Goal: Book appointment/travel/reservation

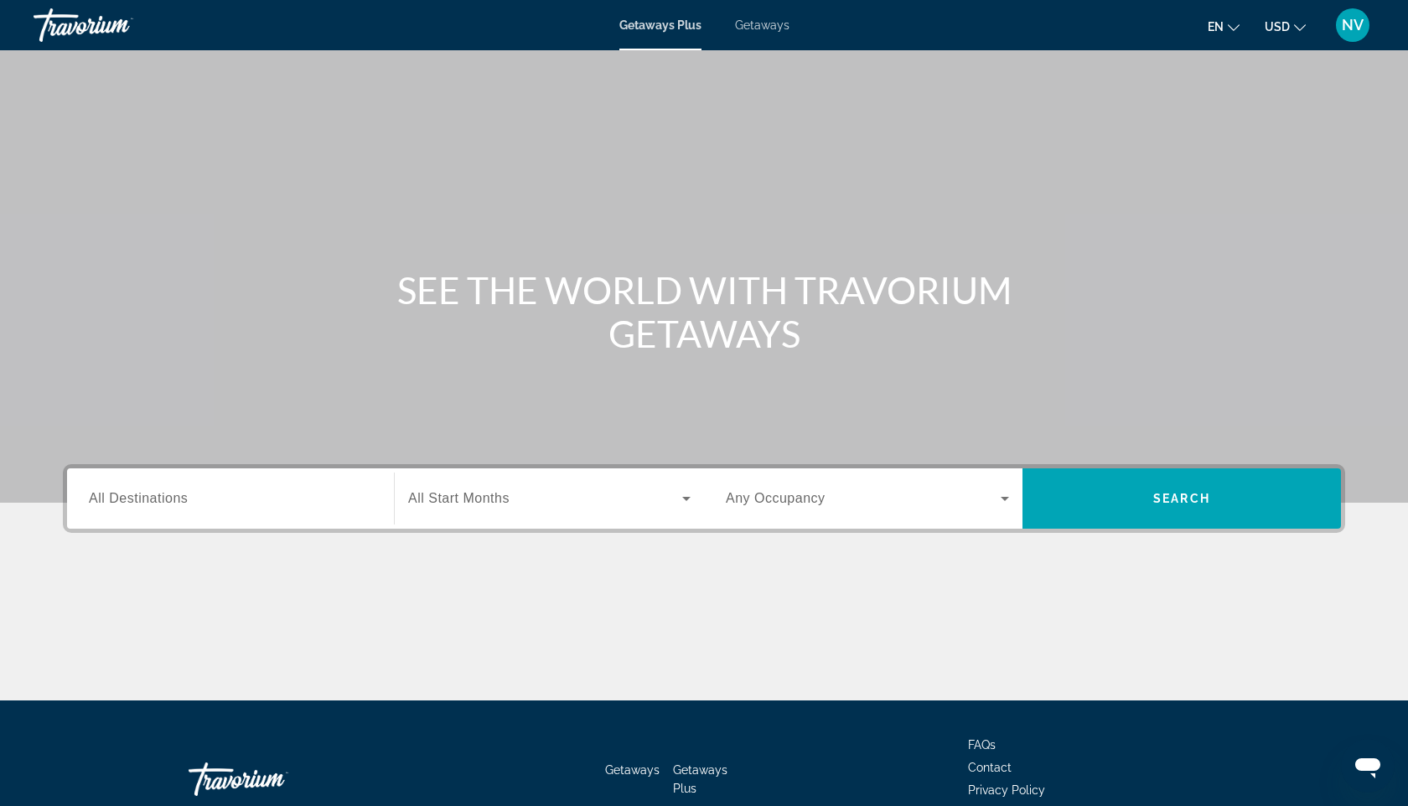
scroll to position [100, 0]
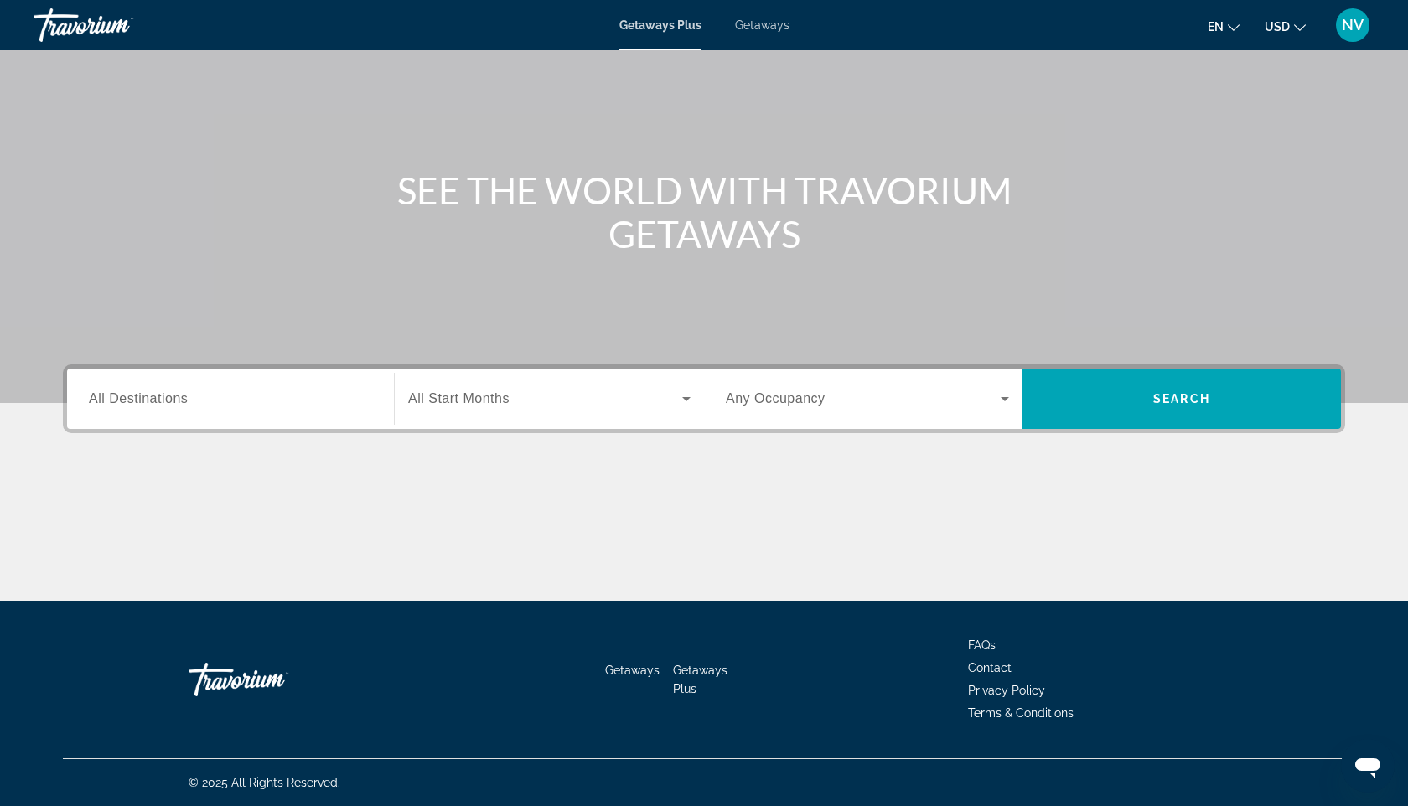
click at [994, 394] on icon "Search widget" at bounding box center [1004, 399] width 20 height 20
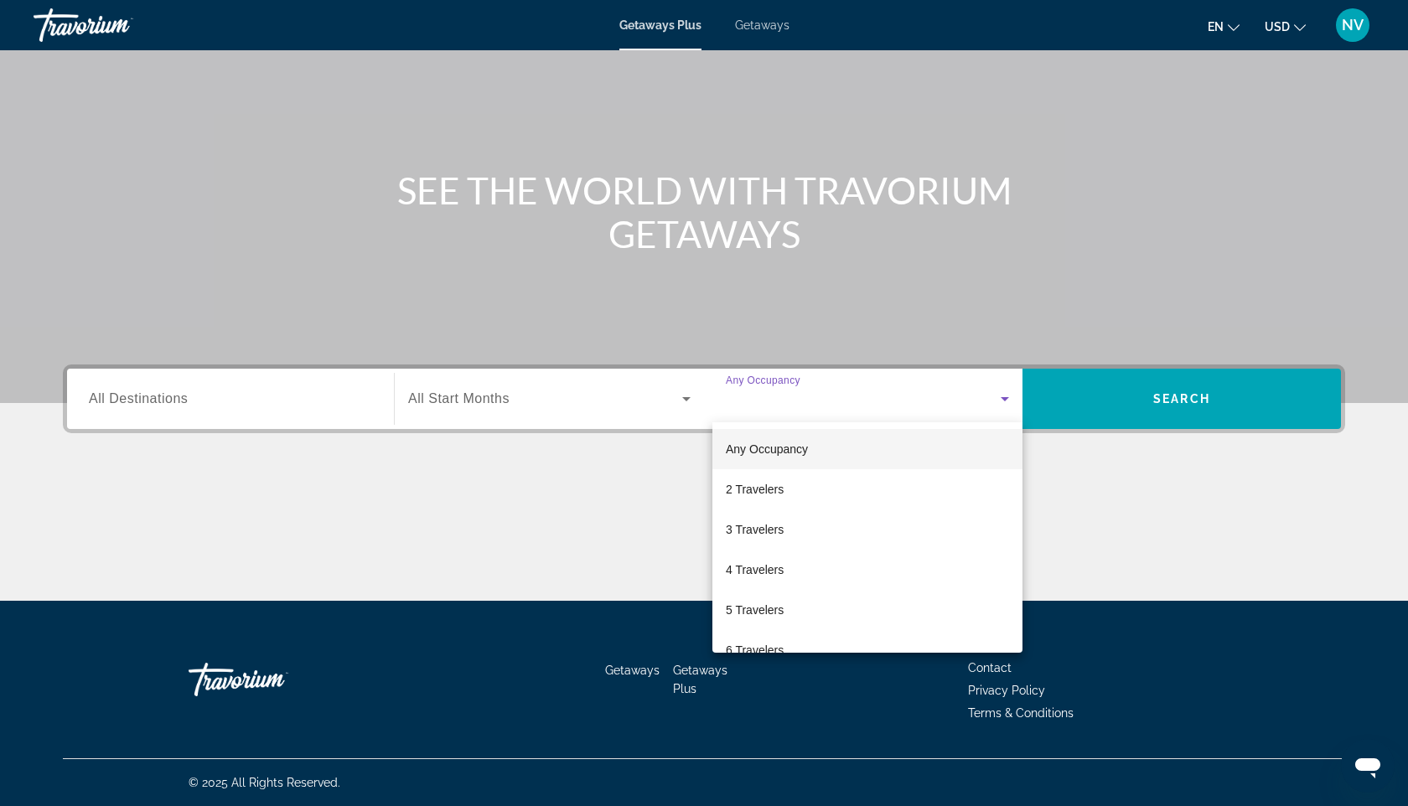
click at [994, 394] on div at bounding box center [704, 403] width 1408 height 806
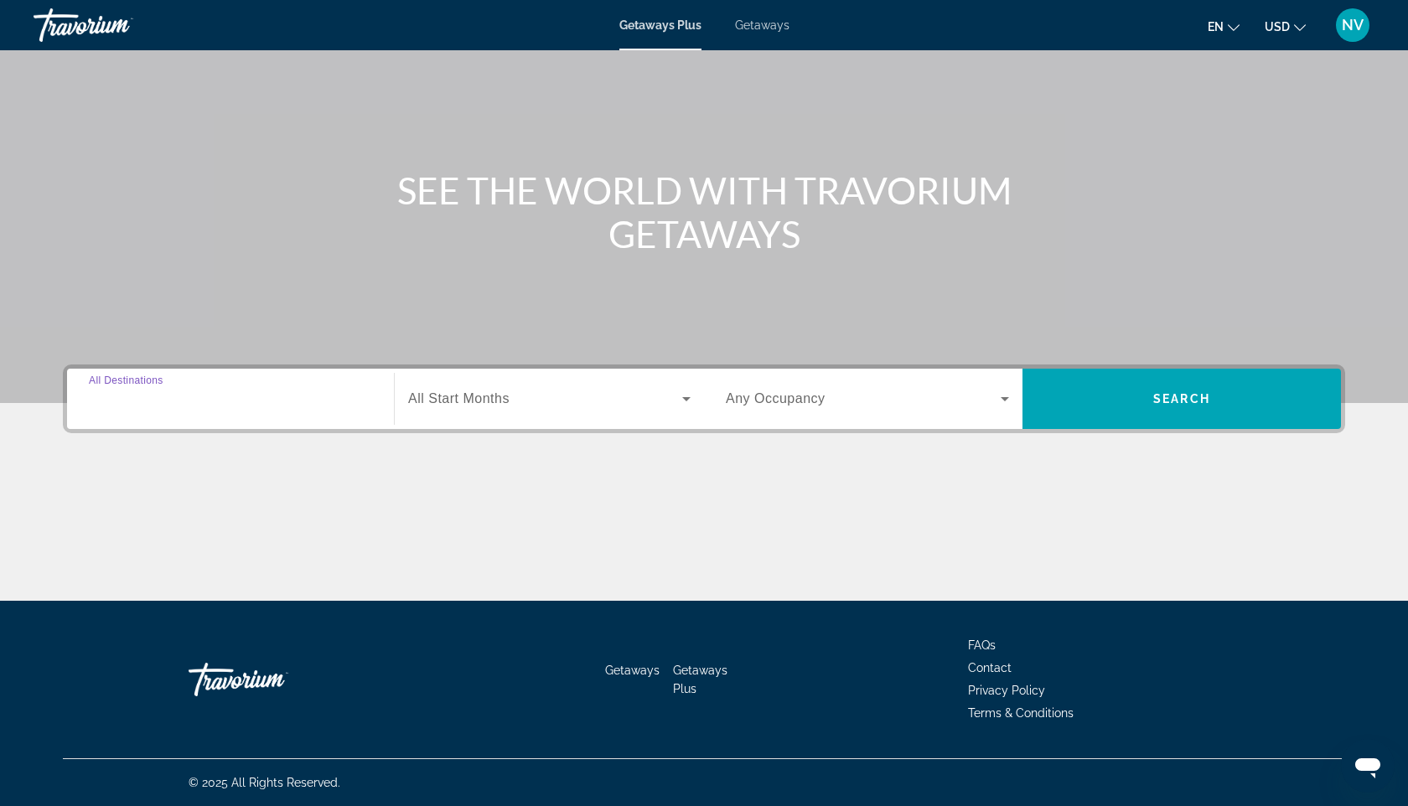
click at [250, 392] on input "Destination All Destinations" at bounding box center [230, 400] width 283 height 20
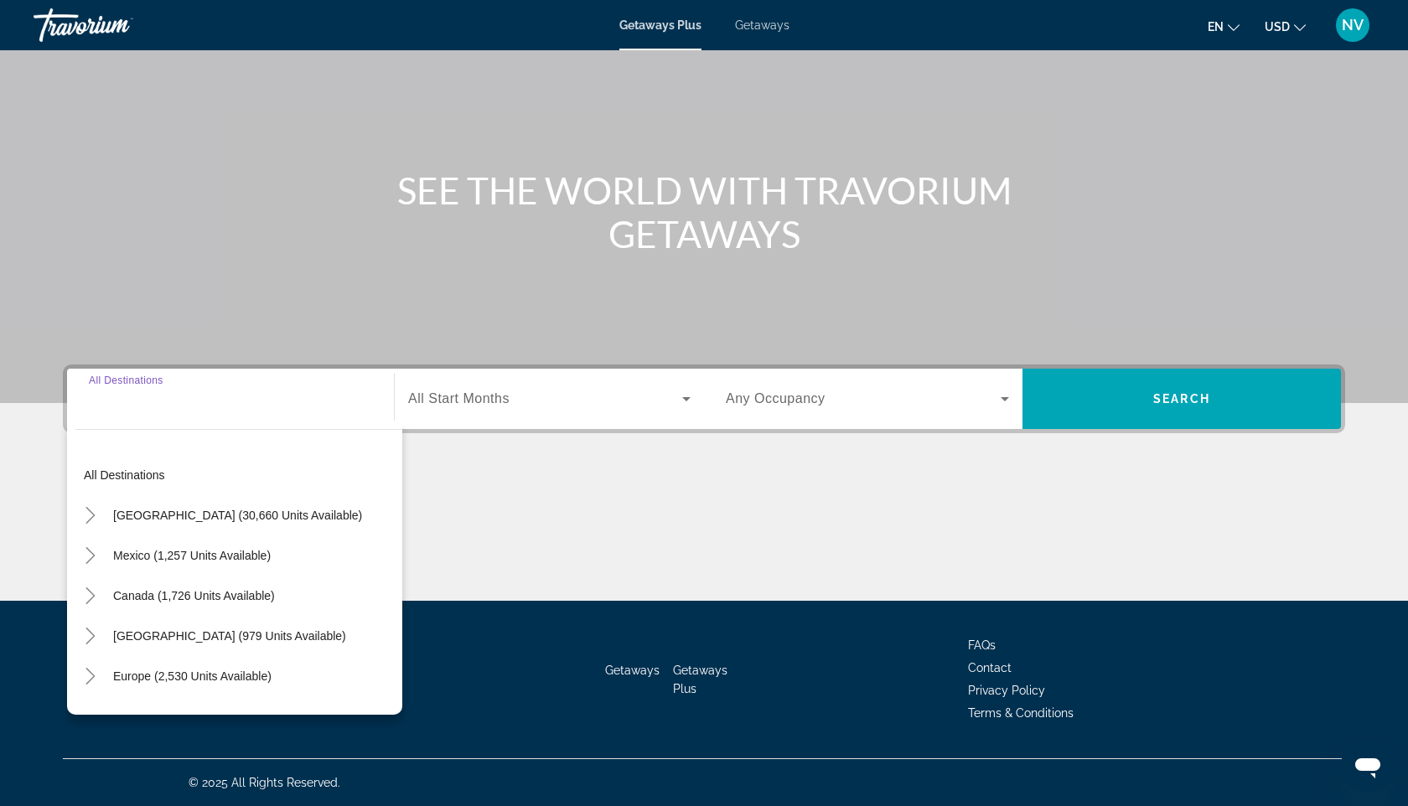
click at [174, 400] on input "Destination All Destinations" at bounding box center [230, 400] width 283 height 20
click at [110, 395] on input "Destination All Destinations" at bounding box center [230, 400] width 283 height 20
click at [110, 401] on input "Destination All Destinations" at bounding box center [230, 400] width 283 height 20
click at [126, 409] on div "Search widget" at bounding box center [230, 399] width 283 height 48
click at [111, 406] on input "Destination All Destinations" at bounding box center [230, 400] width 283 height 20
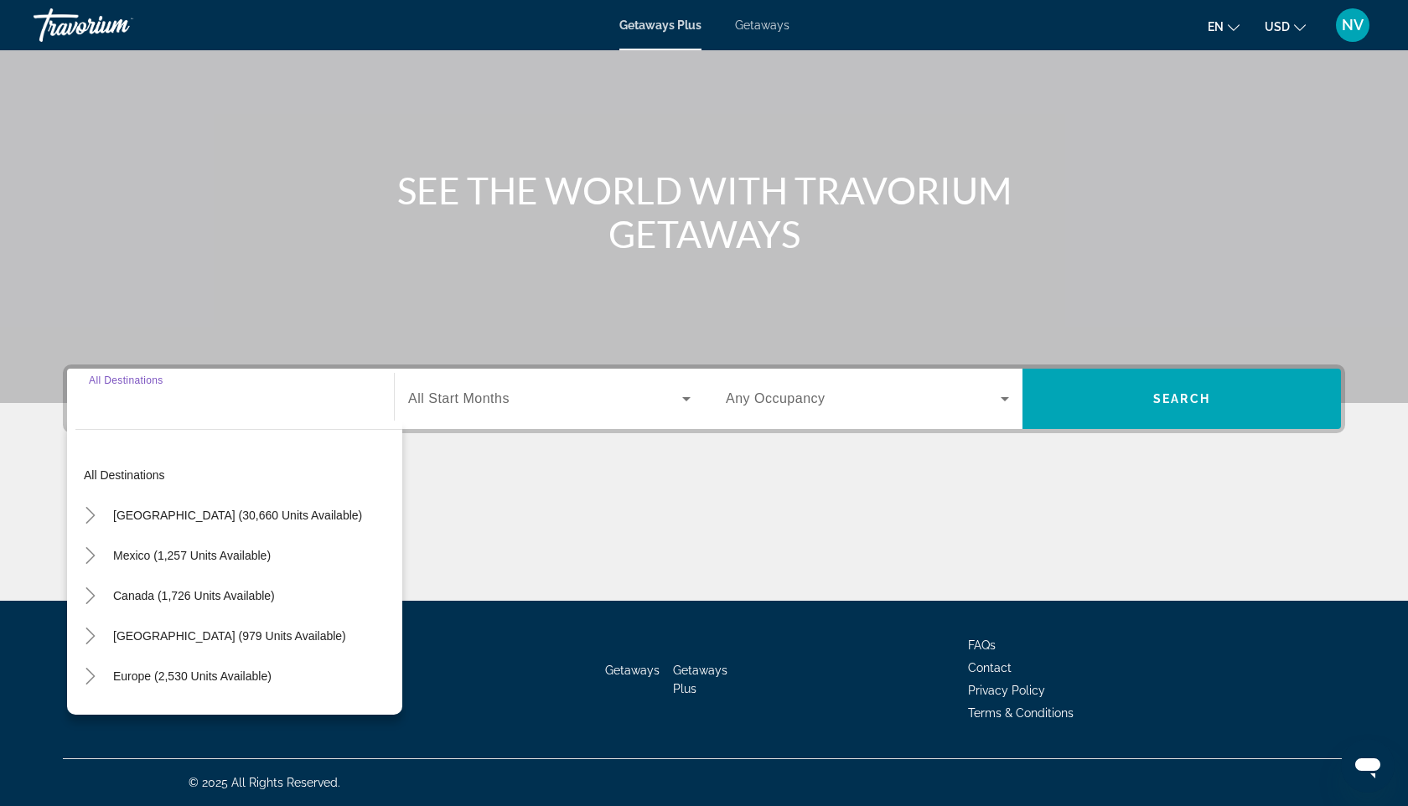
click at [111, 406] on input "Destination All Destinations" at bounding box center [230, 400] width 283 height 20
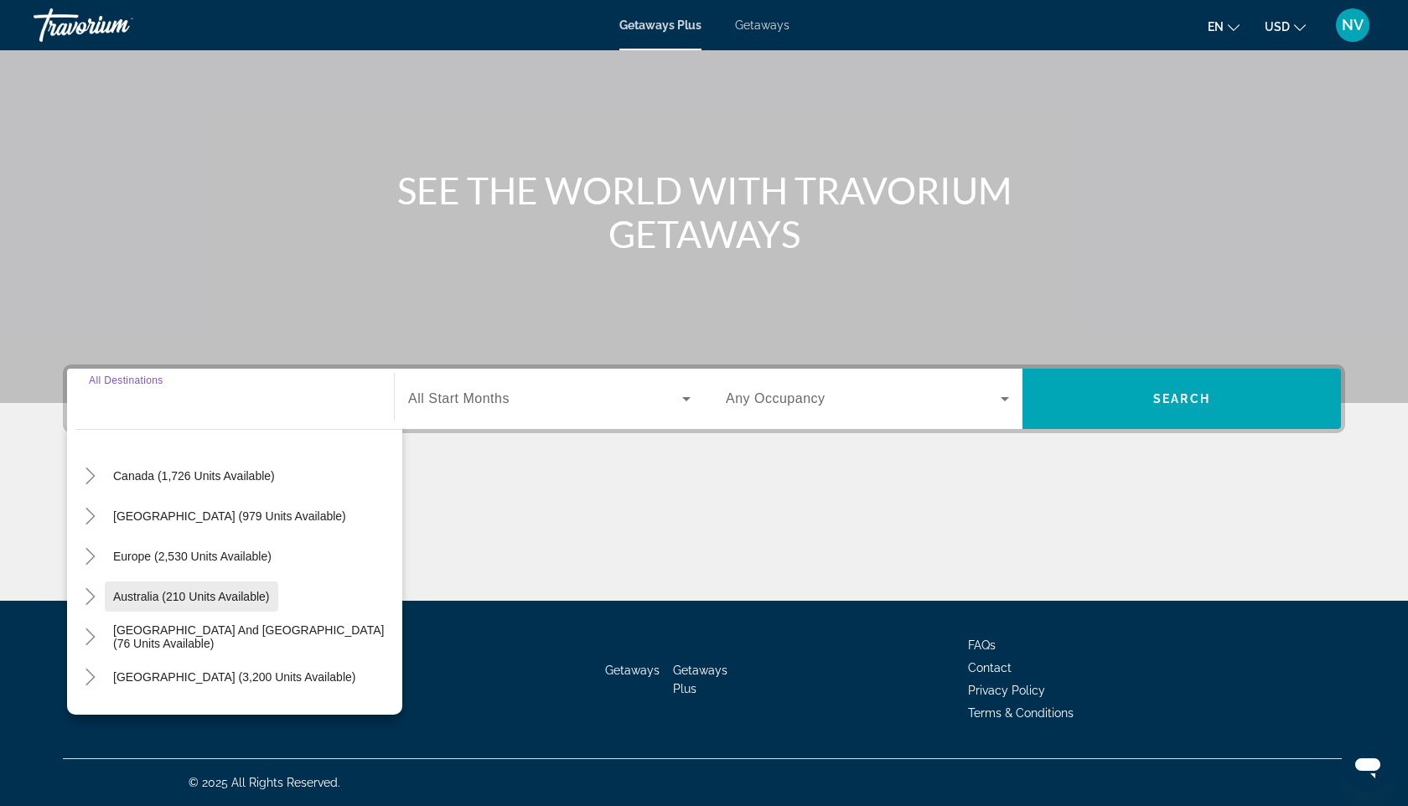
click at [192, 602] on span "Australia (210 units available)" at bounding box center [191, 596] width 157 height 13
type input "**********"
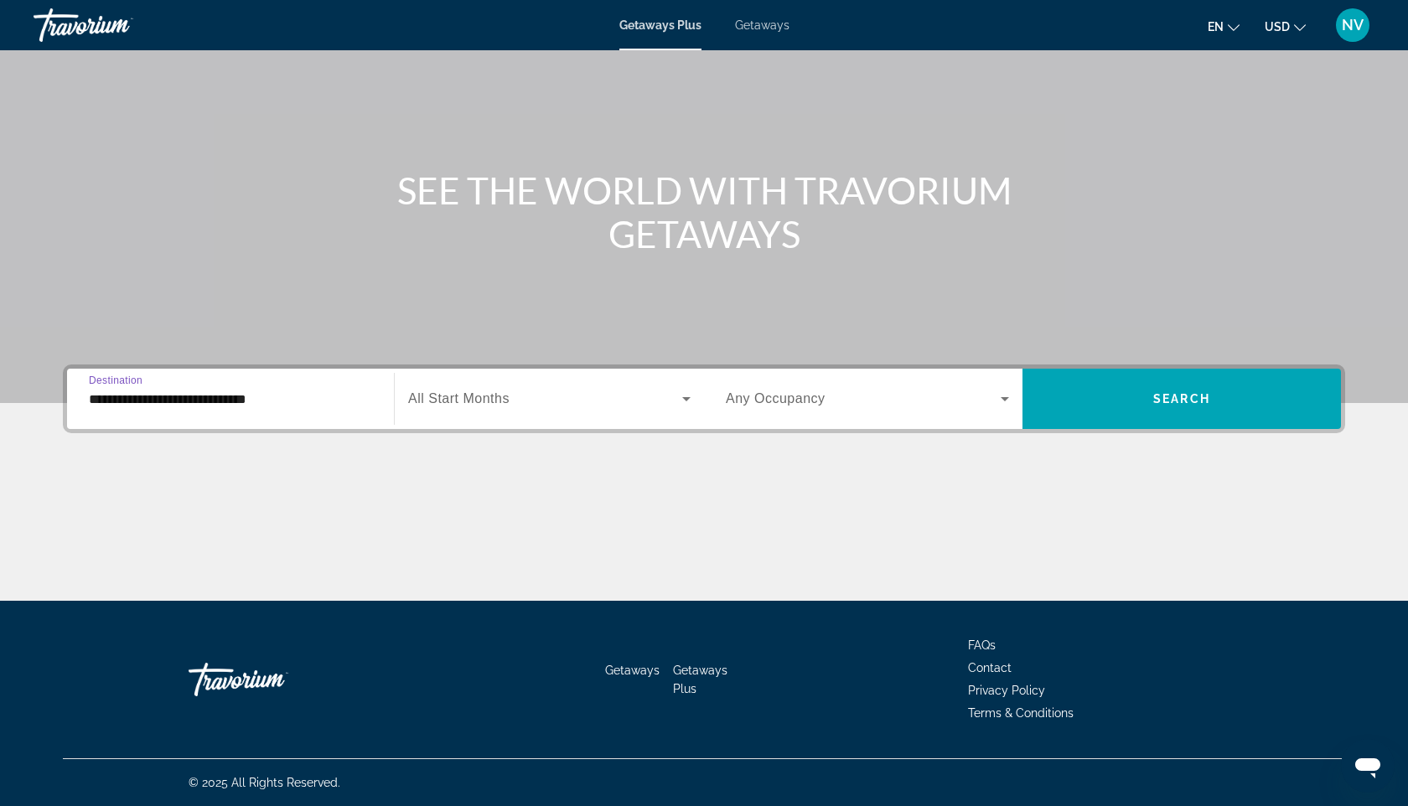
click at [493, 391] on span "All Start Months" at bounding box center [458, 398] width 101 height 14
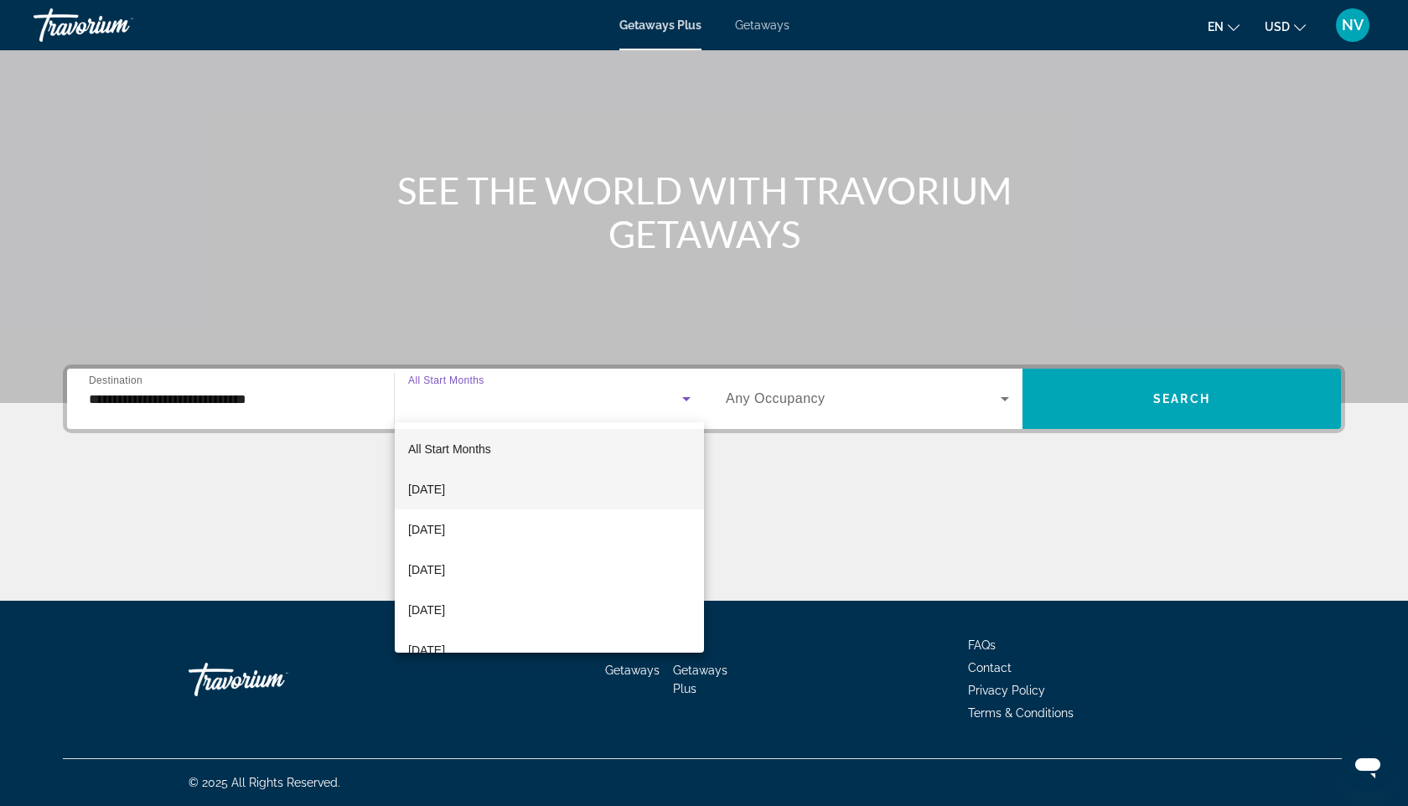
click at [457, 501] on mat-option "[DATE]" at bounding box center [549, 489] width 309 height 40
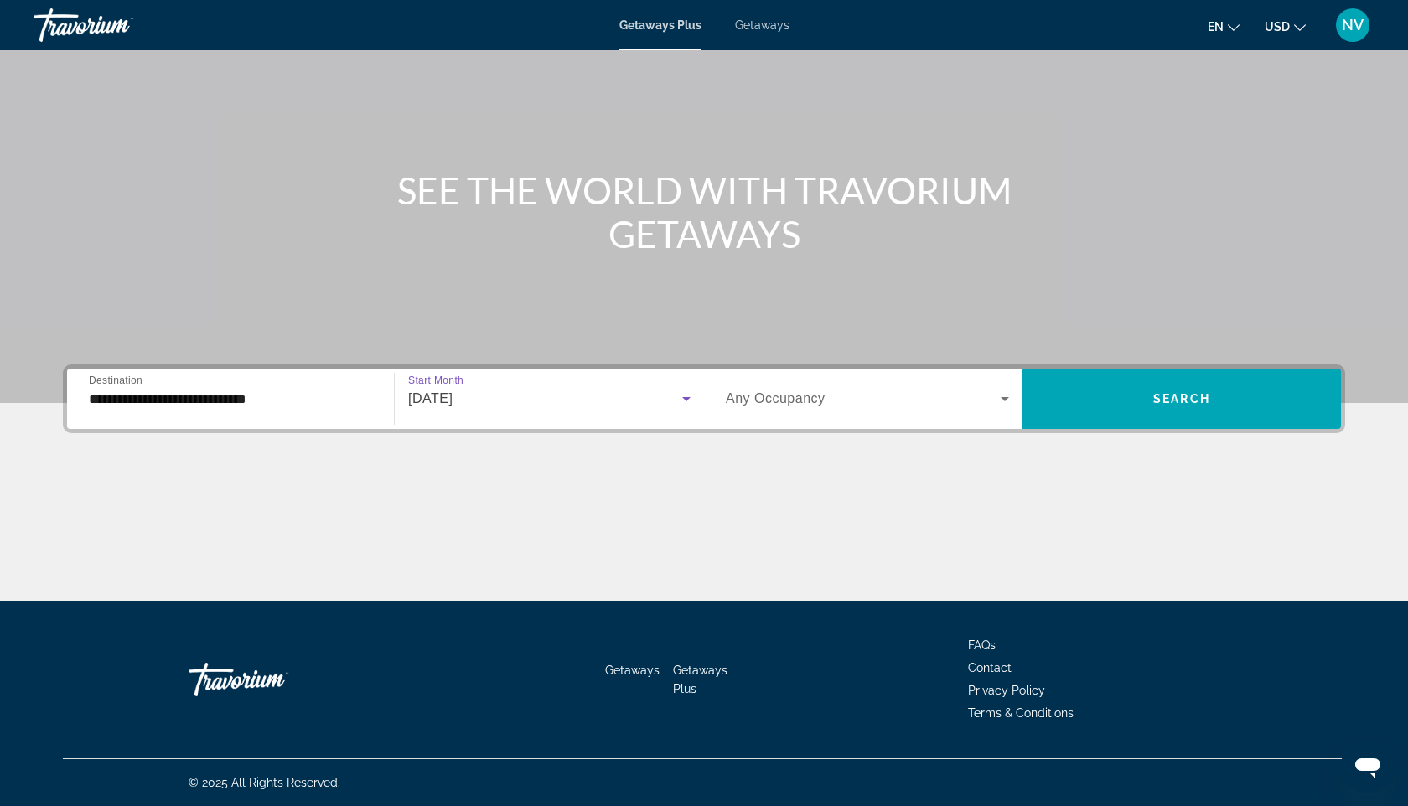
click at [956, 417] on div "Search widget" at bounding box center [867, 398] width 283 height 47
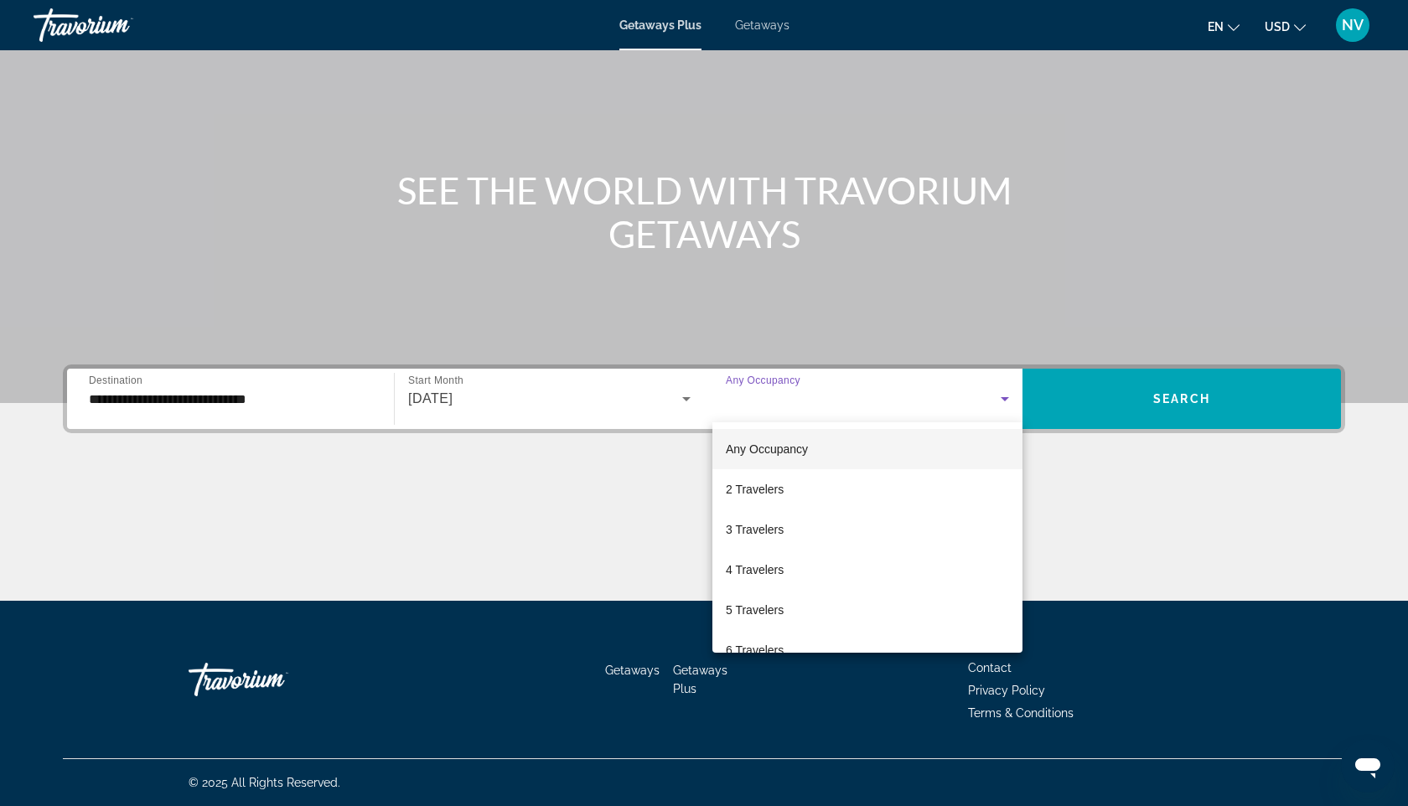
click at [515, 430] on div at bounding box center [704, 403] width 1408 height 806
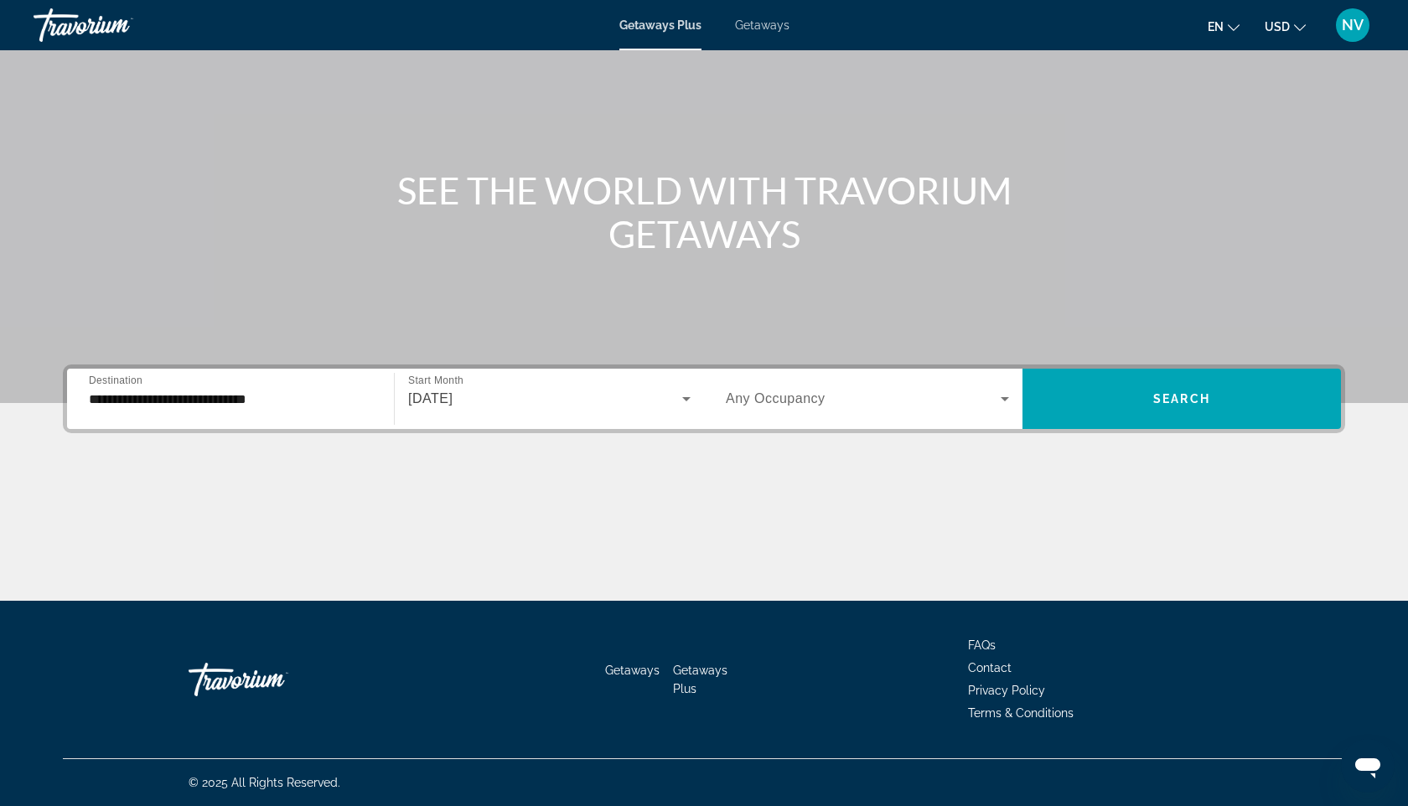
click at [452, 398] on span "[DATE]" at bounding box center [430, 398] width 44 height 14
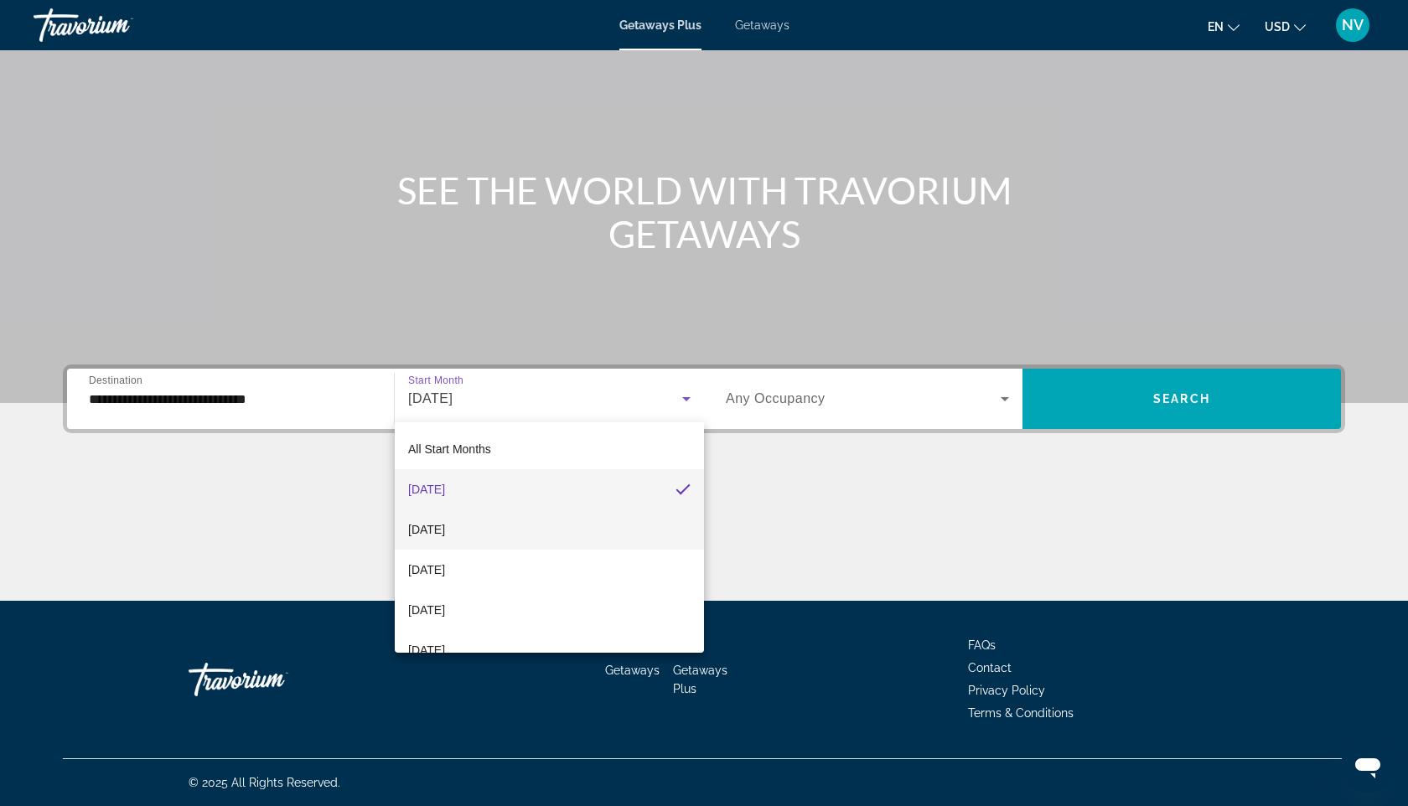
click at [445, 526] on span "[DATE]" at bounding box center [426, 529] width 37 height 20
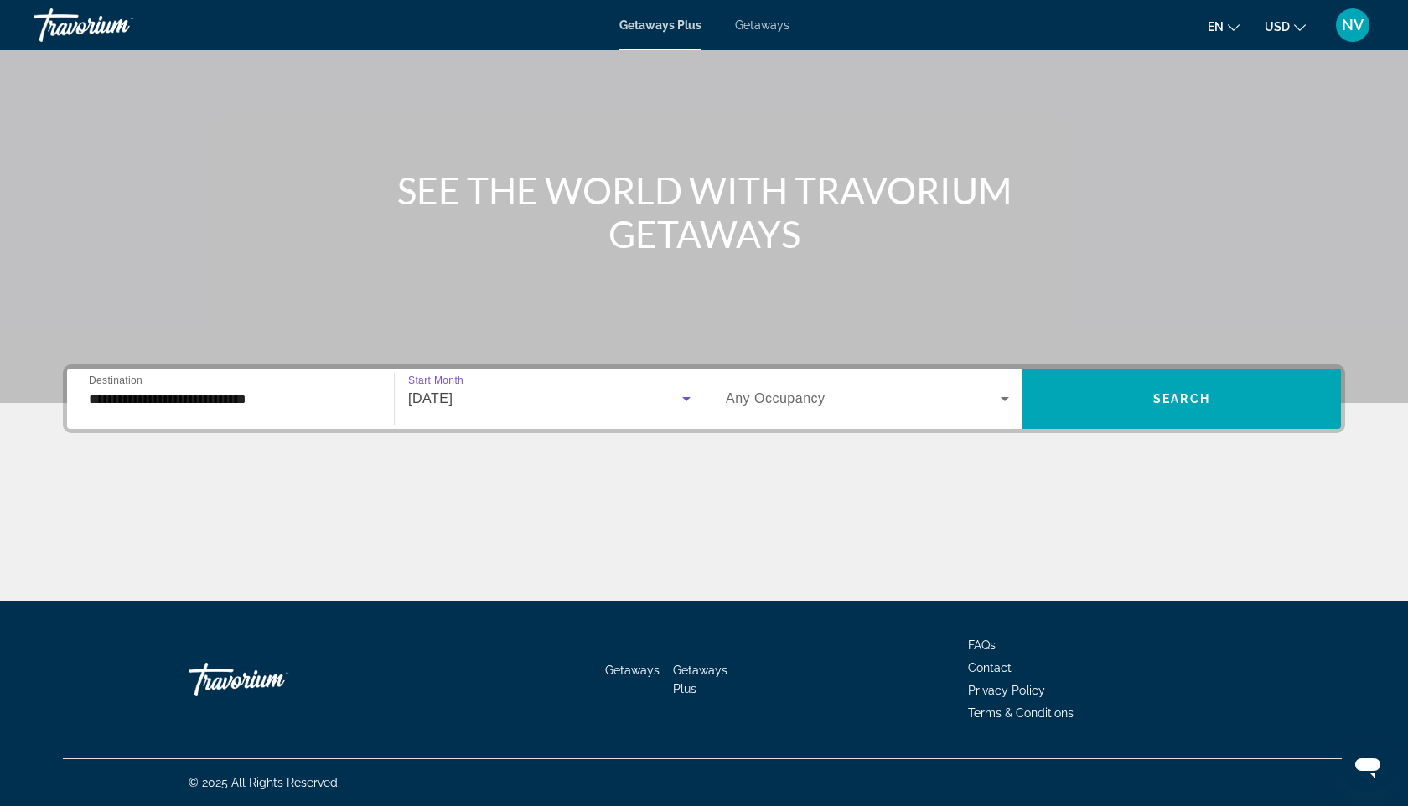
click at [519, 390] on div "[DATE]" at bounding box center [545, 399] width 274 height 20
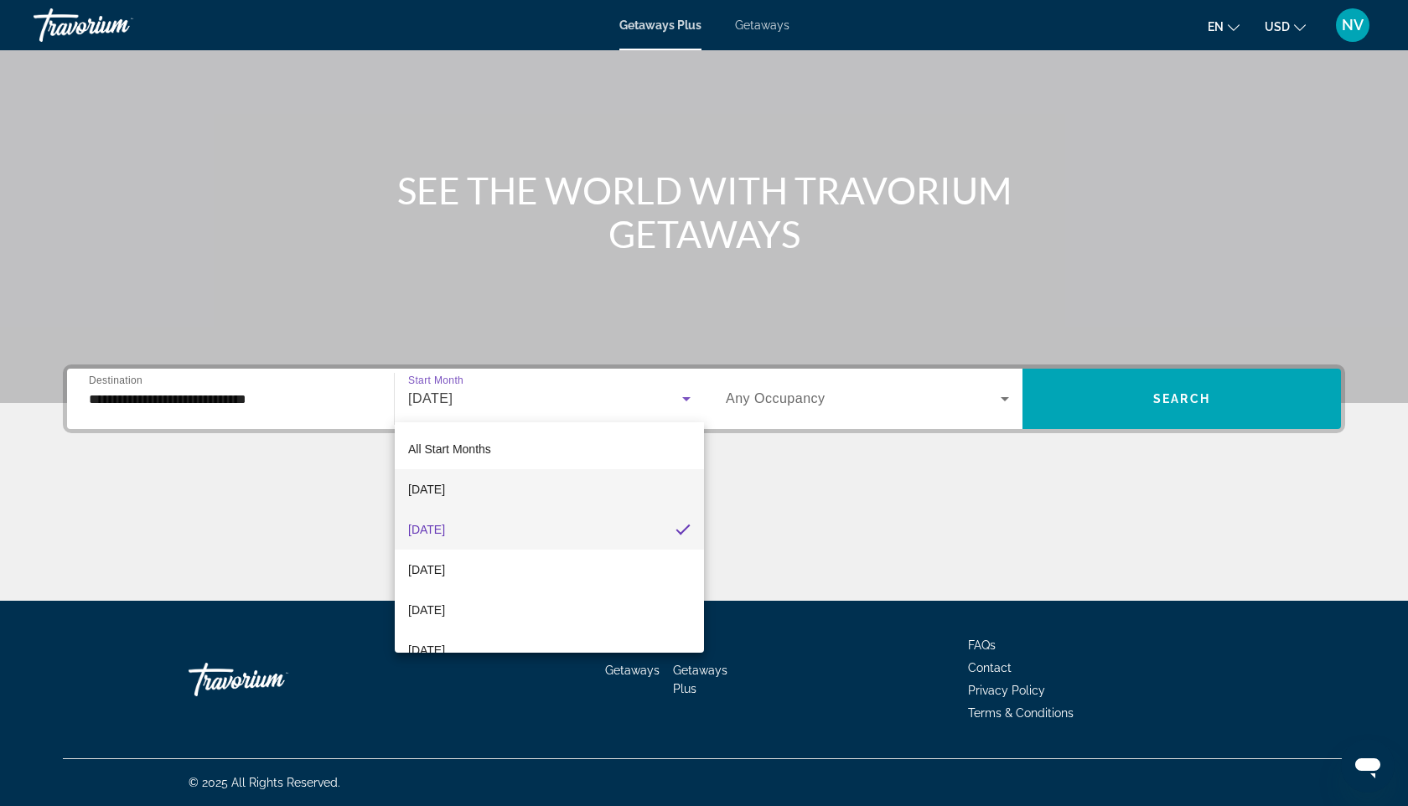
click at [445, 485] on span "[DATE]" at bounding box center [426, 489] width 37 height 20
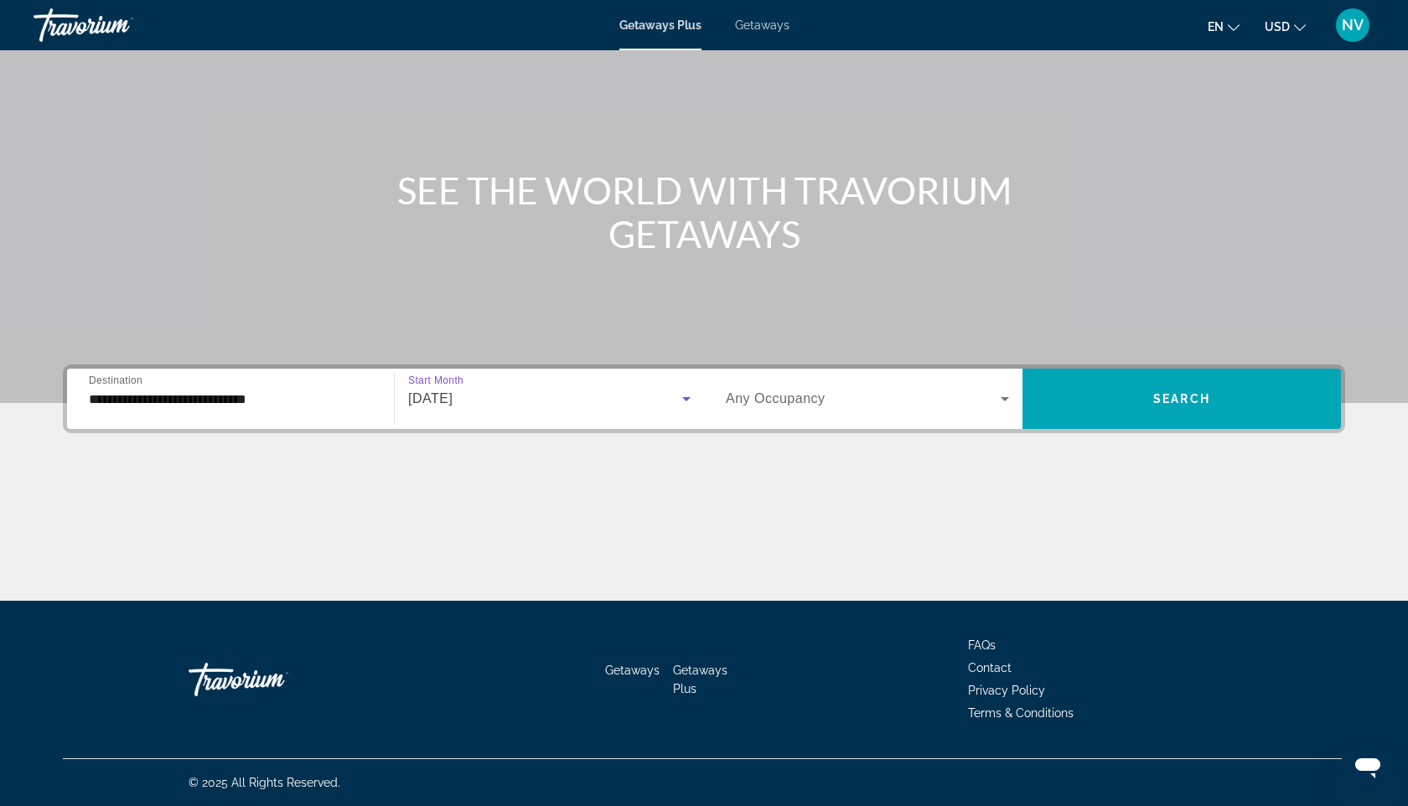
click at [858, 385] on div "Search widget" at bounding box center [867, 398] width 283 height 47
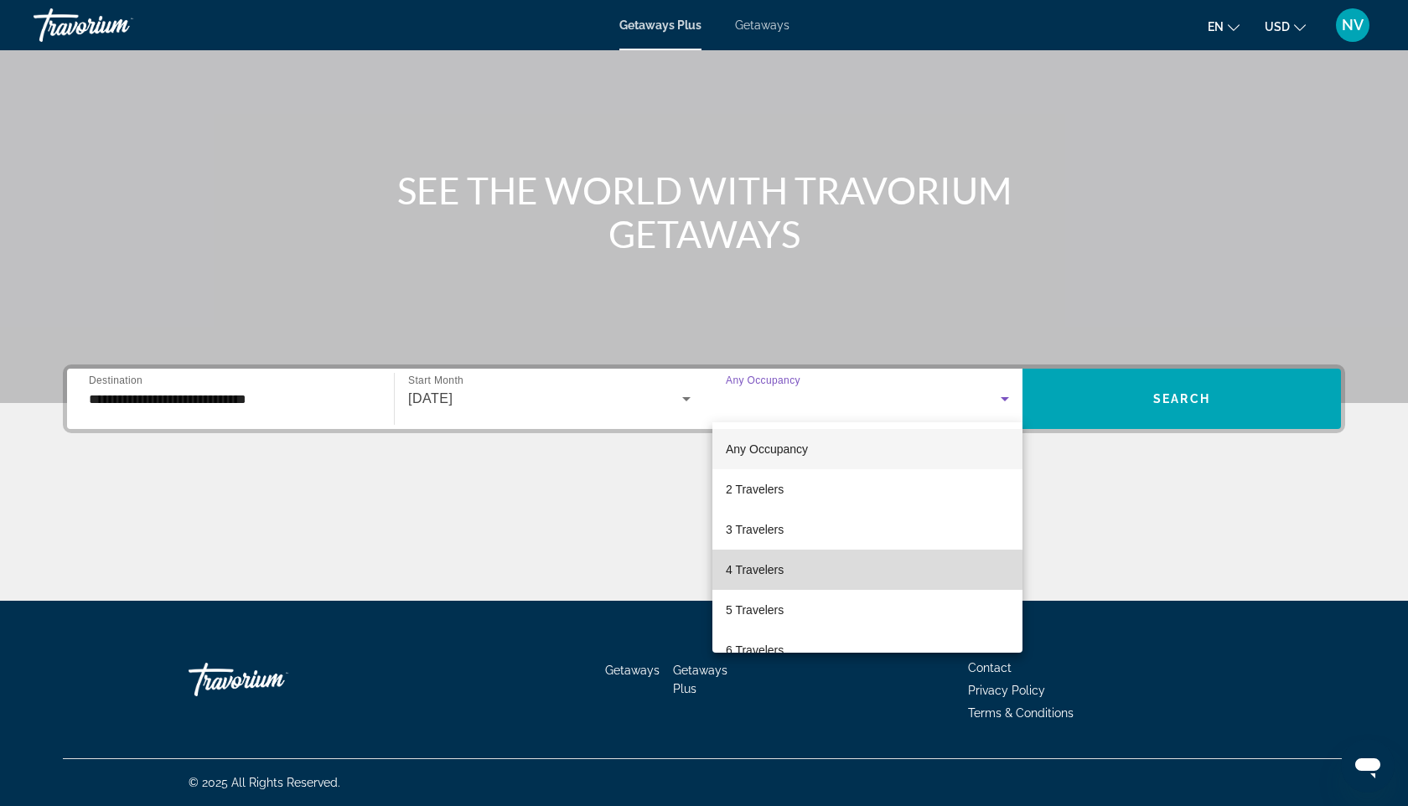
click at [770, 571] on span "4 Travelers" at bounding box center [755, 570] width 58 height 20
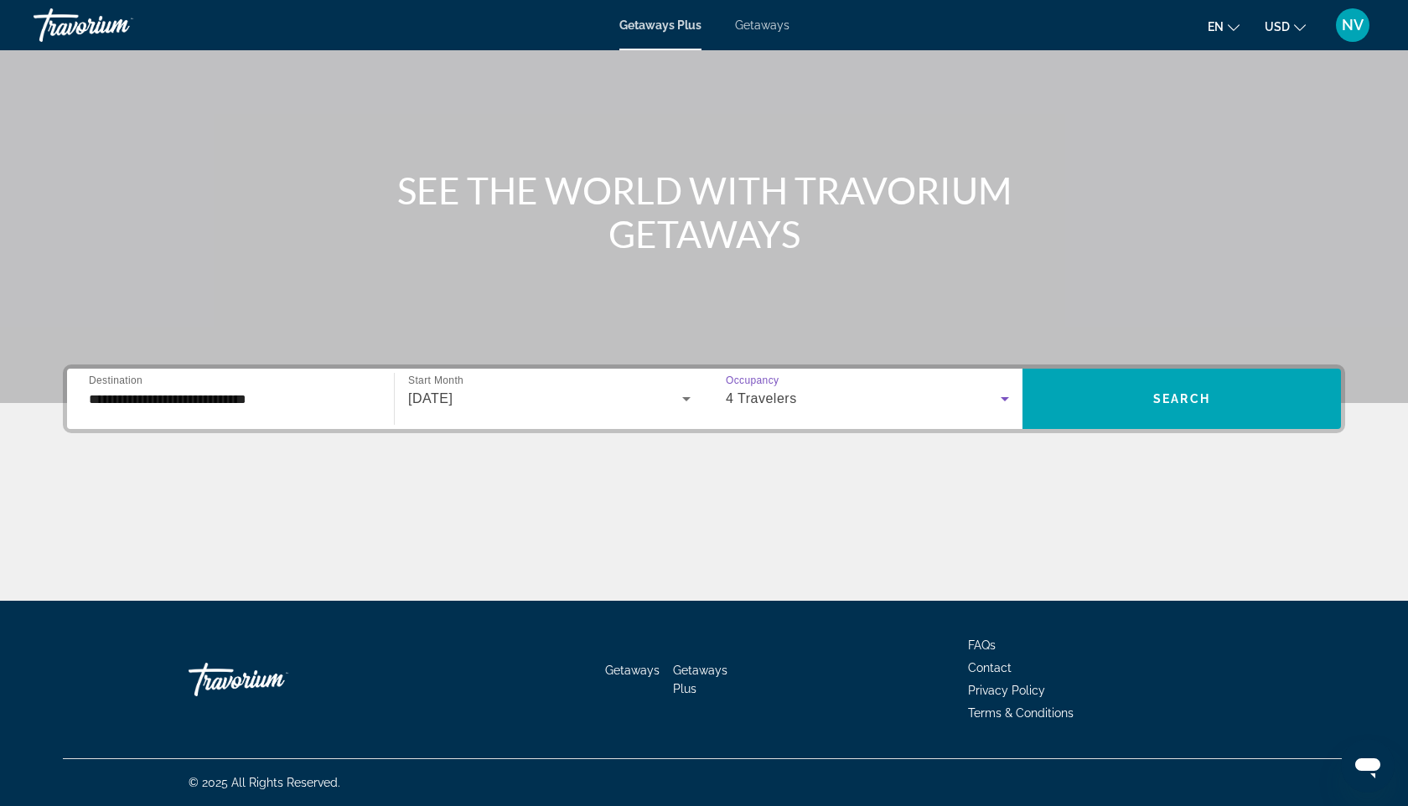
click at [904, 406] on div "4 Travelers" at bounding box center [863, 399] width 275 height 20
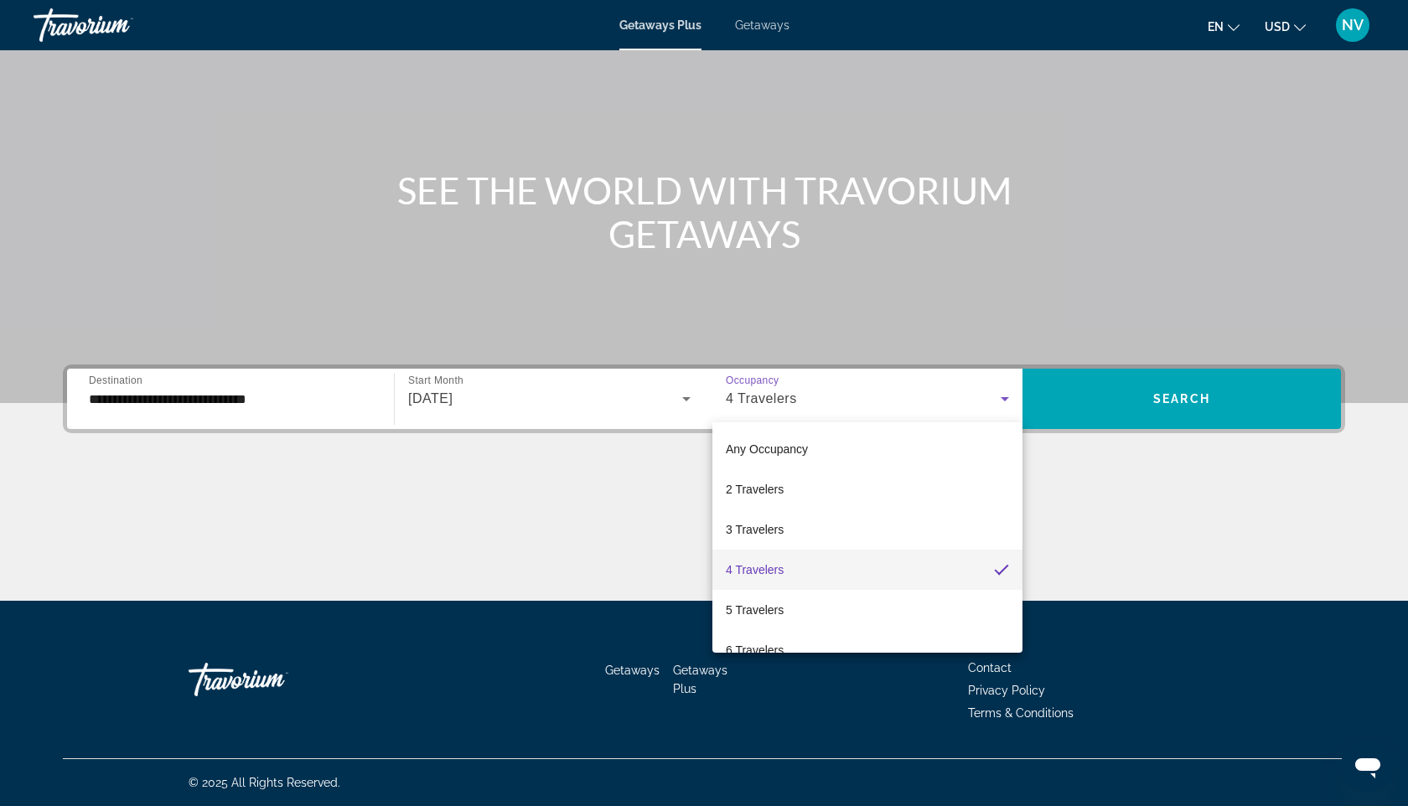
click at [904, 406] on div at bounding box center [704, 403] width 1408 height 806
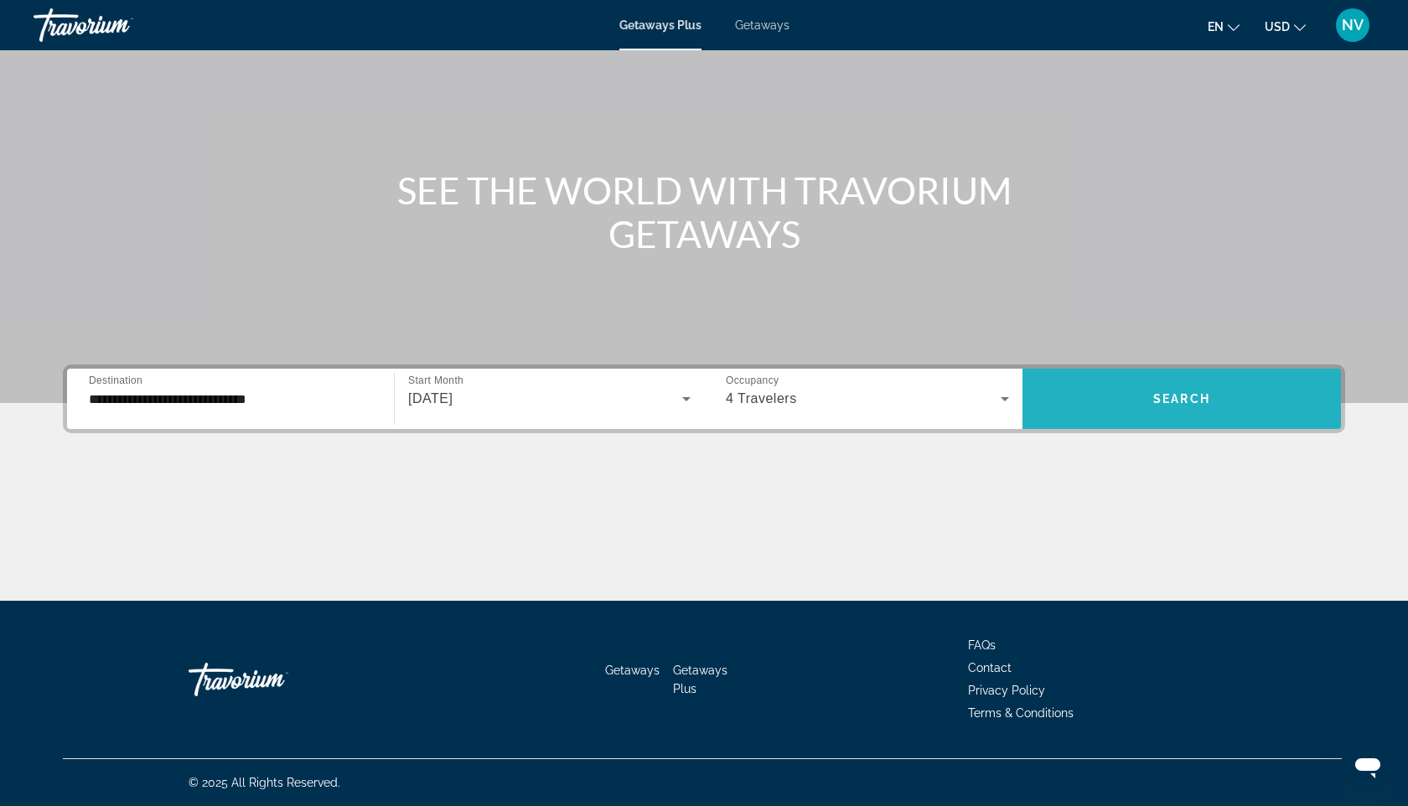
click at [1229, 388] on span "Search widget" at bounding box center [1181, 399] width 318 height 40
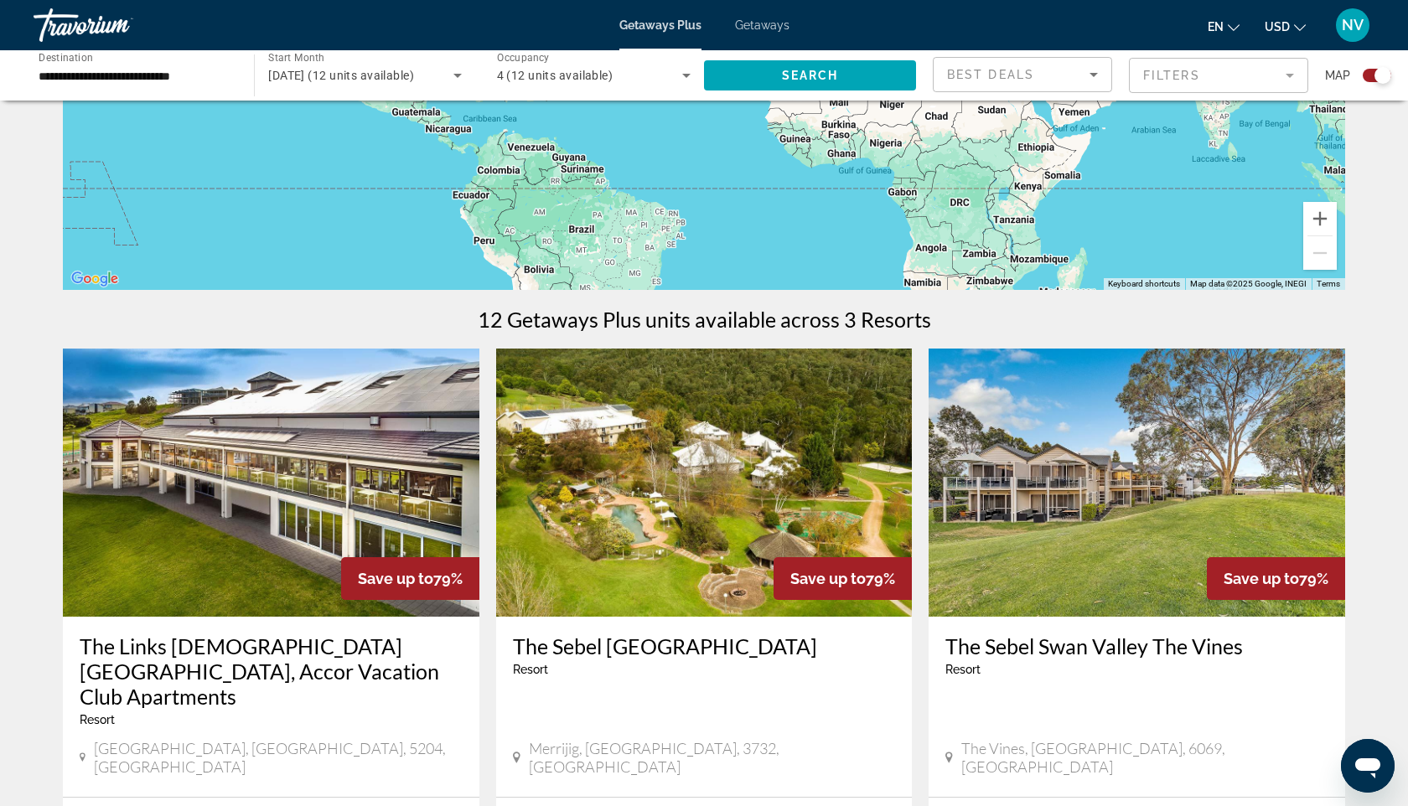
scroll to position [331, 0]
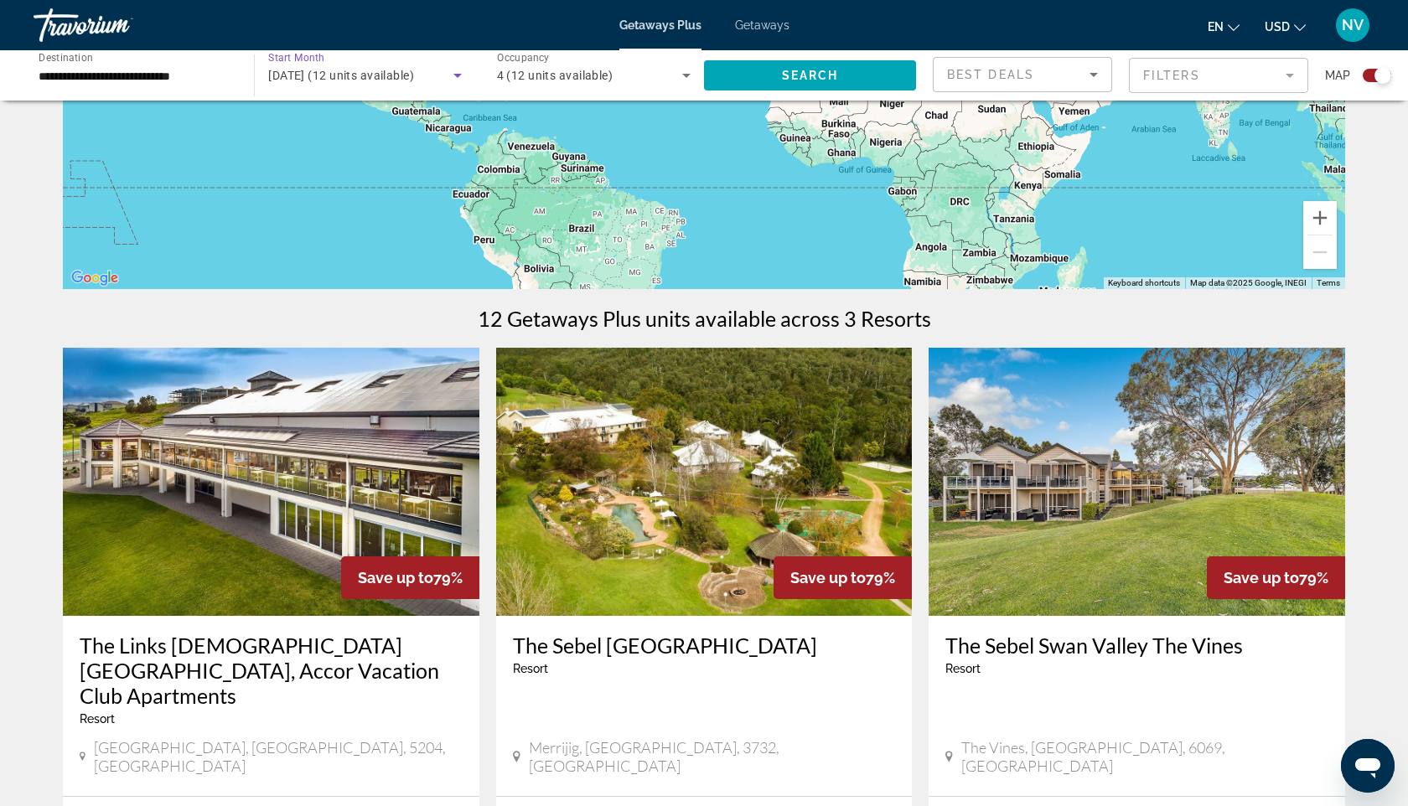
click at [377, 70] on span "September 2025 (12 units available)" at bounding box center [341, 75] width 146 height 13
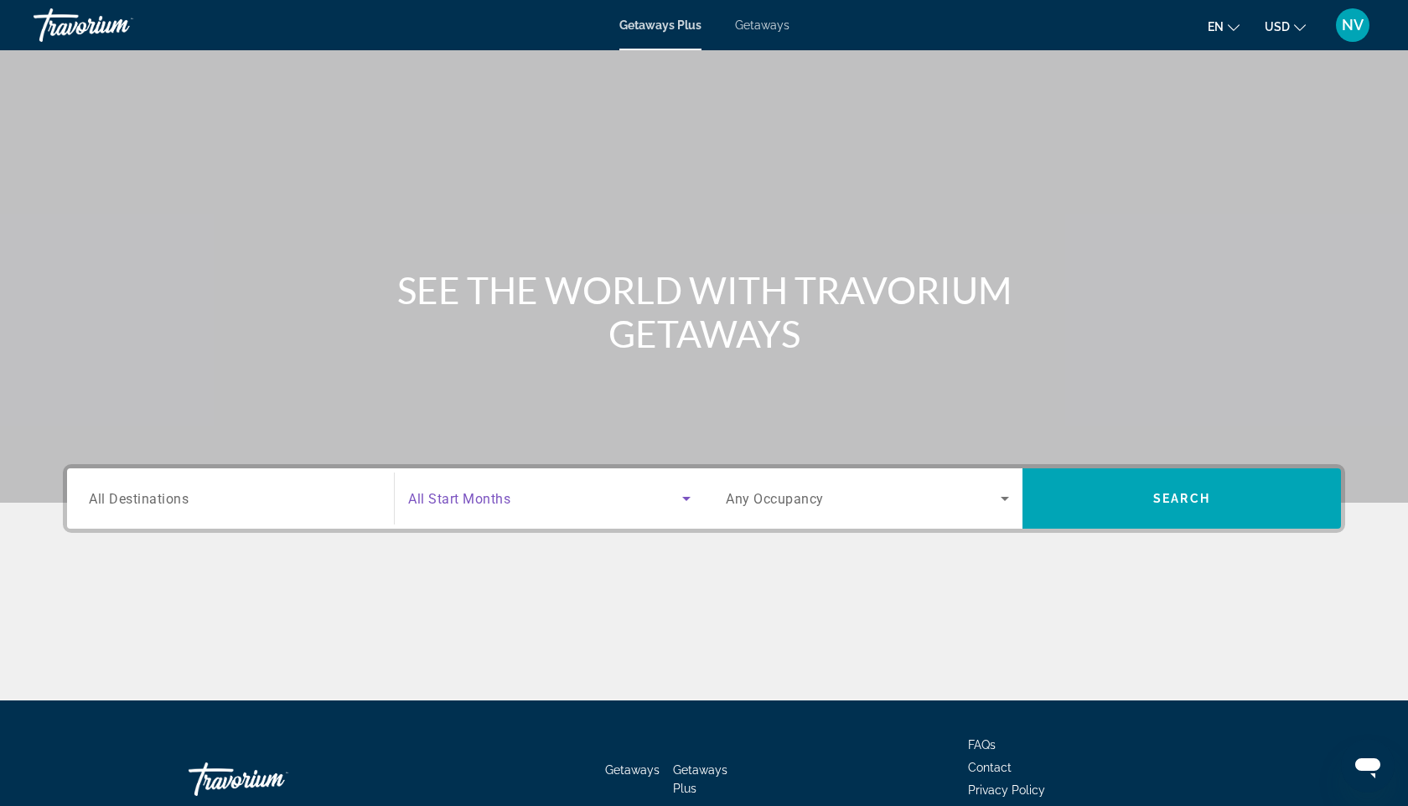
click at [550, 500] on span "Search widget" at bounding box center [545, 498] width 274 height 20
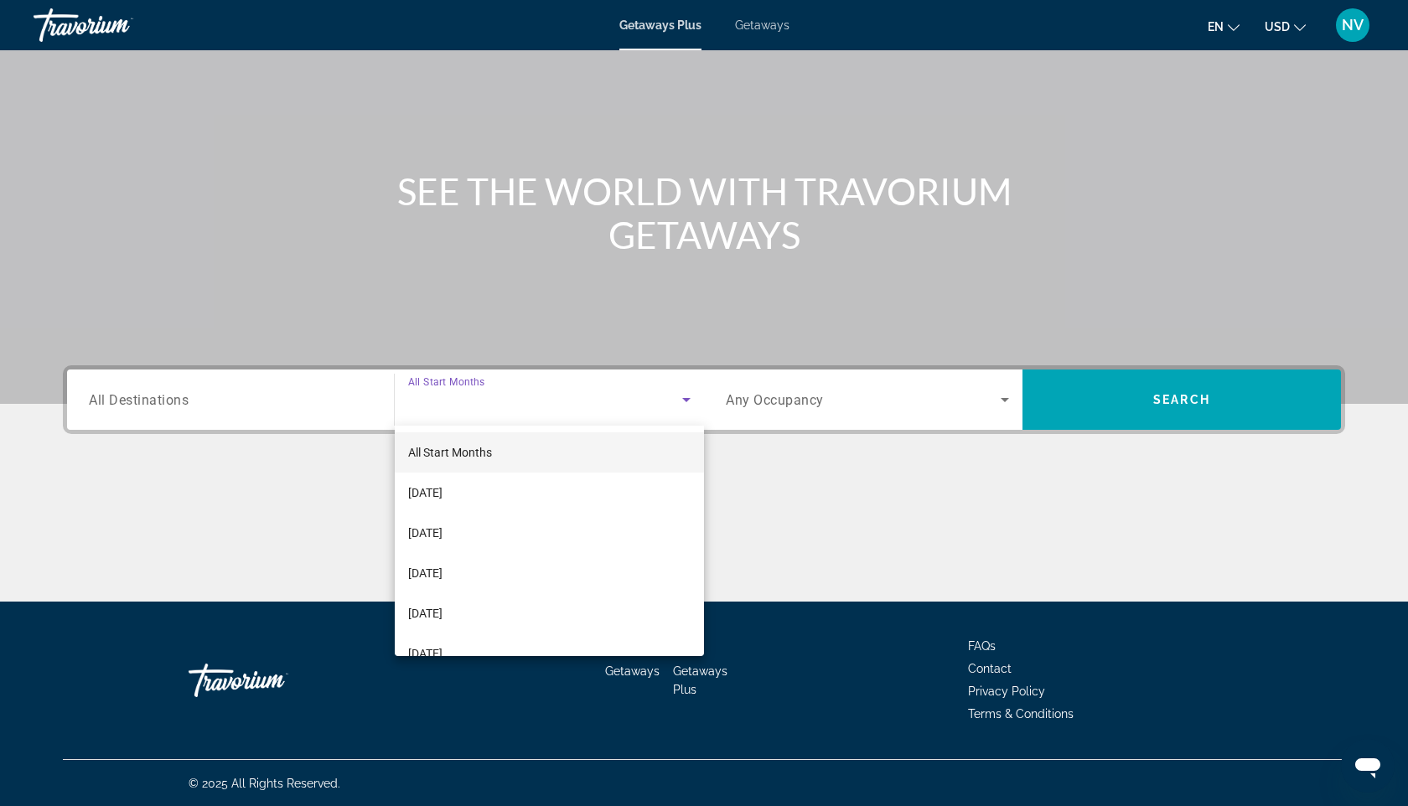
scroll to position [100, 0]
click at [223, 431] on div at bounding box center [704, 403] width 1408 height 806
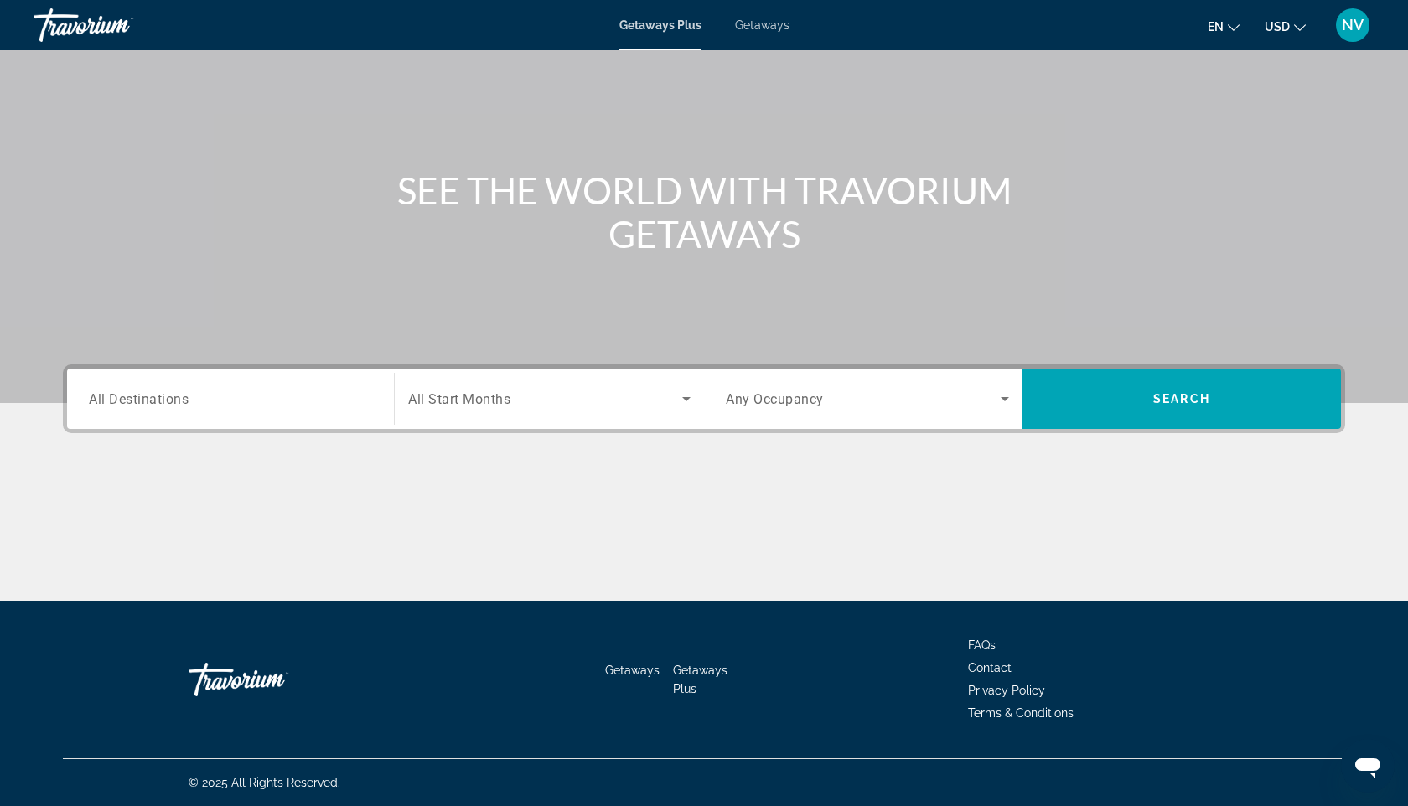
click at [210, 392] on input "Destination All Destinations" at bounding box center [230, 400] width 283 height 20
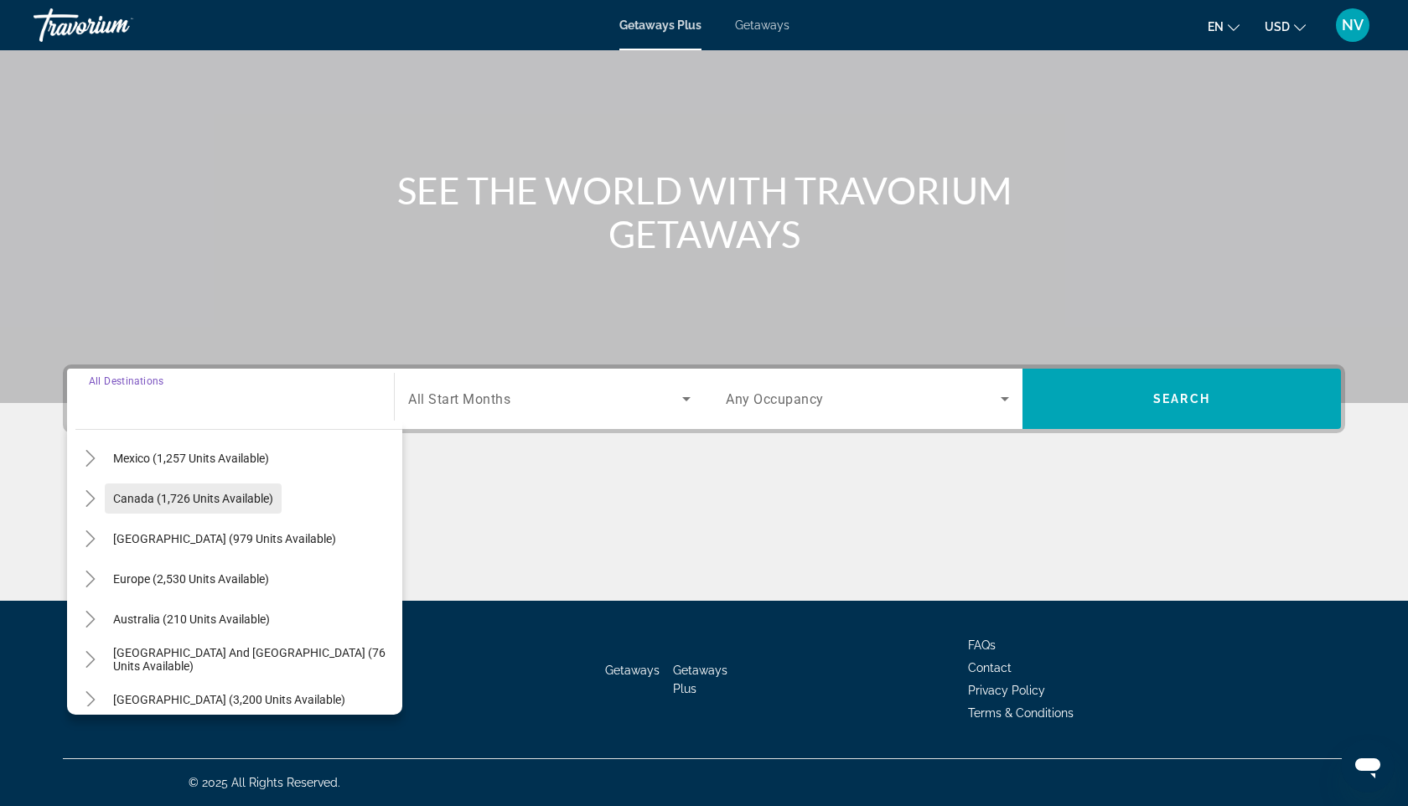
scroll to position [111, 0]
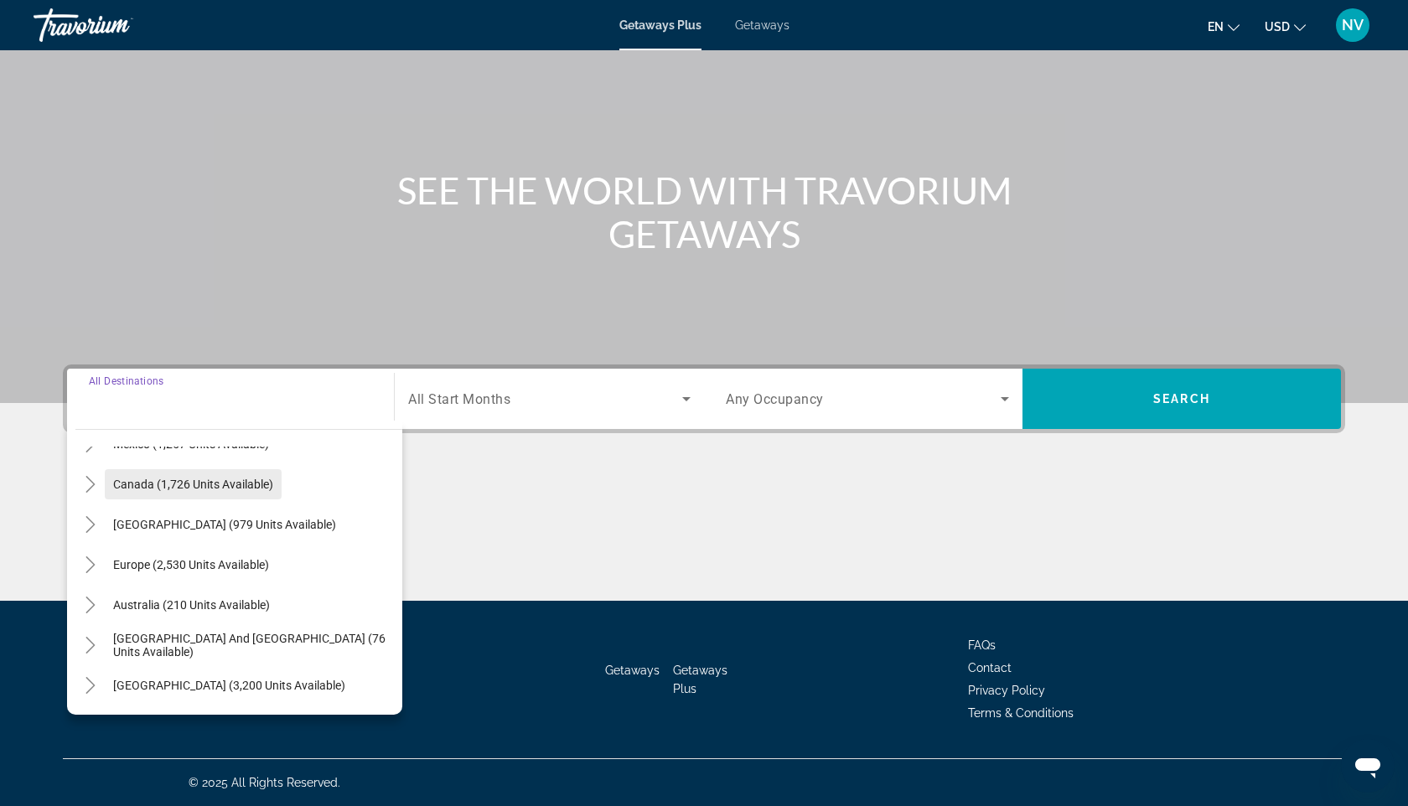
click at [169, 607] on span "Australia (210 units available)" at bounding box center [191, 604] width 157 height 13
type input "**********"
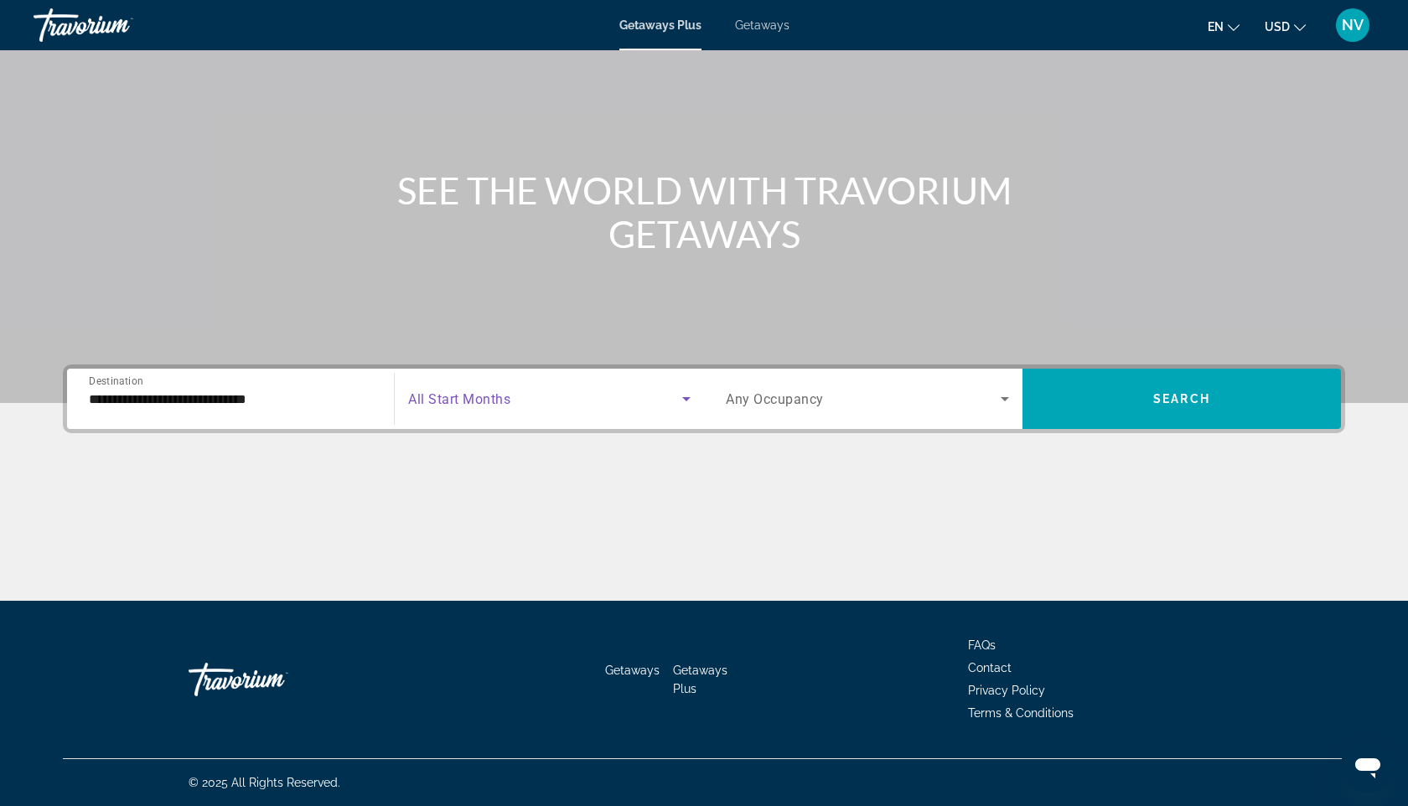
click at [579, 398] on span "Search widget" at bounding box center [545, 399] width 274 height 20
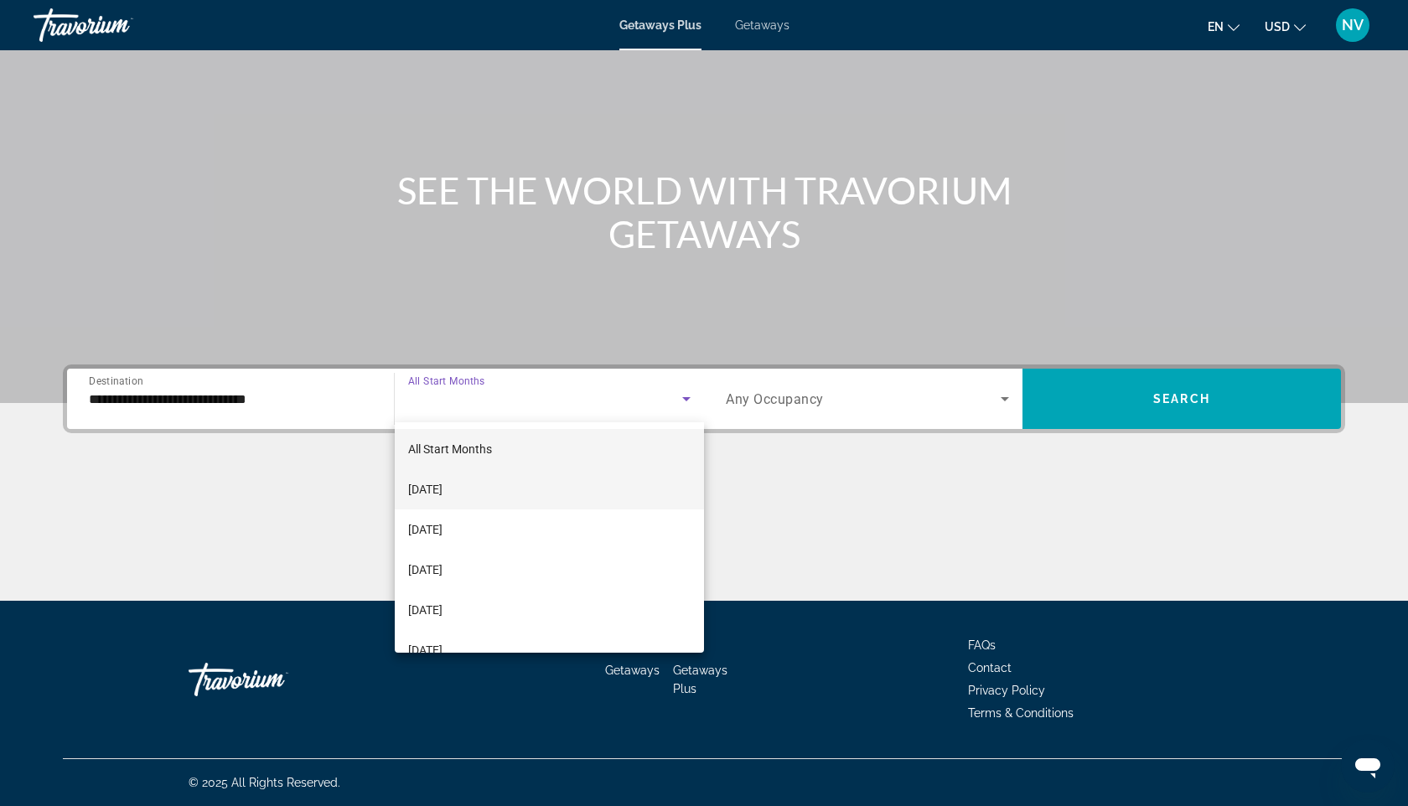
click at [442, 491] on span "[DATE]" at bounding box center [425, 489] width 34 height 20
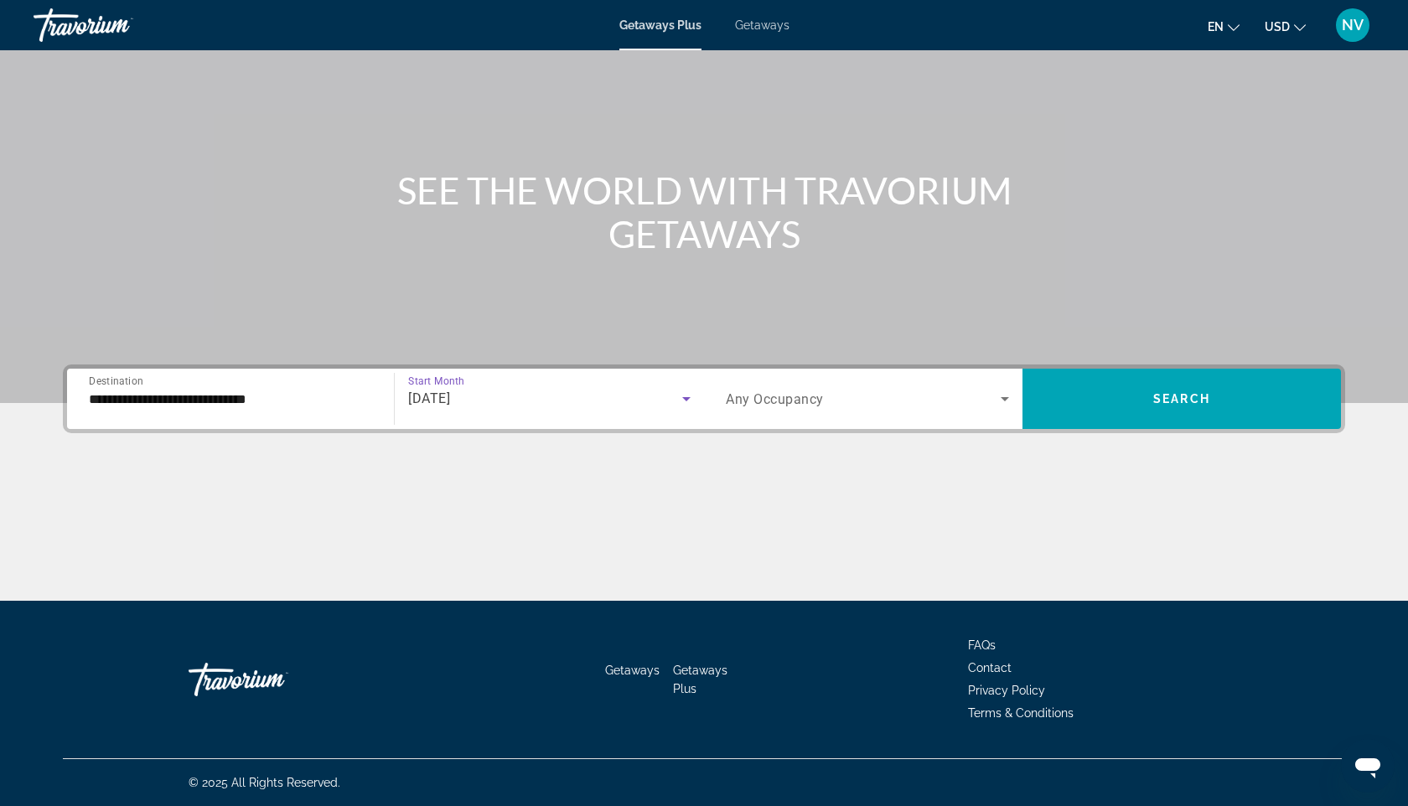
click at [862, 402] on span "Search widget" at bounding box center [863, 399] width 275 height 20
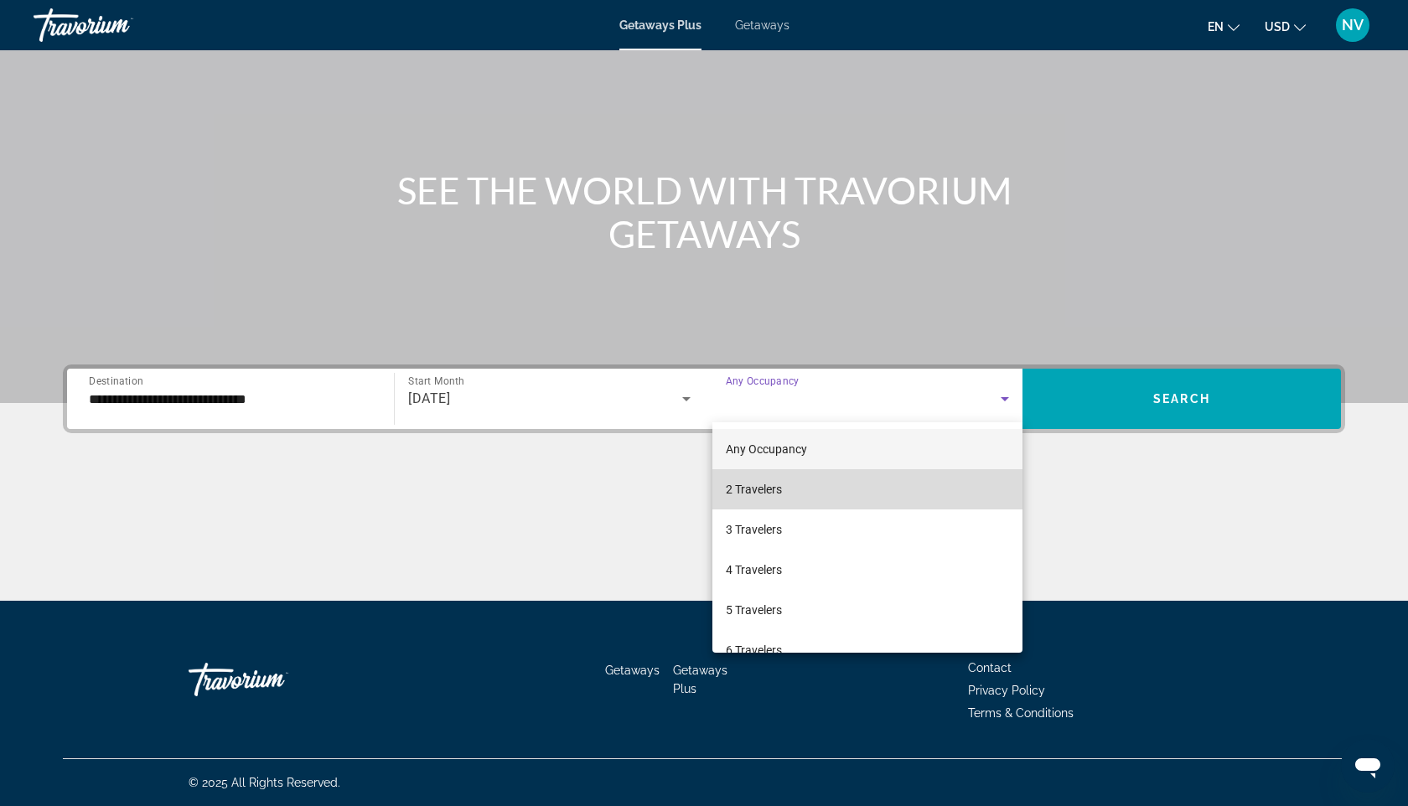
click at [773, 497] on span "2 Travelers" at bounding box center [754, 489] width 56 height 20
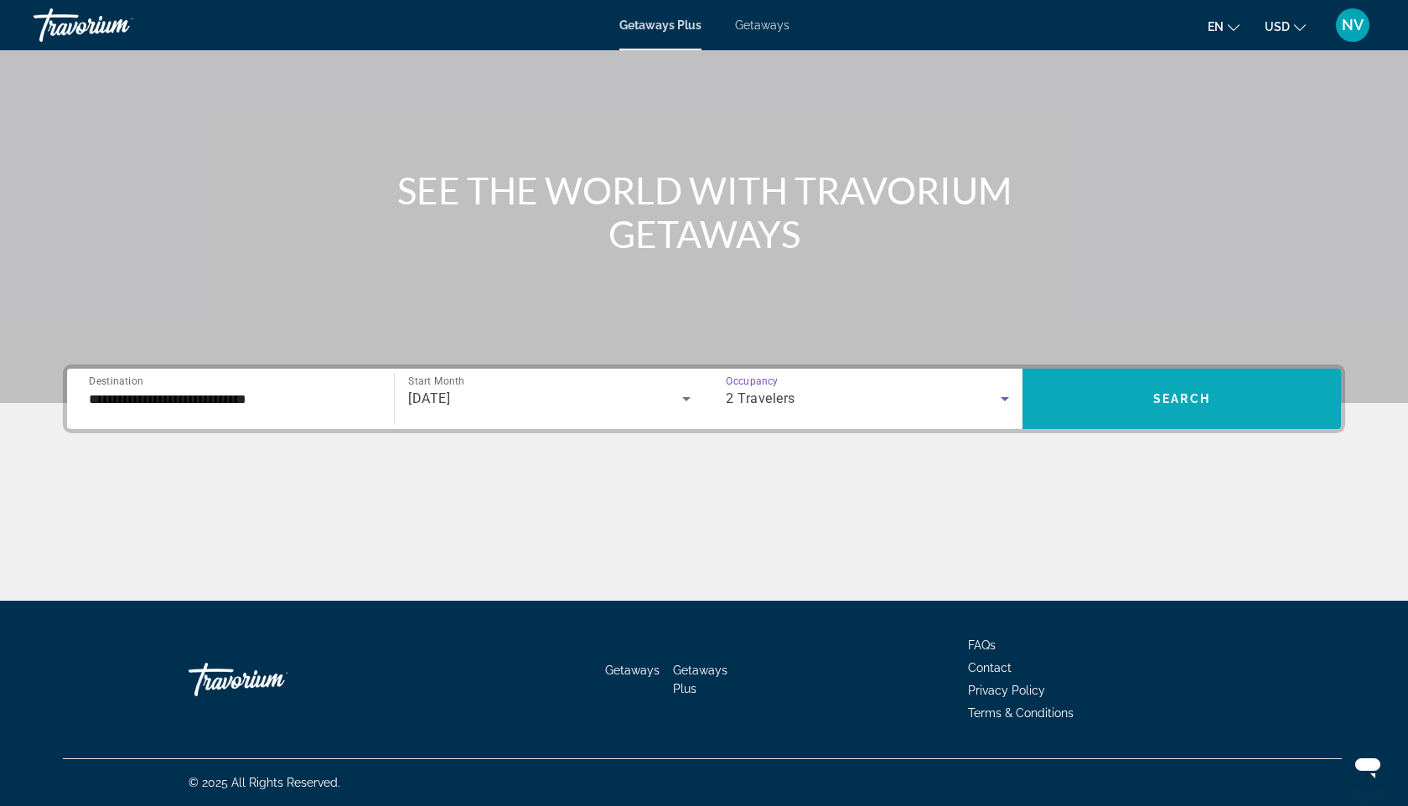
click at [1149, 386] on span "Search widget" at bounding box center [1181, 399] width 318 height 40
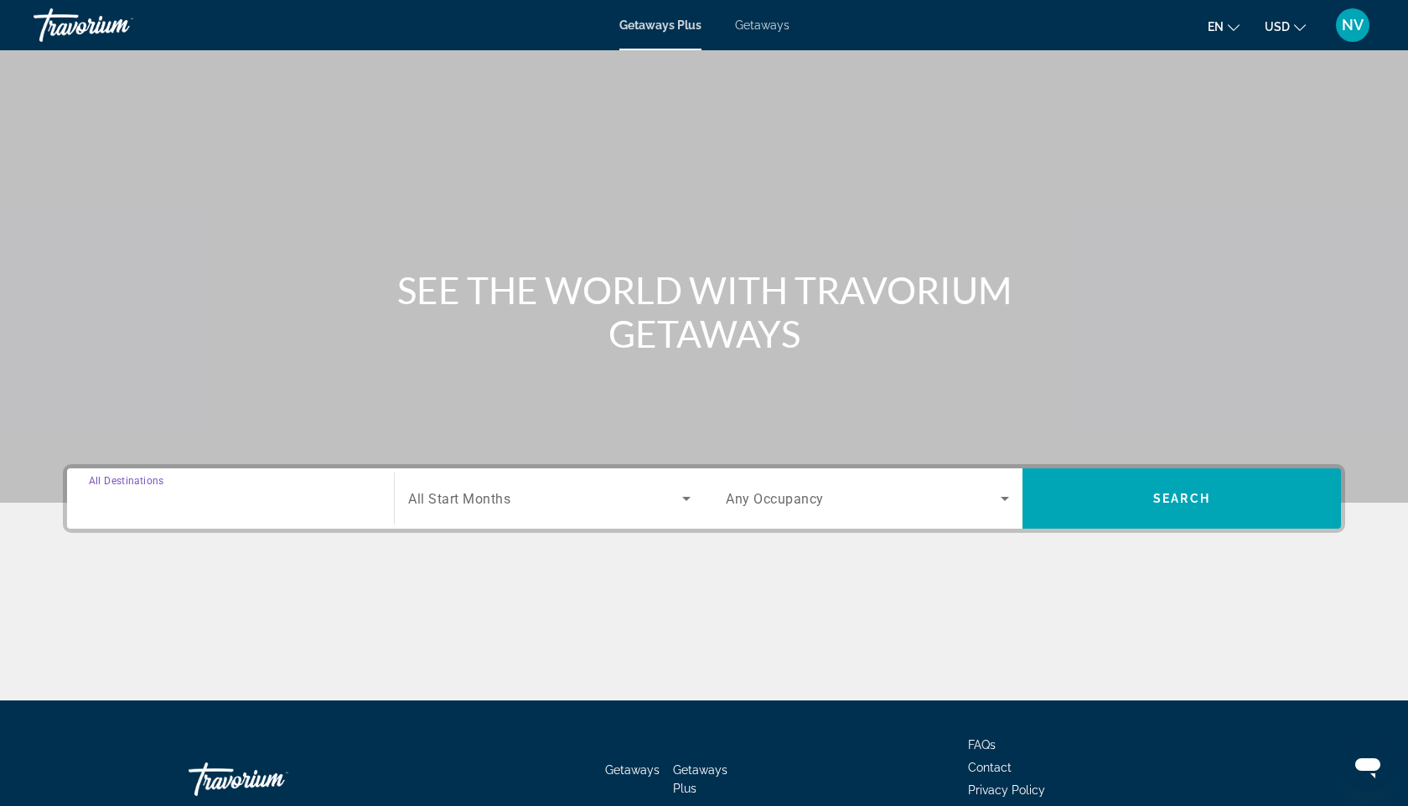
click at [255, 504] on input "Destination All Destinations" at bounding box center [230, 499] width 283 height 20
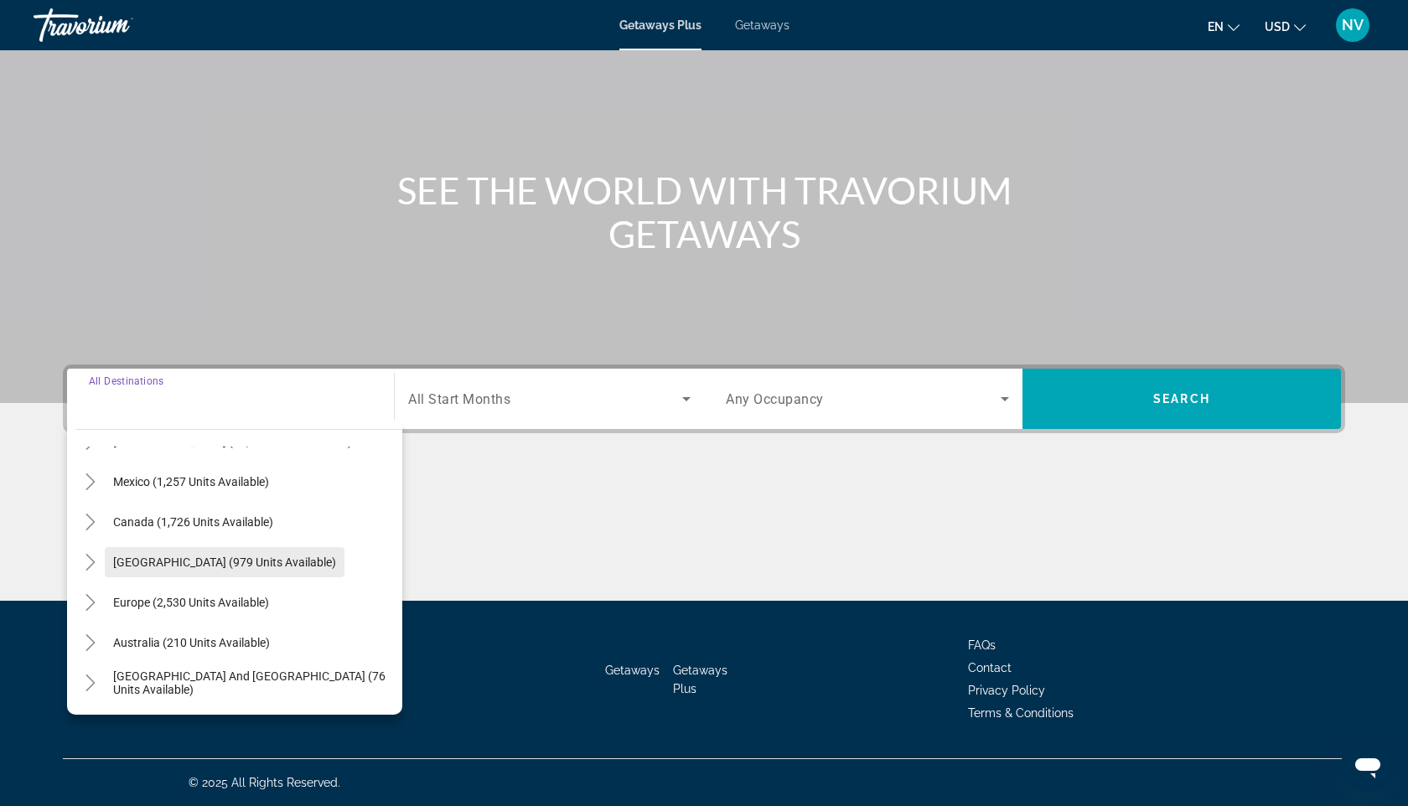
scroll to position [83, 0]
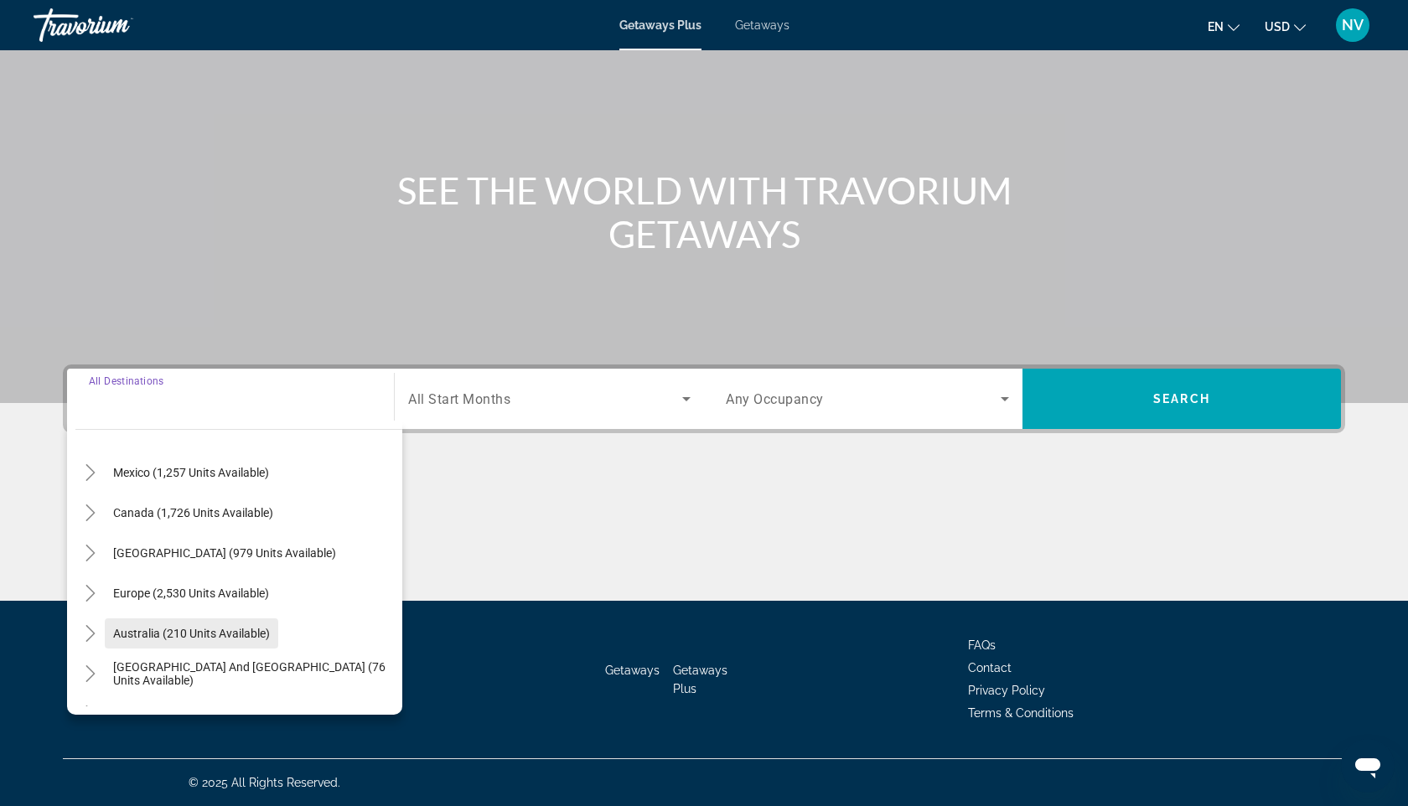
click at [190, 636] on span "Australia (210 units available)" at bounding box center [191, 633] width 157 height 13
type input "**********"
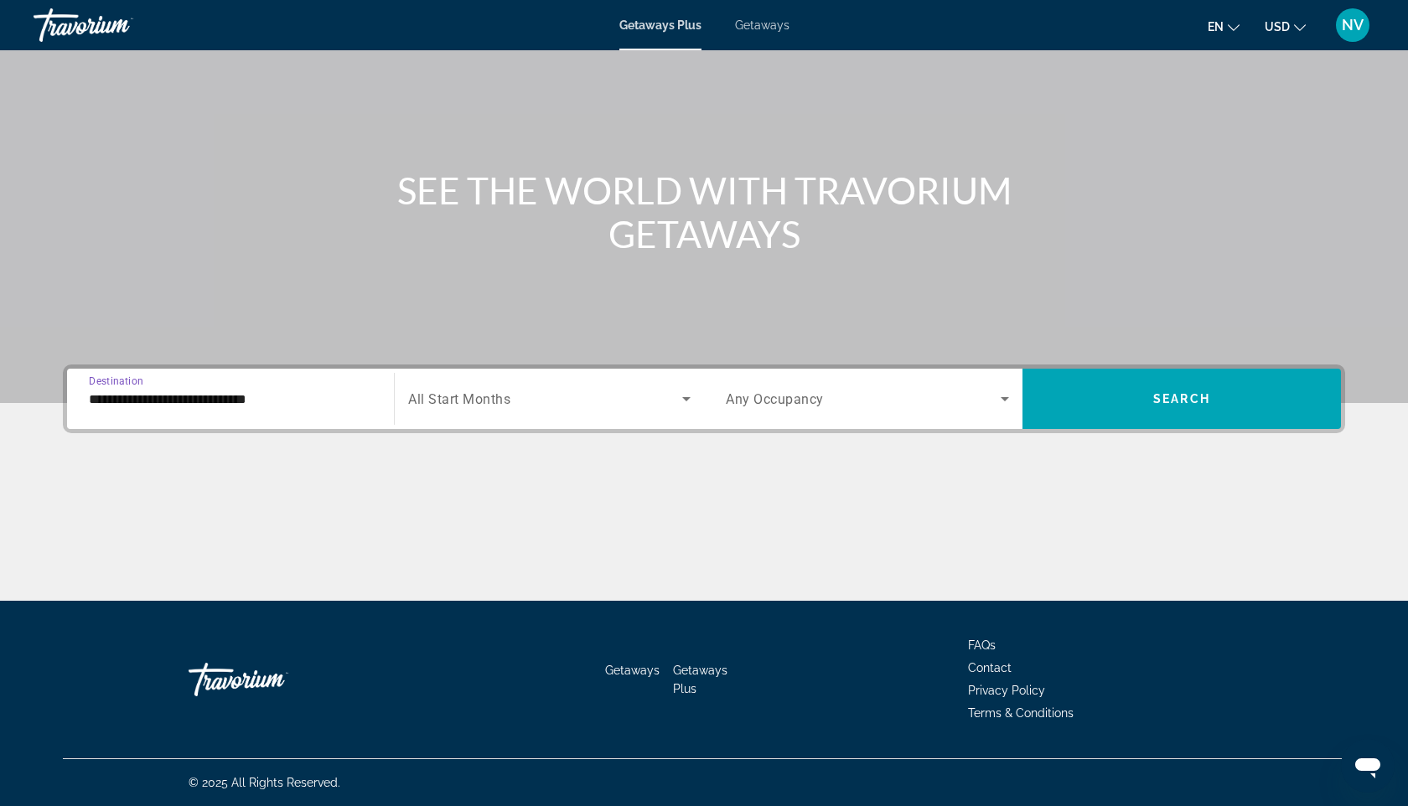
click at [540, 433] on div "**********" at bounding box center [703, 482] width 1349 height 236
click at [535, 400] on span "Search widget" at bounding box center [545, 399] width 274 height 20
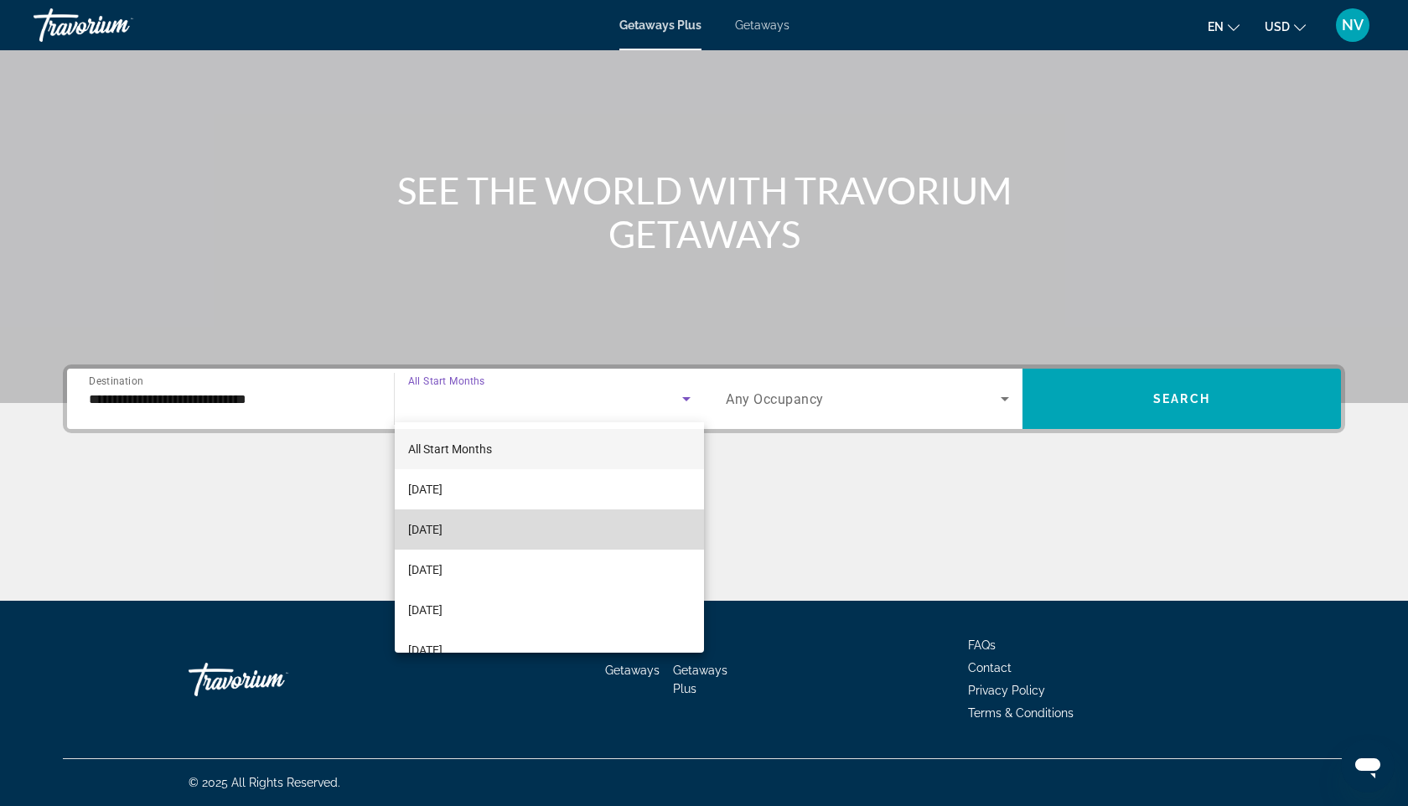
click at [442, 537] on span "[DATE]" at bounding box center [425, 529] width 34 height 20
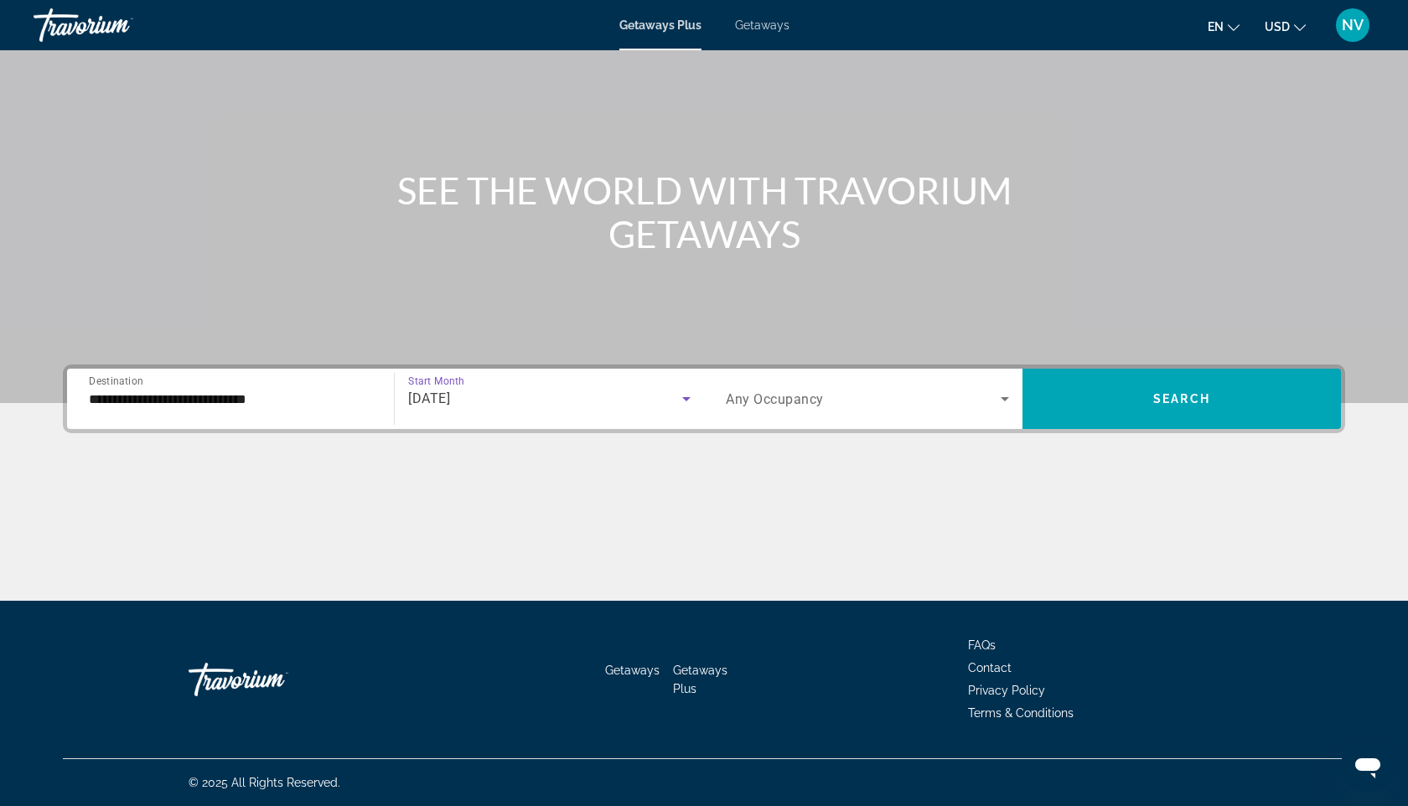
click at [845, 390] on span "Search widget" at bounding box center [863, 399] width 275 height 20
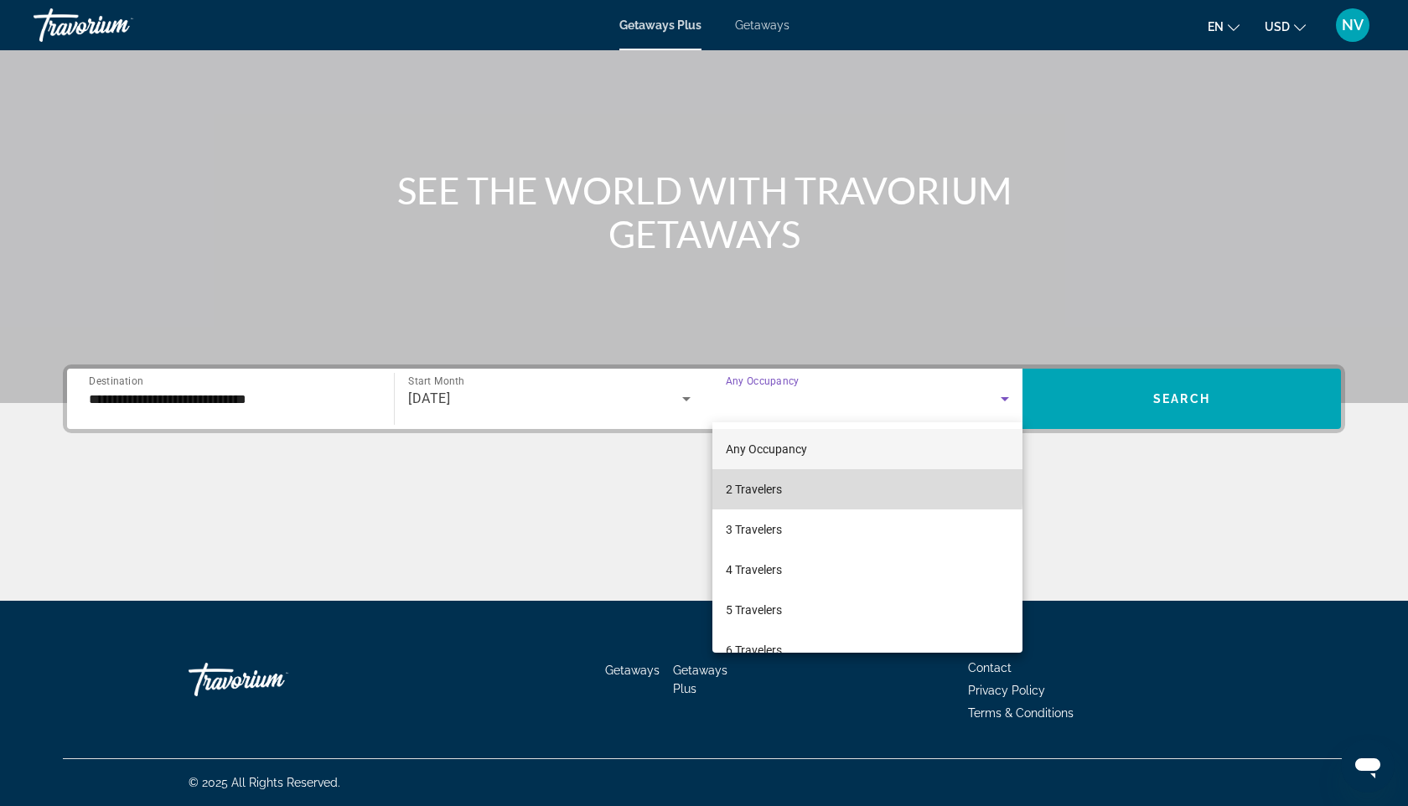
click at [765, 484] on span "2 Travelers" at bounding box center [754, 489] width 56 height 20
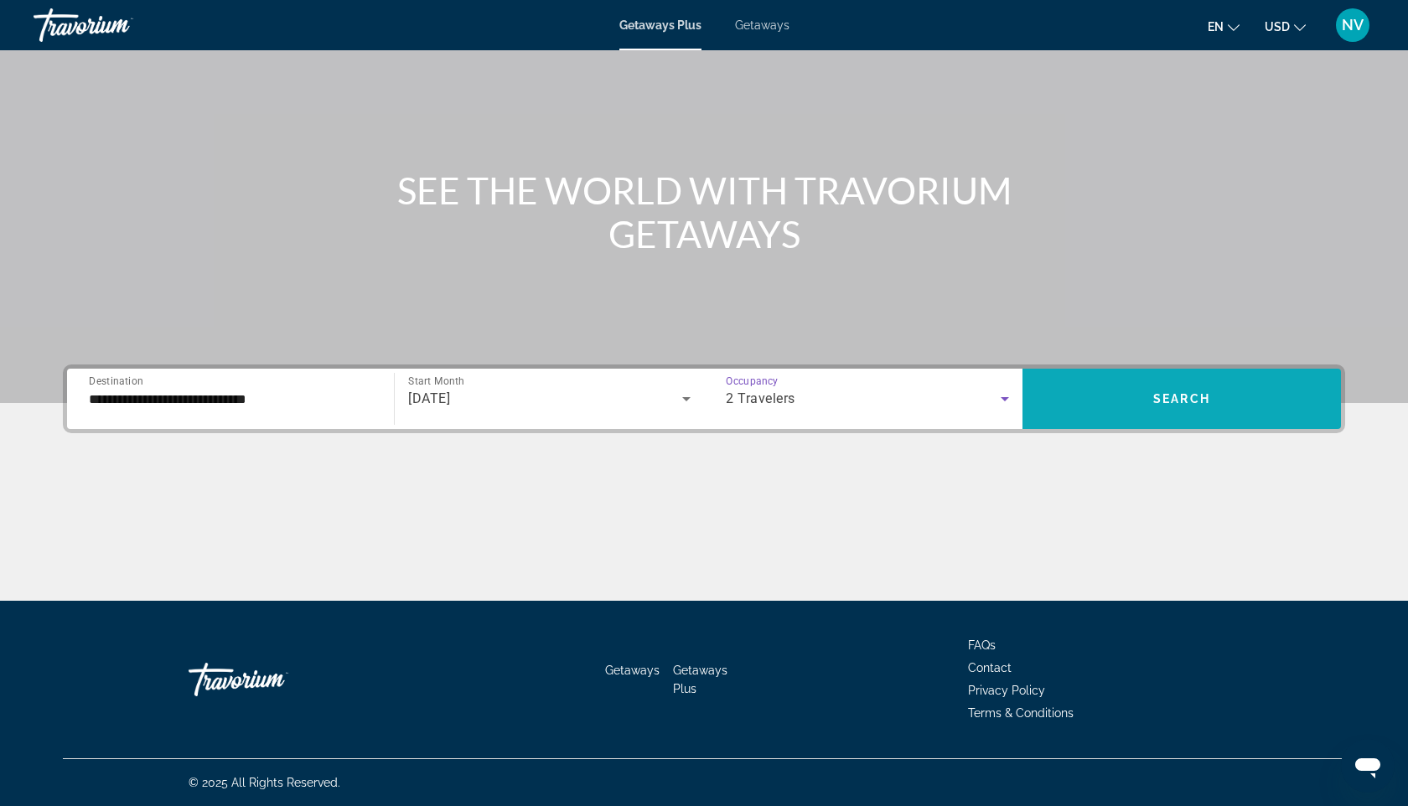
click at [1182, 396] on span "Search" at bounding box center [1181, 398] width 57 height 13
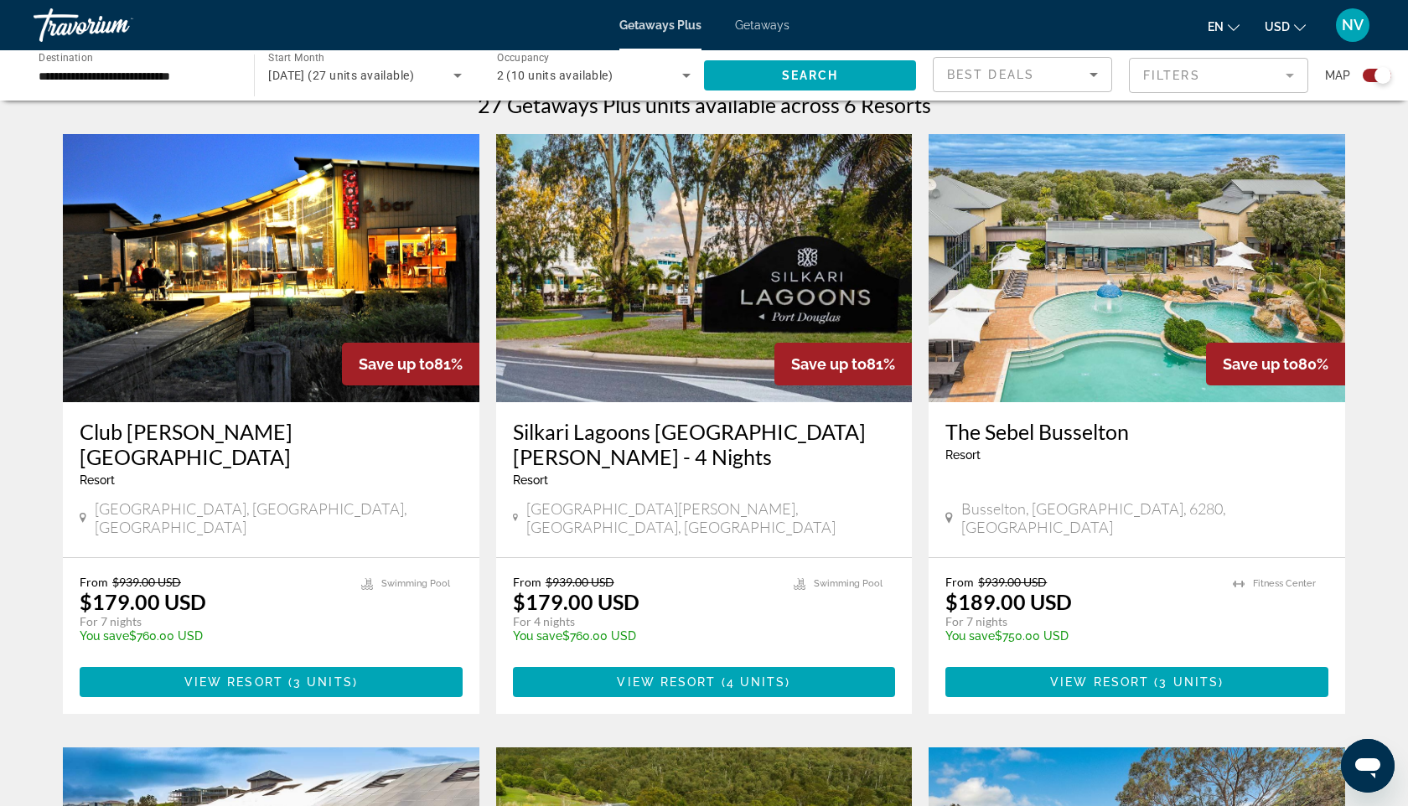
scroll to position [514, 0]
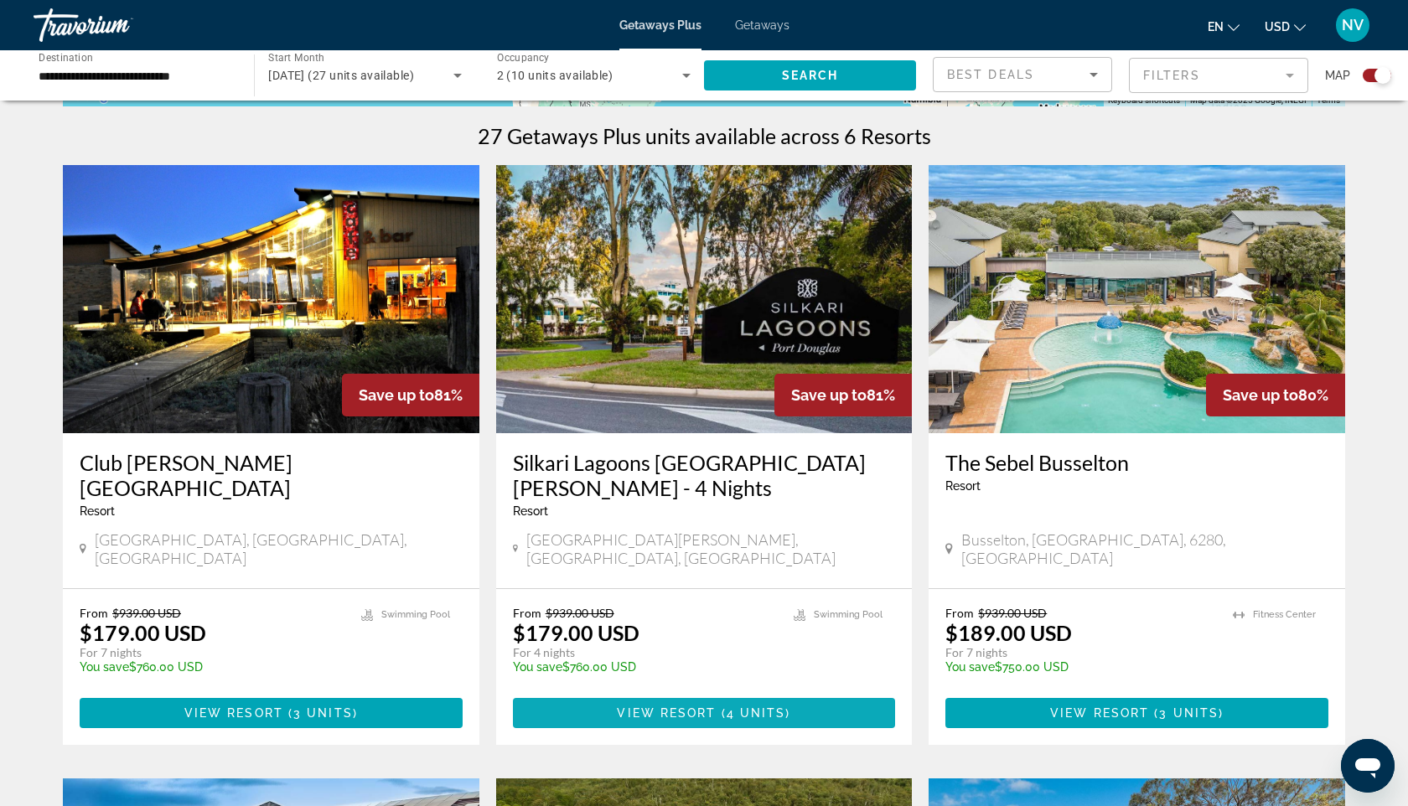
click at [679, 706] on span "View Resort" at bounding box center [666, 712] width 99 height 13
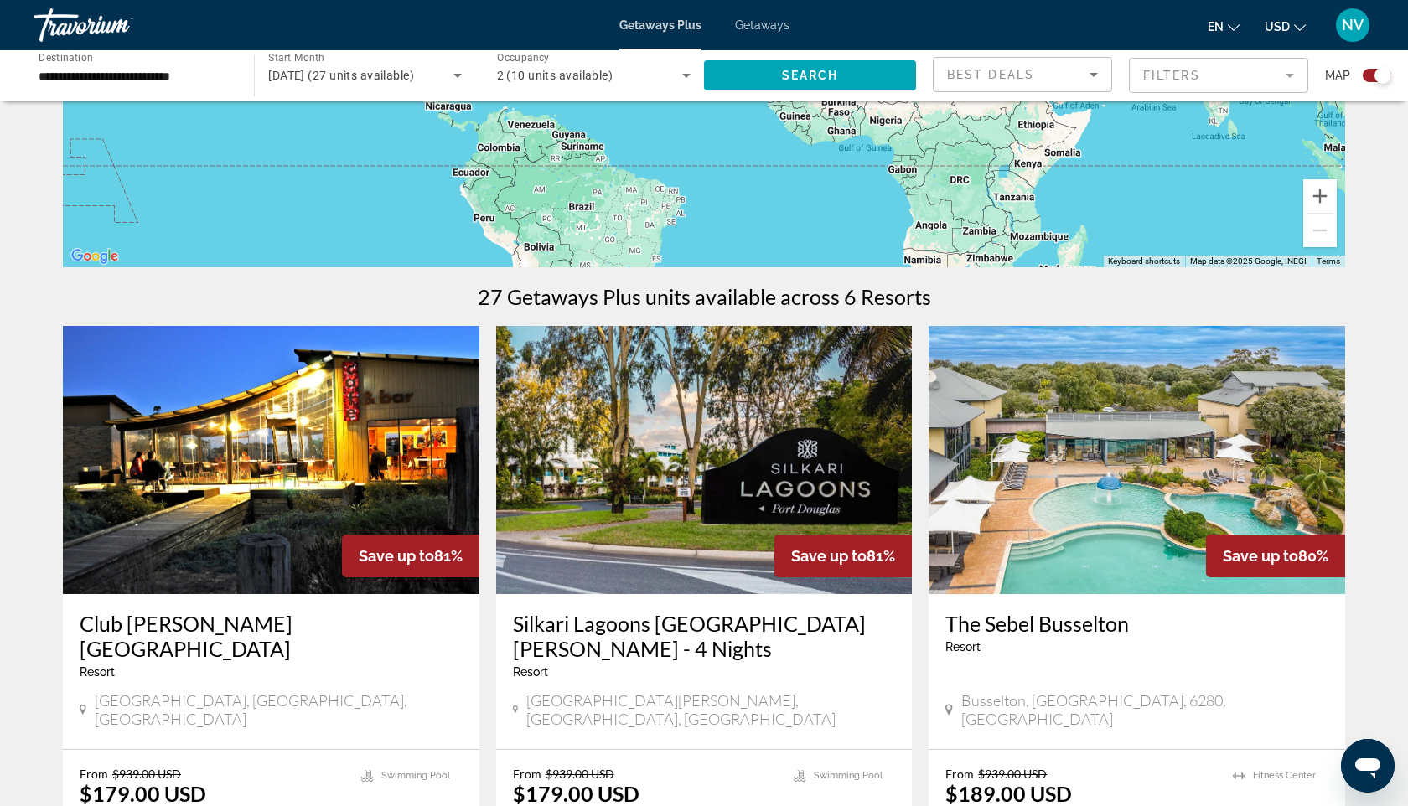
scroll to position [355, 0]
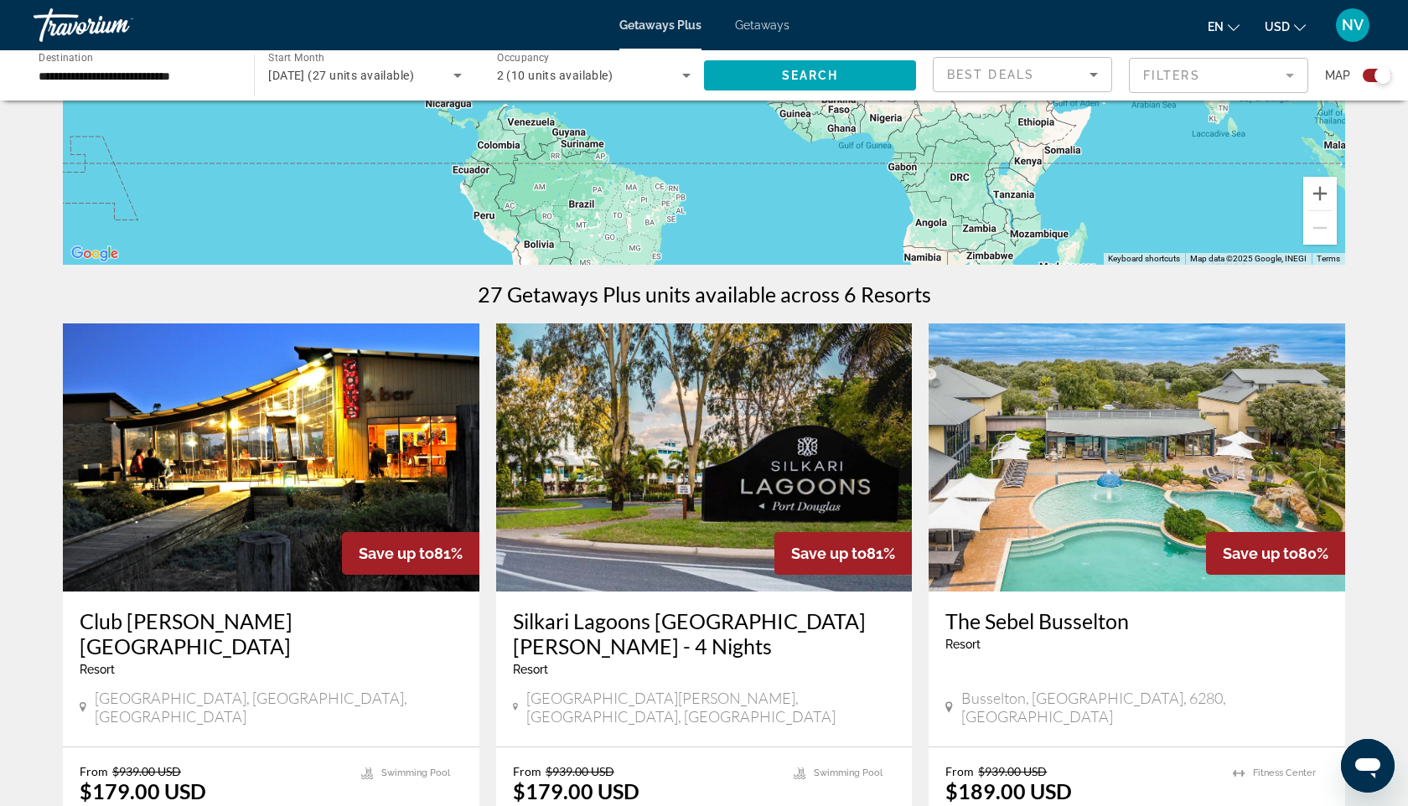
click at [664, 471] on img "Main content" at bounding box center [704, 457] width 416 height 268
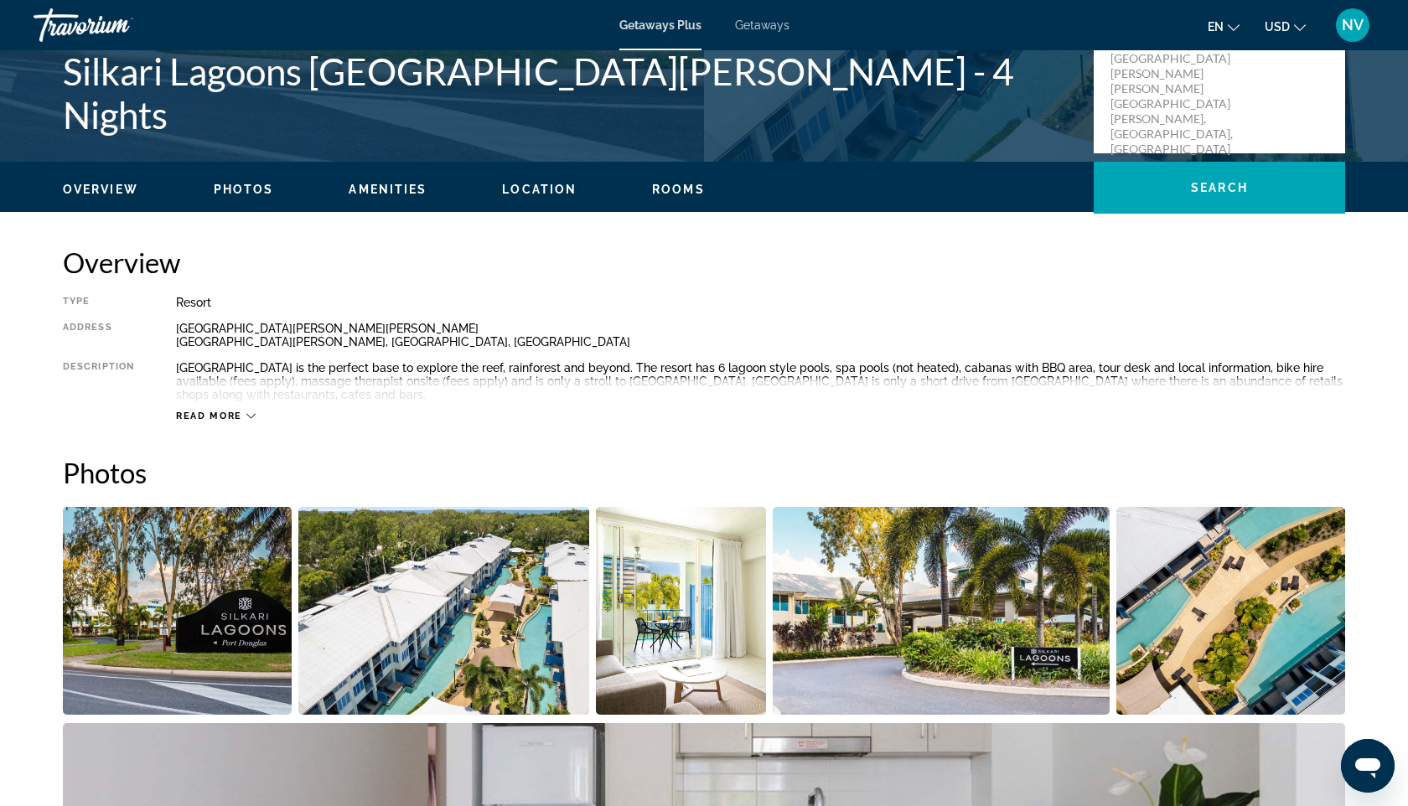
scroll to position [394, 0]
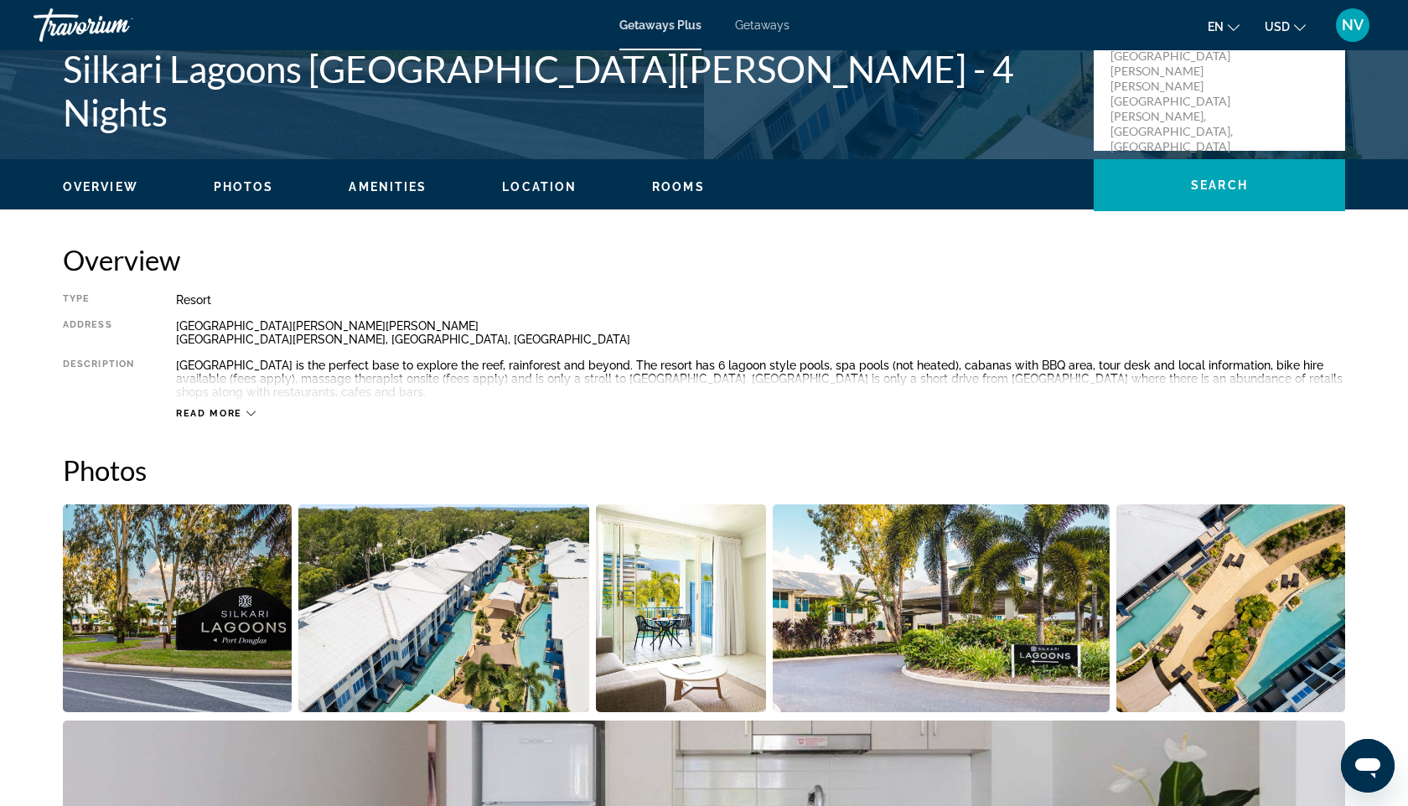
click at [235, 409] on span "Read more" at bounding box center [209, 413] width 66 height 11
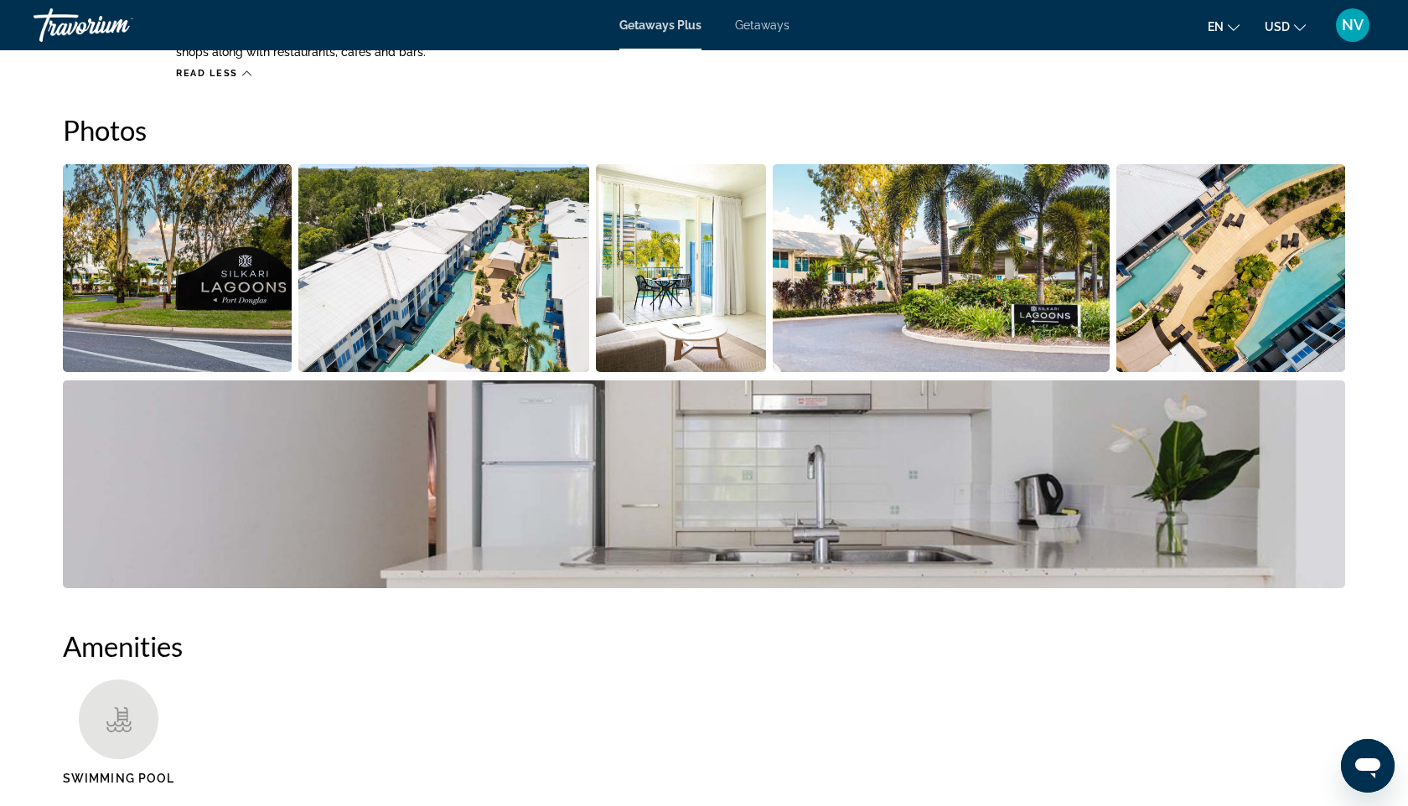
scroll to position [736, 0]
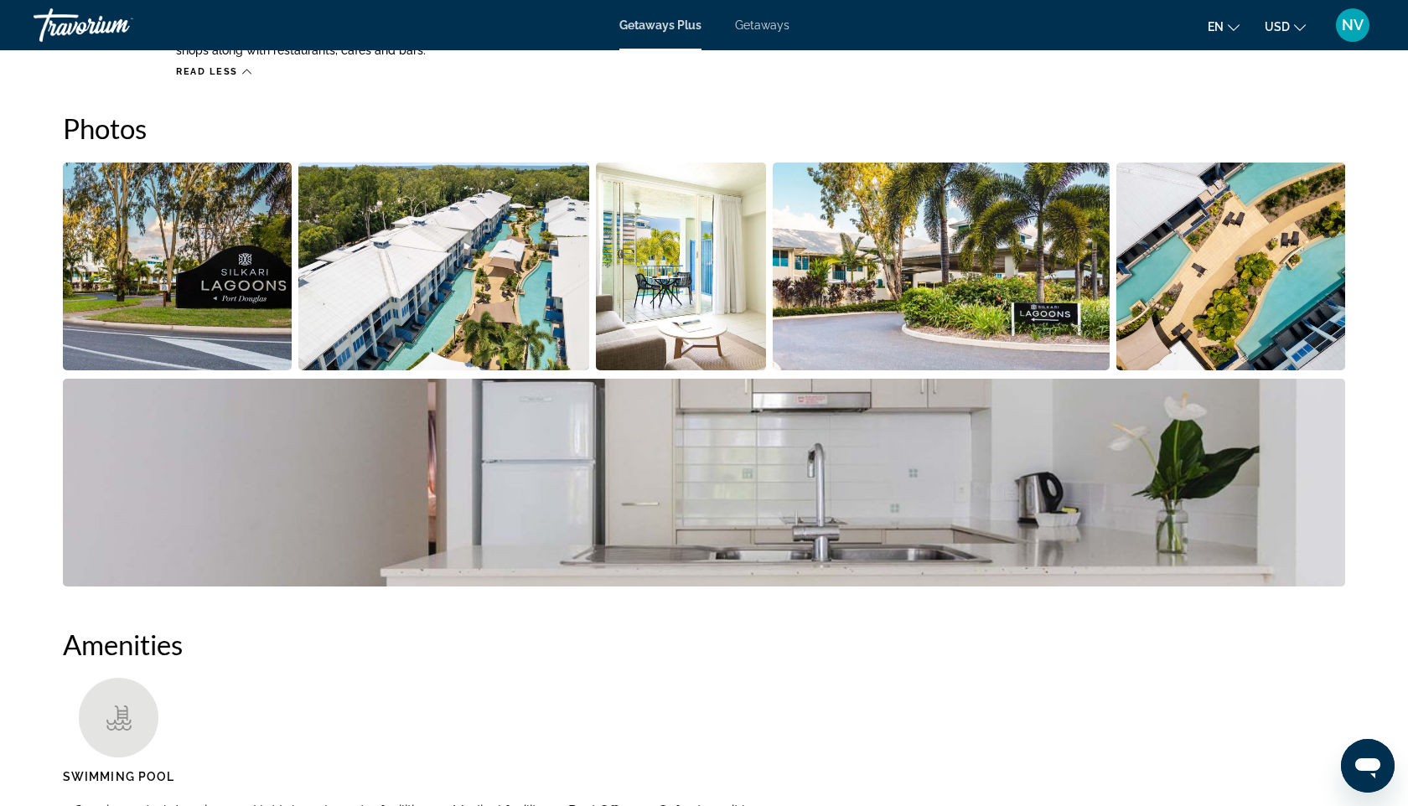
click at [656, 313] on img "Open full-screen image slider" at bounding box center [681, 267] width 170 height 208
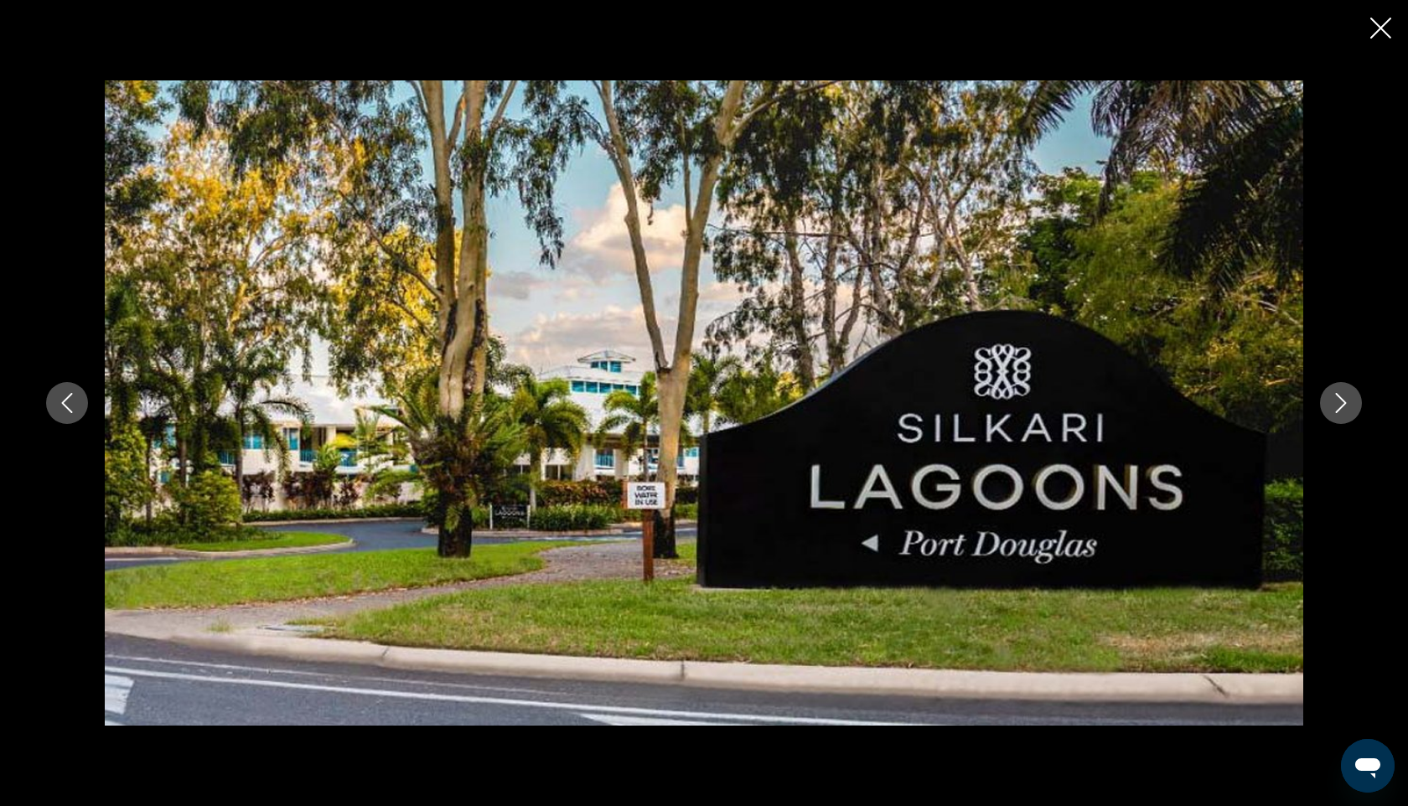
click at [1341, 406] on icon "Next image" at bounding box center [1340, 403] width 11 height 20
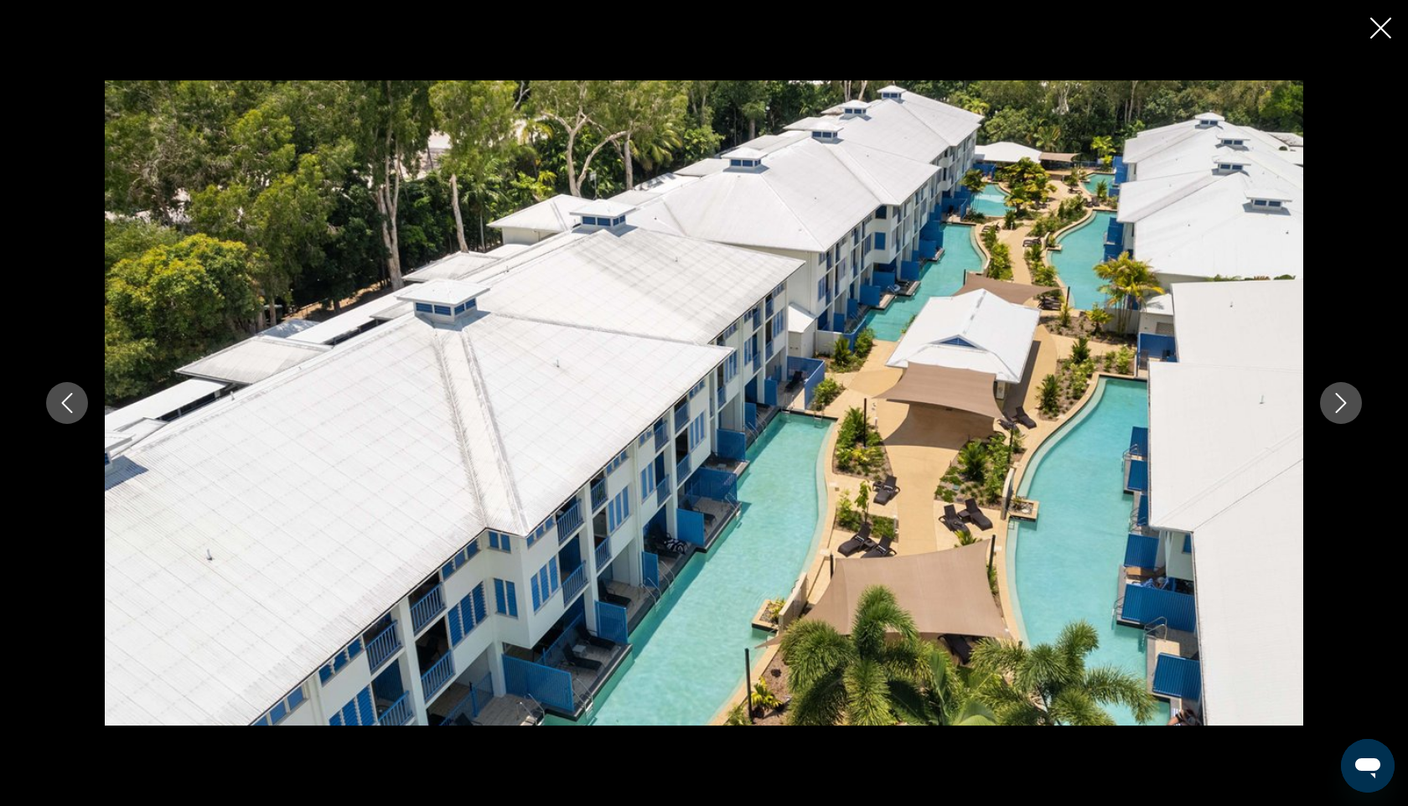
click at [1341, 406] on icon "Next image" at bounding box center [1340, 403] width 11 height 20
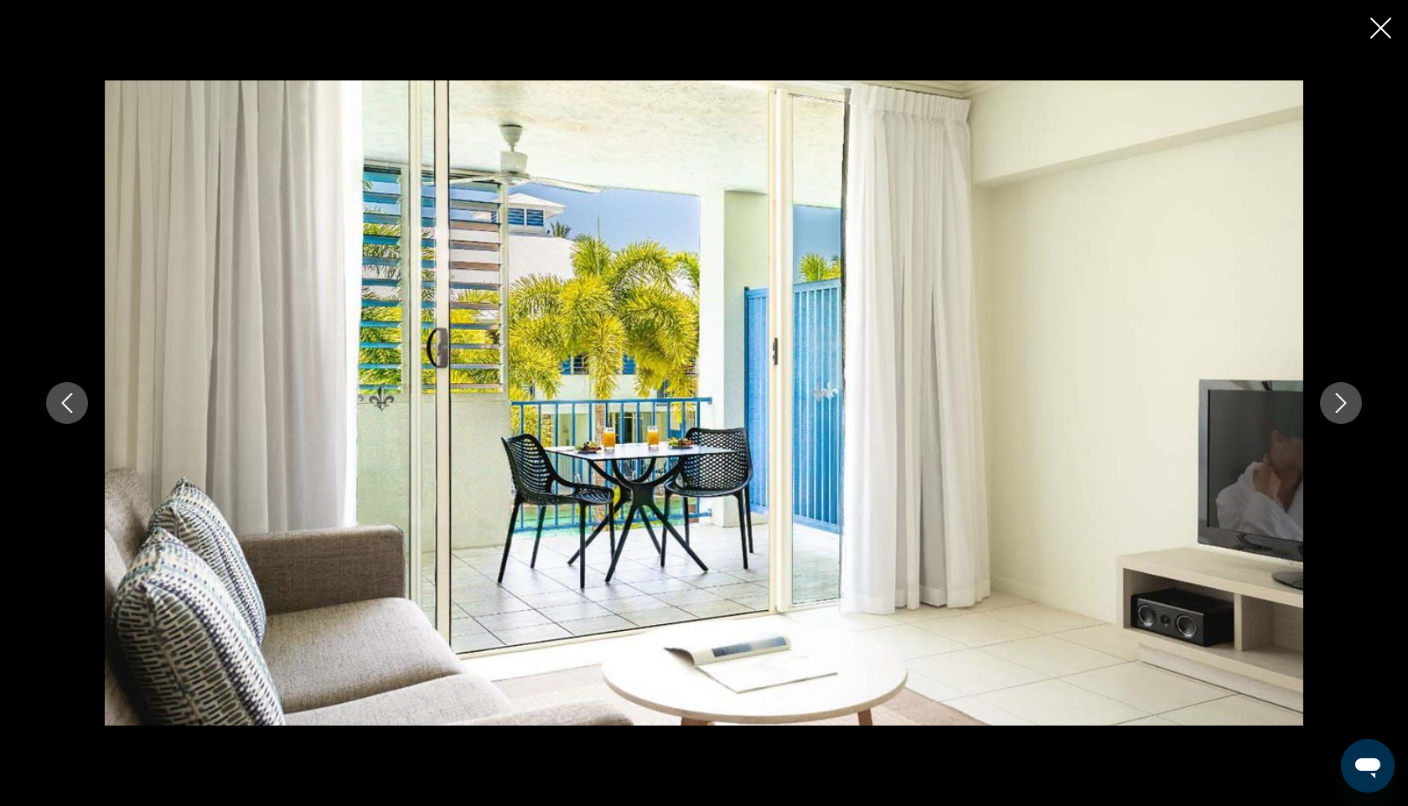
click at [1341, 406] on icon "Next image" at bounding box center [1340, 403] width 11 height 20
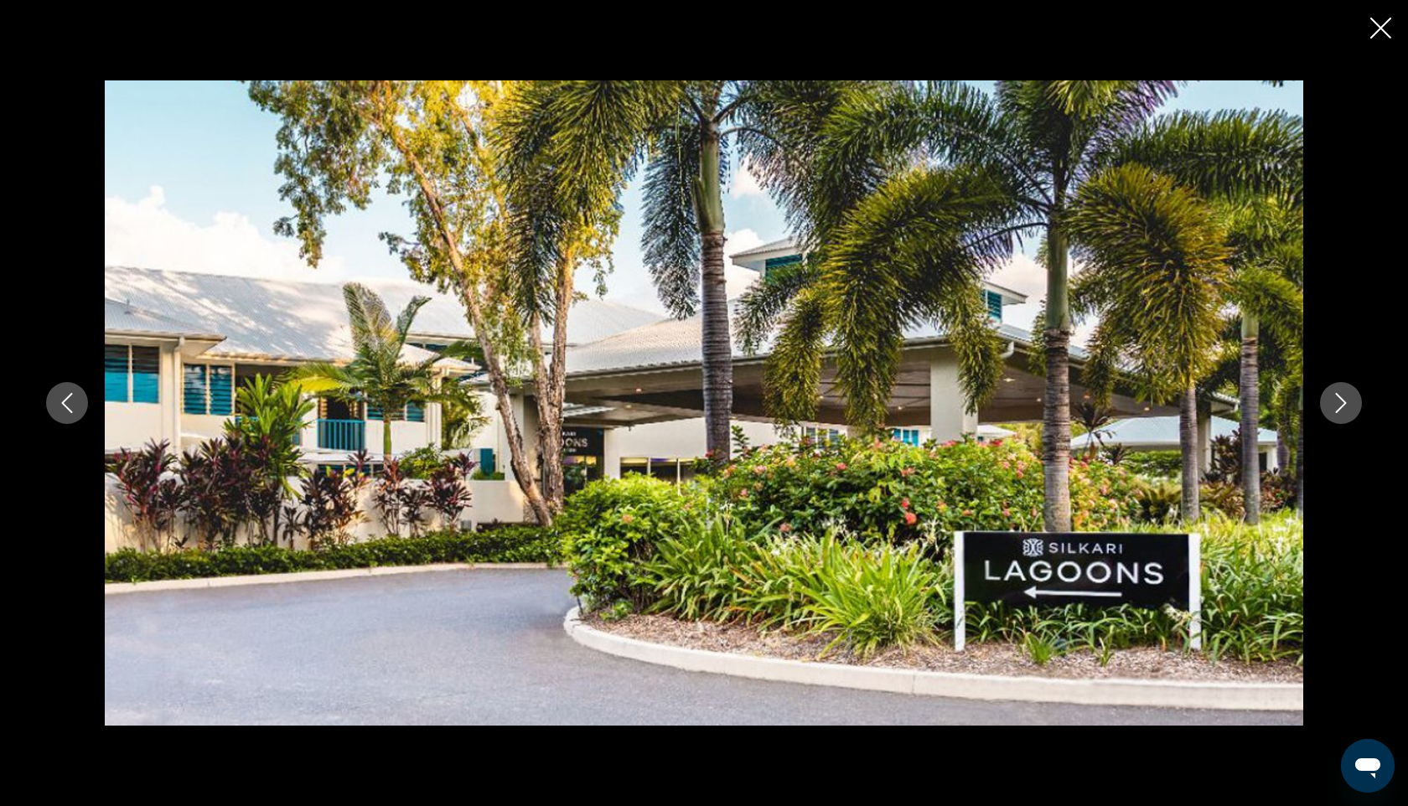
click at [1341, 406] on icon "Next image" at bounding box center [1340, 403] width 11 height 20
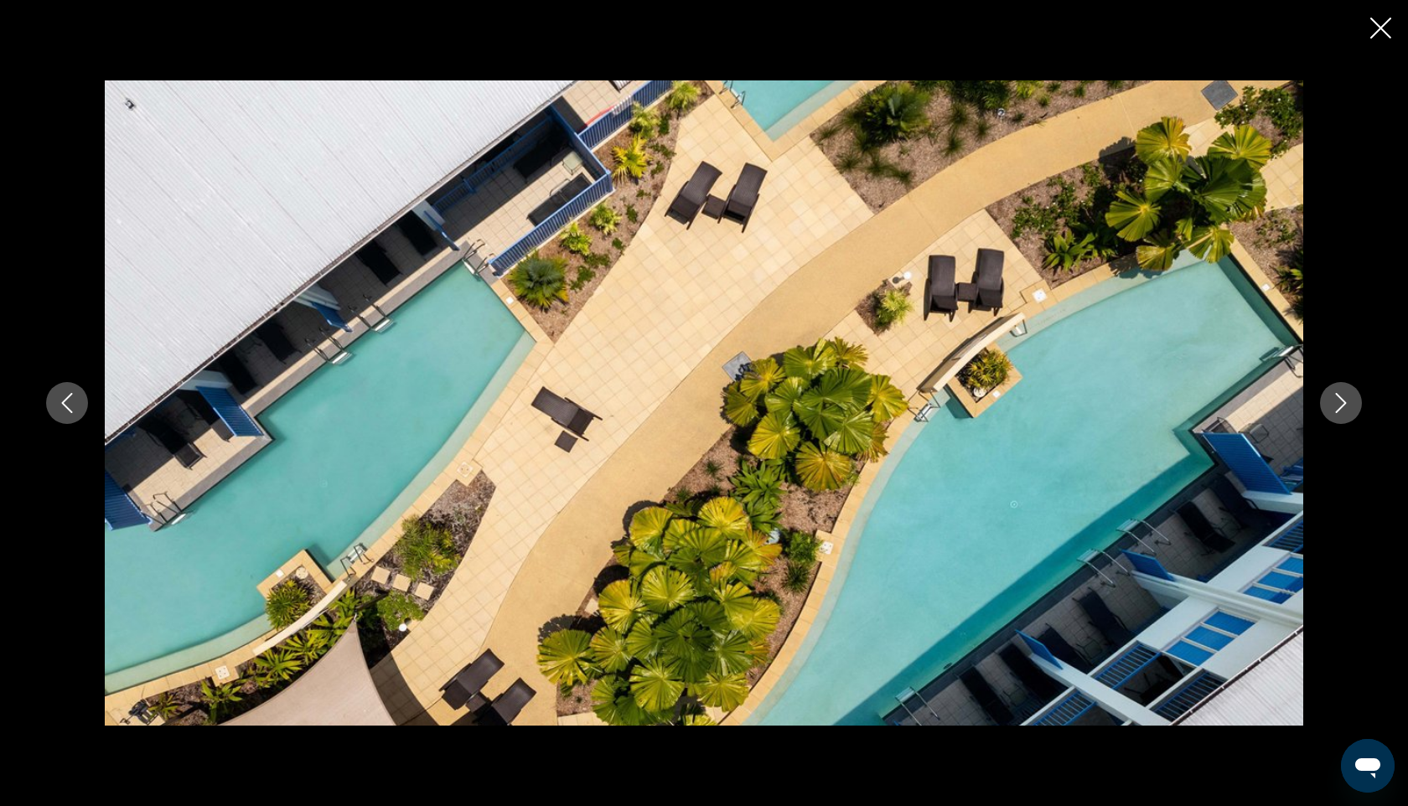
click at [1341, 406] on icon "Next image" at bounding box center [1340, 403] width 11 height 20
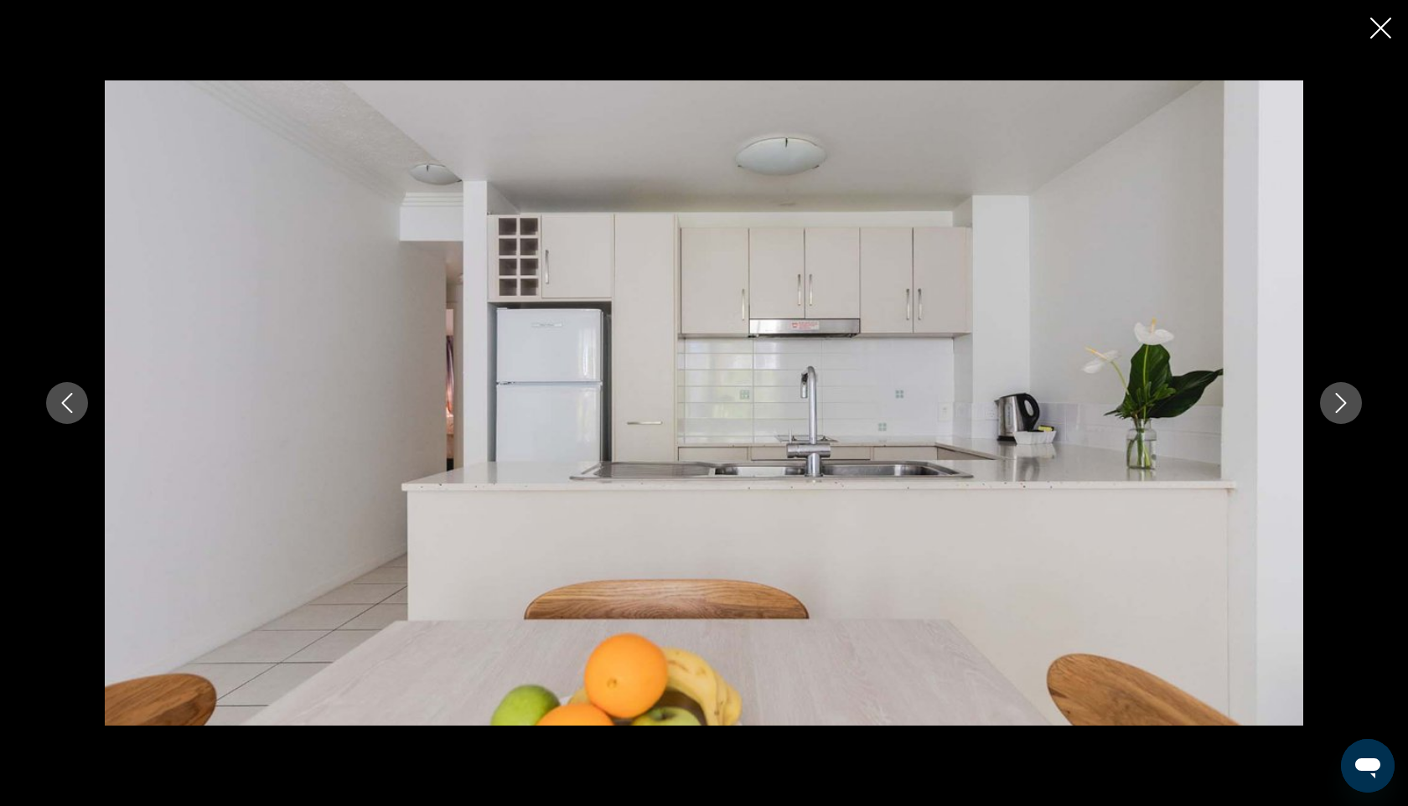
click at [1341, 406] on icon "Next image" at bounding box center [1340, 403] width 11 height 20
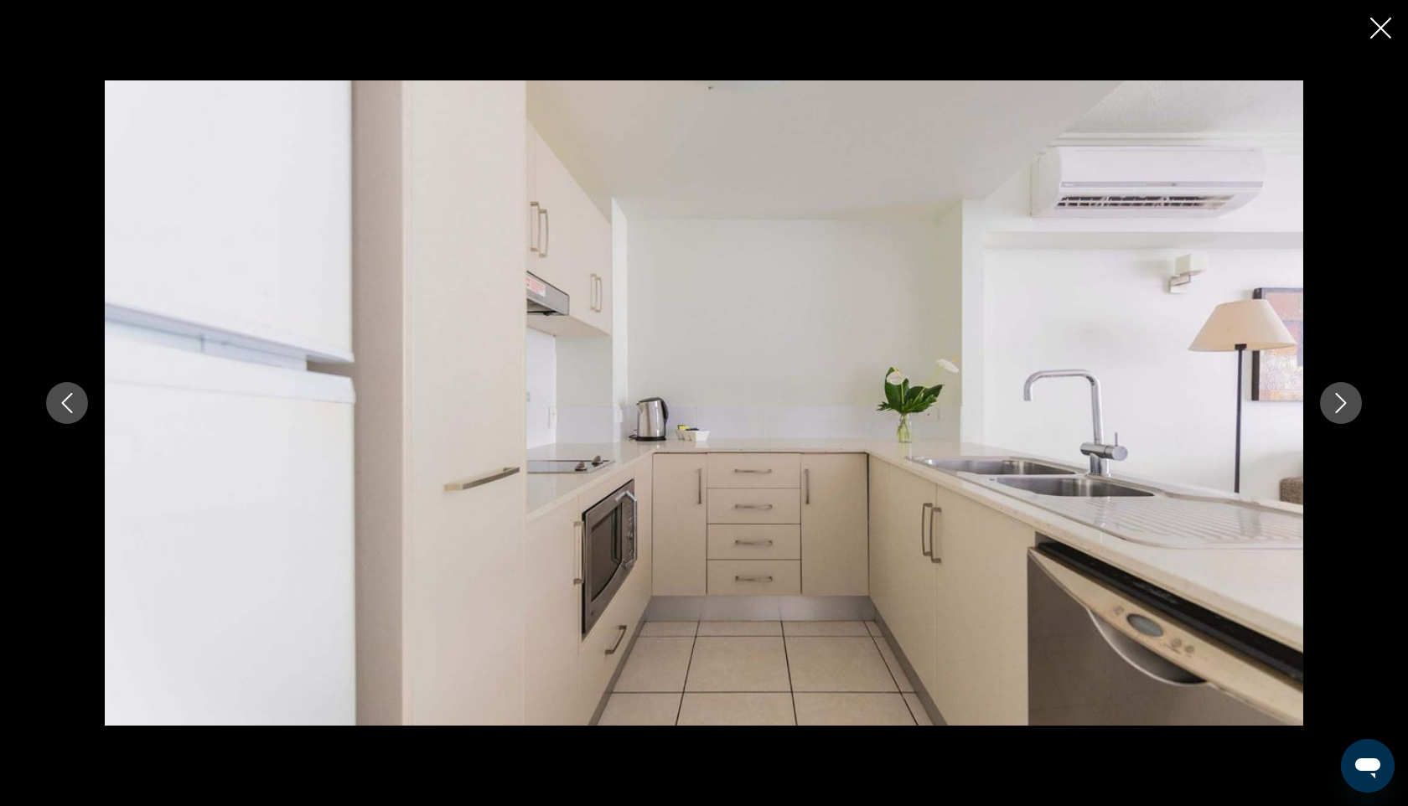
click at [1341, 406] on icon "Next image" at bounding box center [1340, 403] width 11 height 20
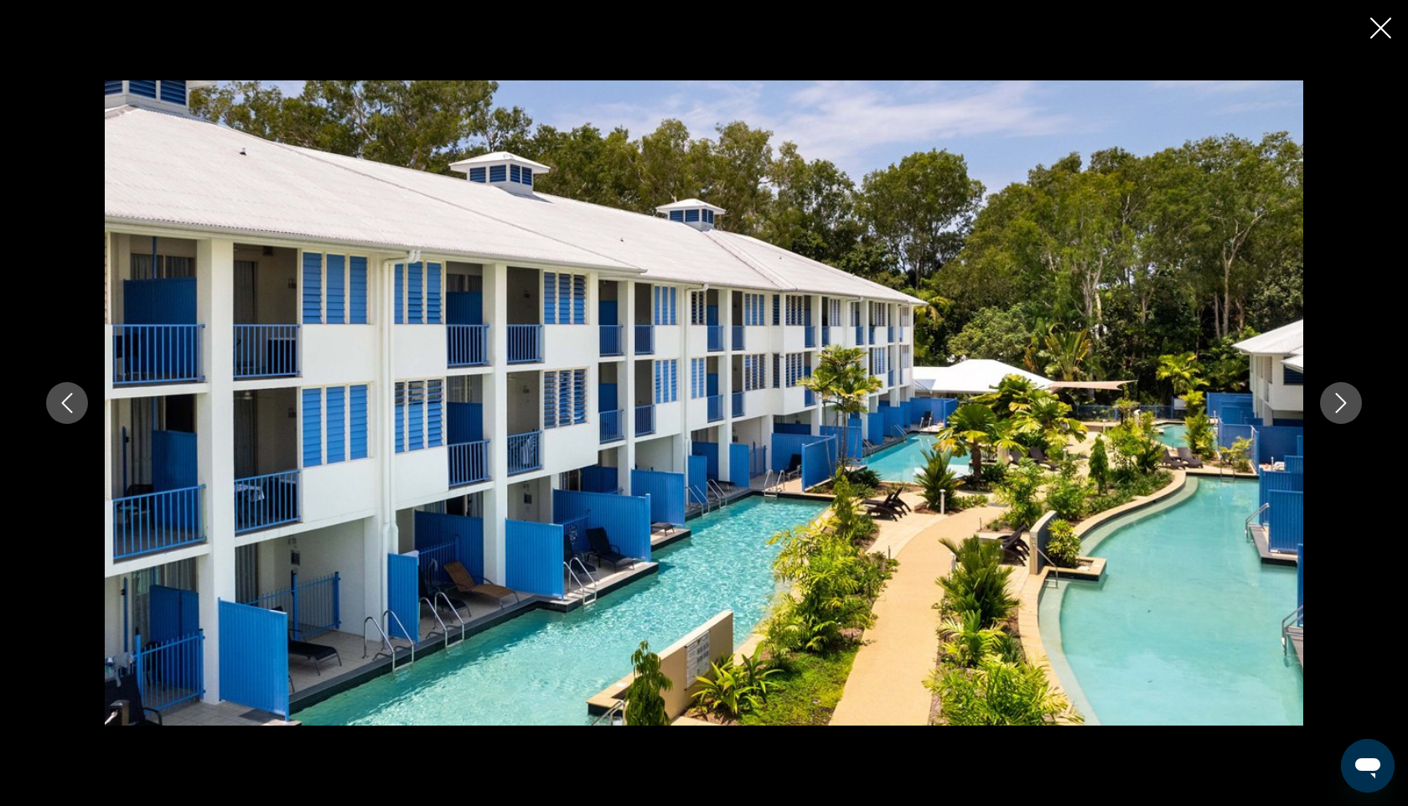
click at [1341, 406] on icon "Next image" at bounding box center [1340, 403] width 11 height 20
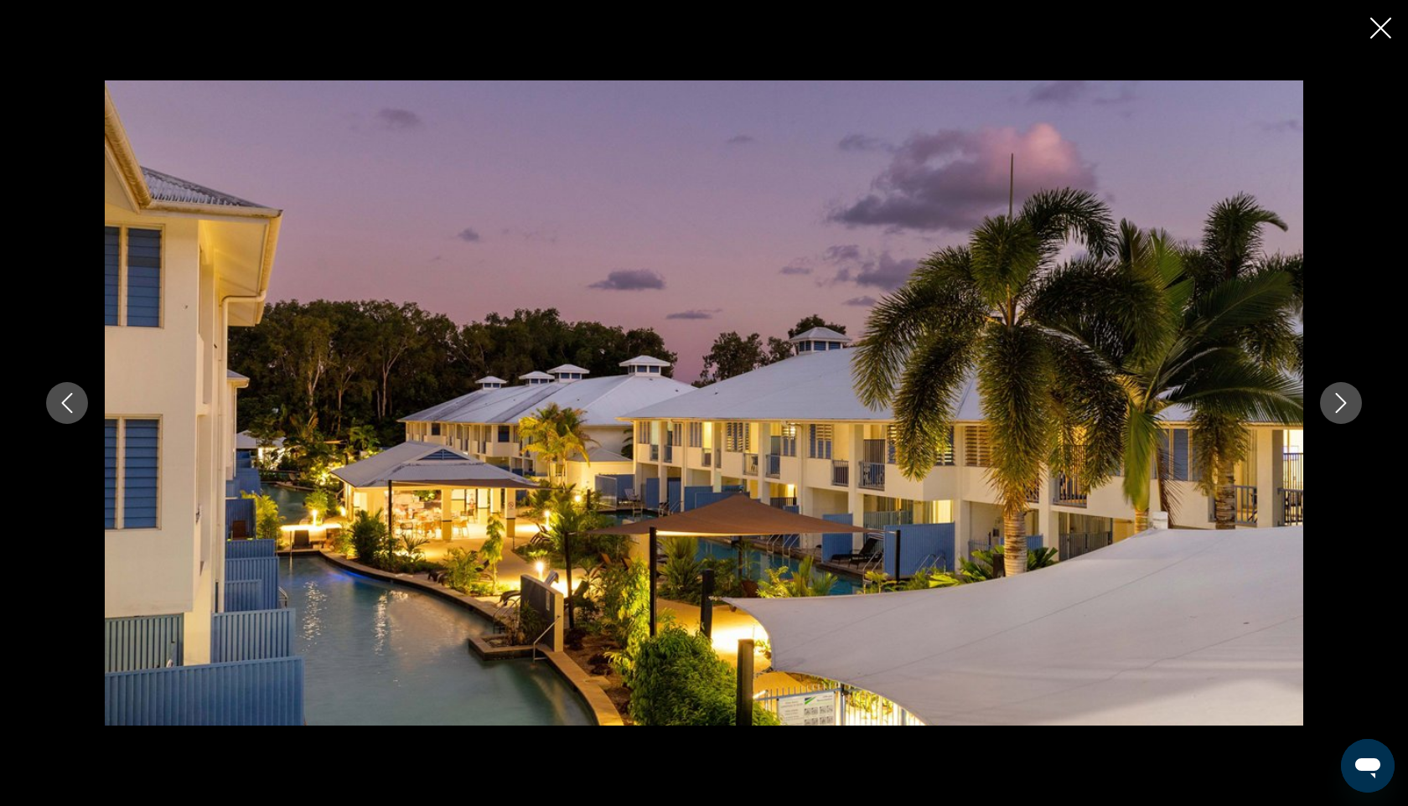
click at [1341, 406] on icon "Next image" at bounding box center [1340, 403] width 11 height 20
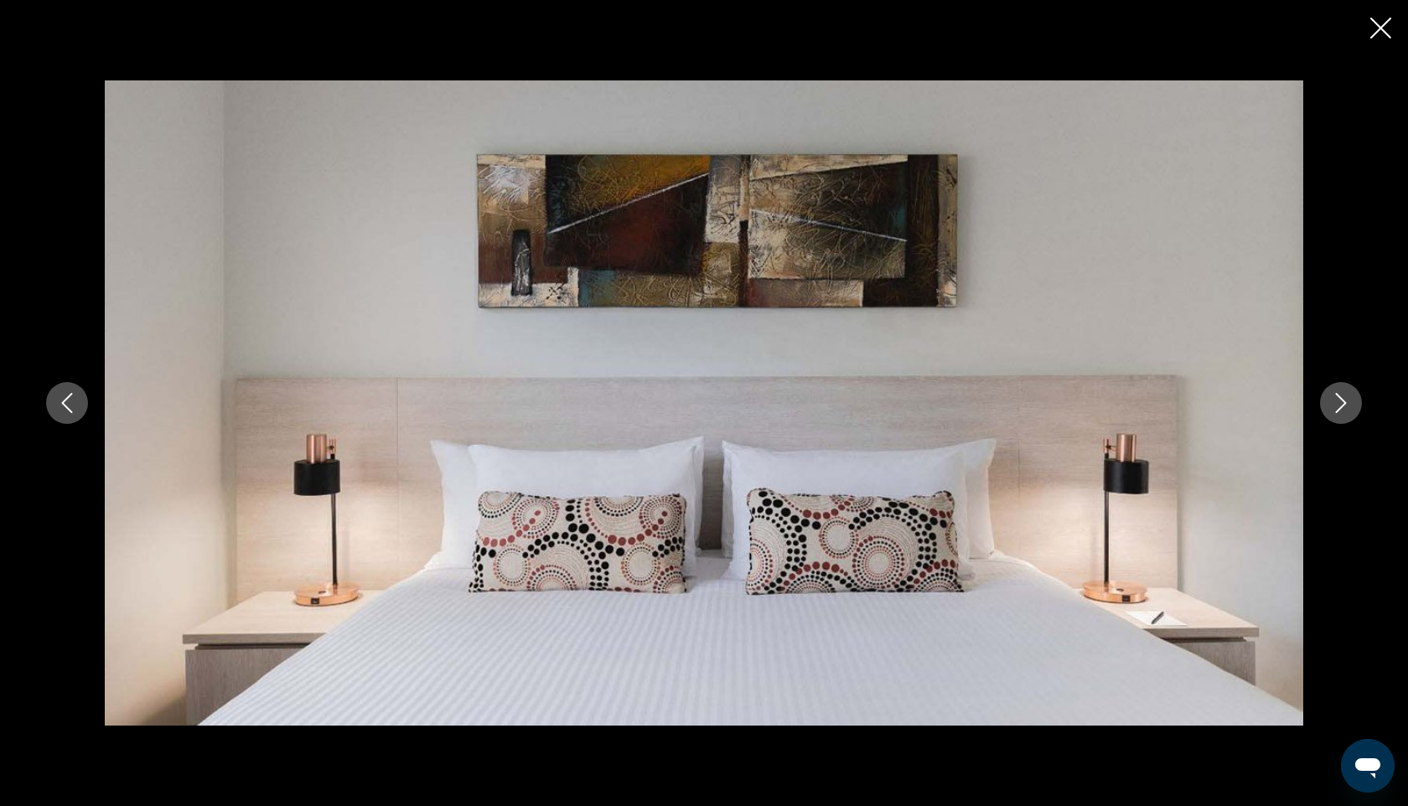
click at [1341, 406] on icon "Next image" at bounding box center [1340, 403] width 20 height 20
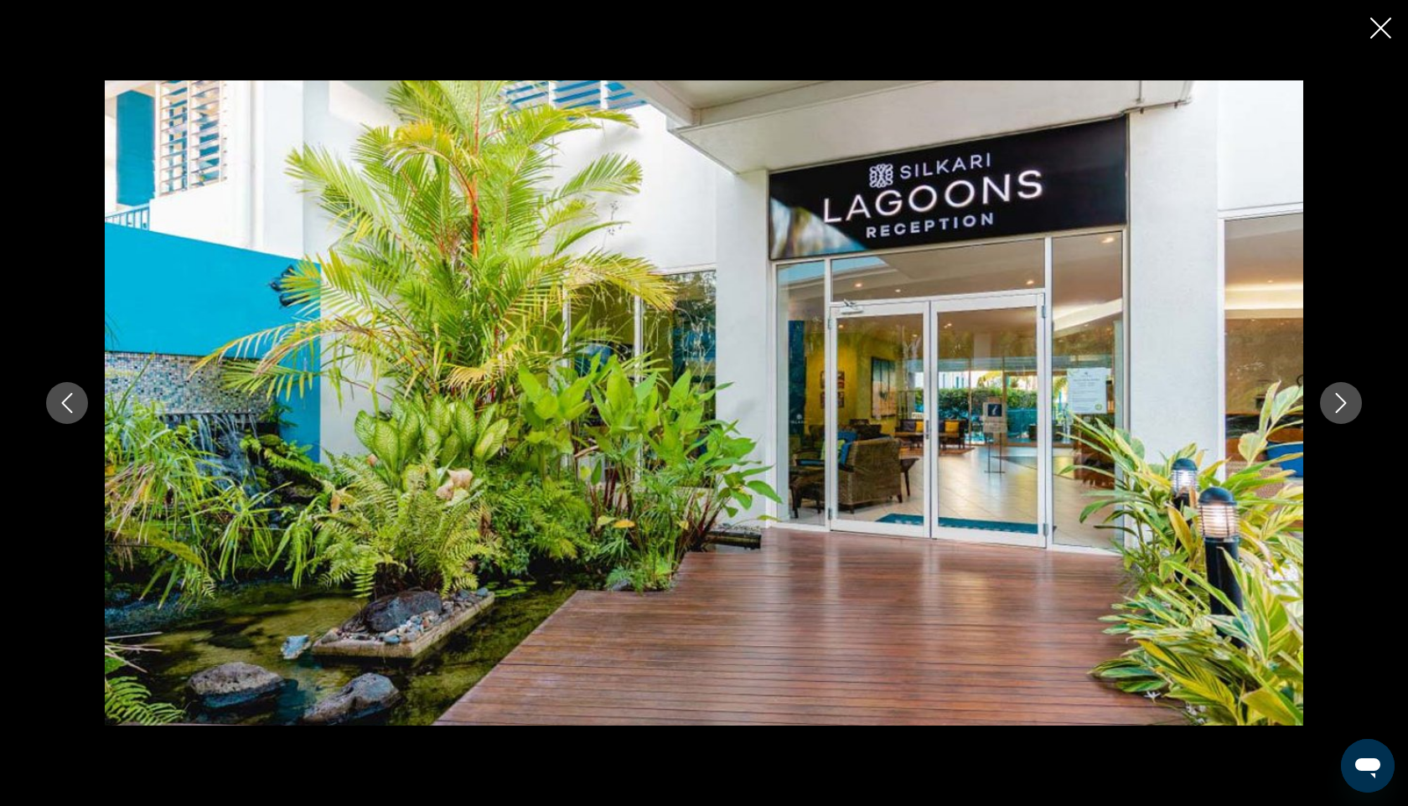
click at [1341, 406] on icon "Next image" at bounding box center [1340, 403] width 20 height 20
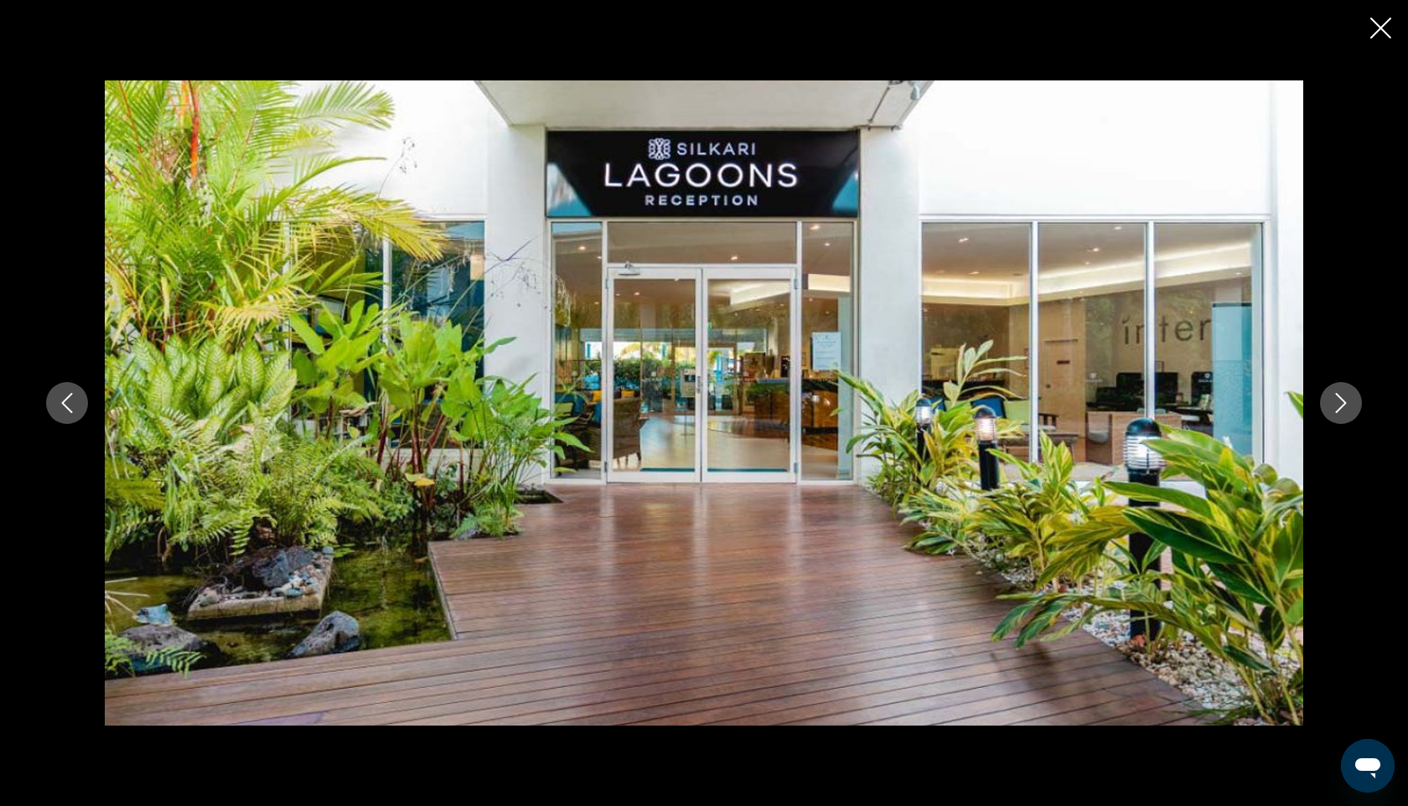
click at [1341, 406] on icon "Next image" at bounding box center [1340, 403] width 20 height 20
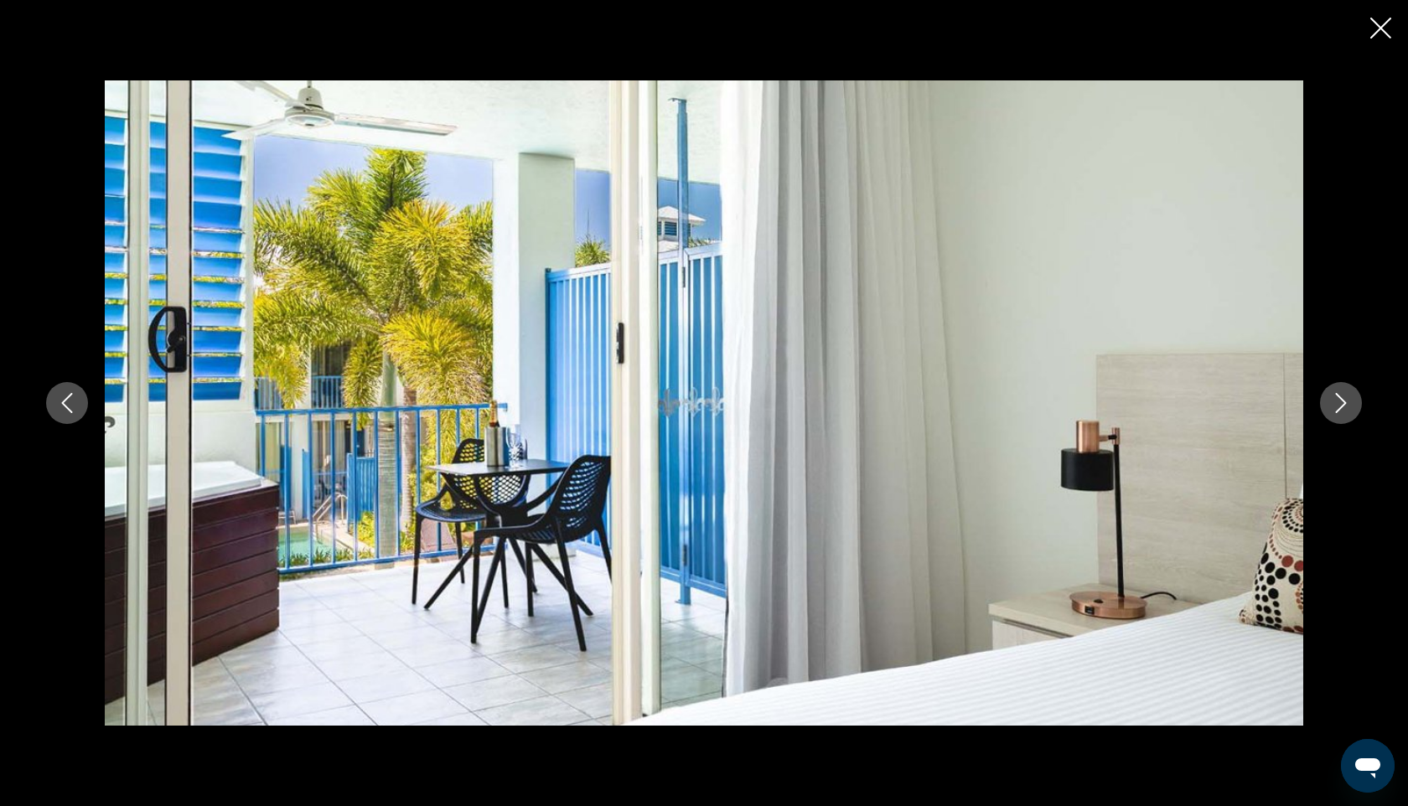
click at [1341, 406] on icon "Next image" at bounding box center [1340, 403] width 20 height 20
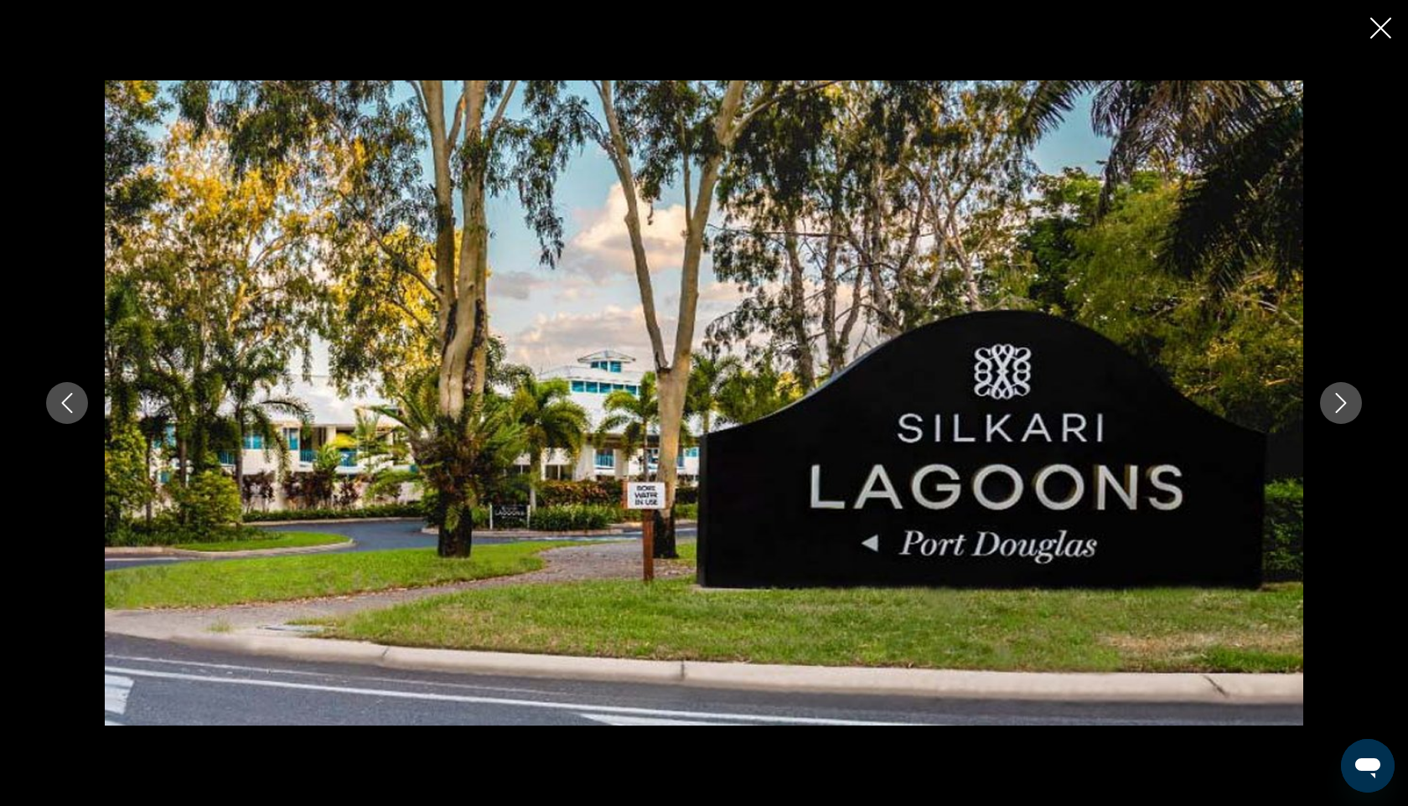
click at [1341, 406] on icon "Next image" at bounding box center [1340, 403] width 20 height 20
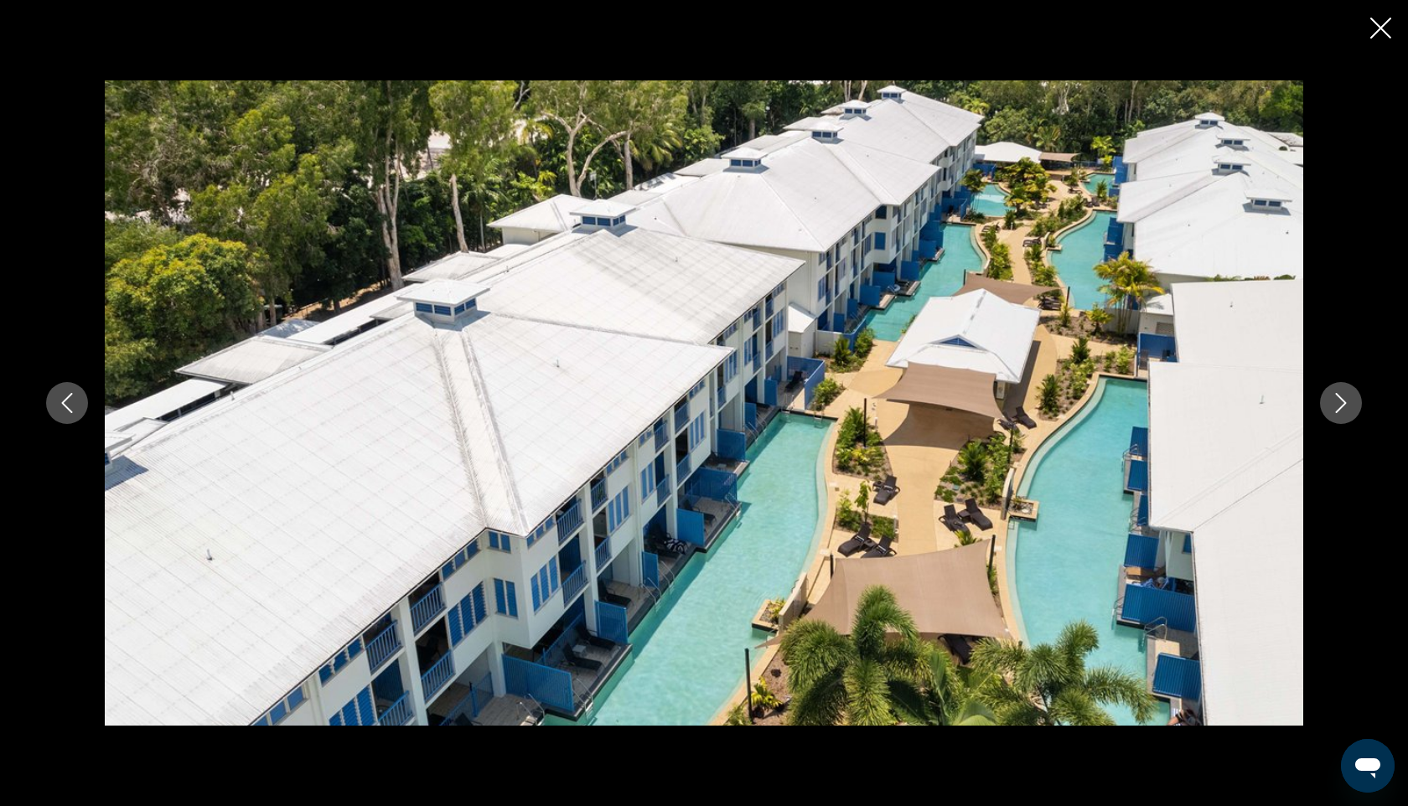
click at [1372, 31] on icon "Close slideshow" at bounding box center [1380, 28] width 21 height 21
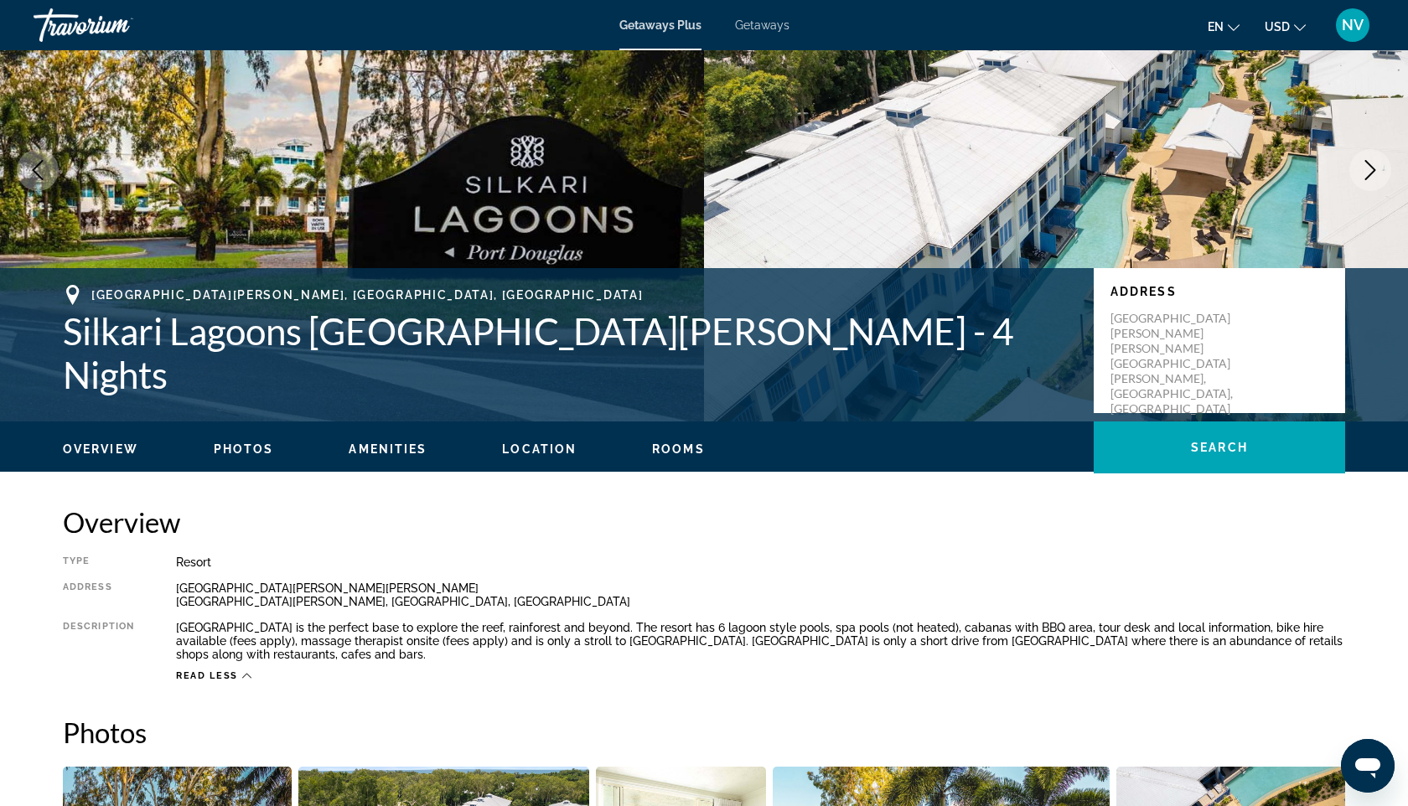
scroll to position [0, 0]
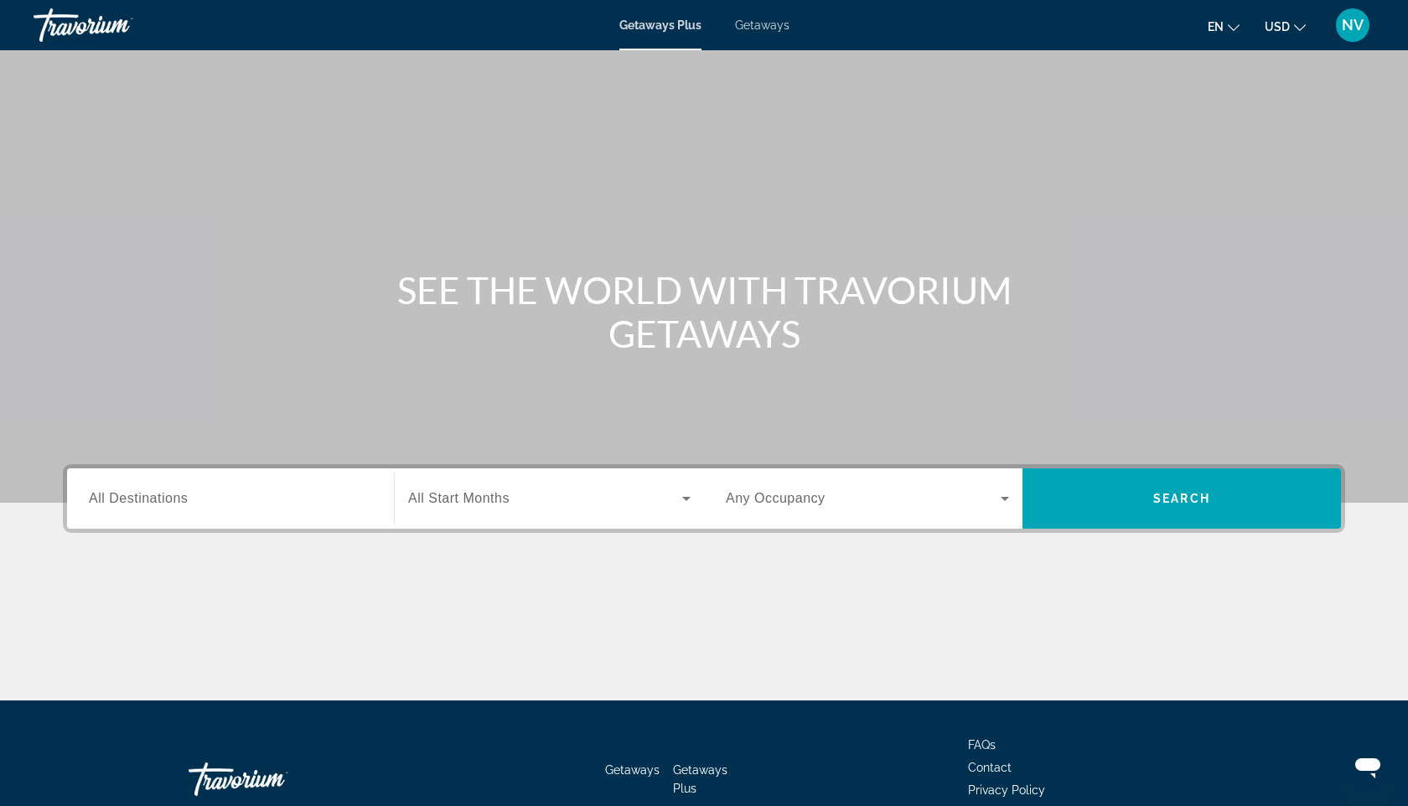
click at [183, 514] on div "Search widget" at bounding box center [230, 499] width 283 height 48
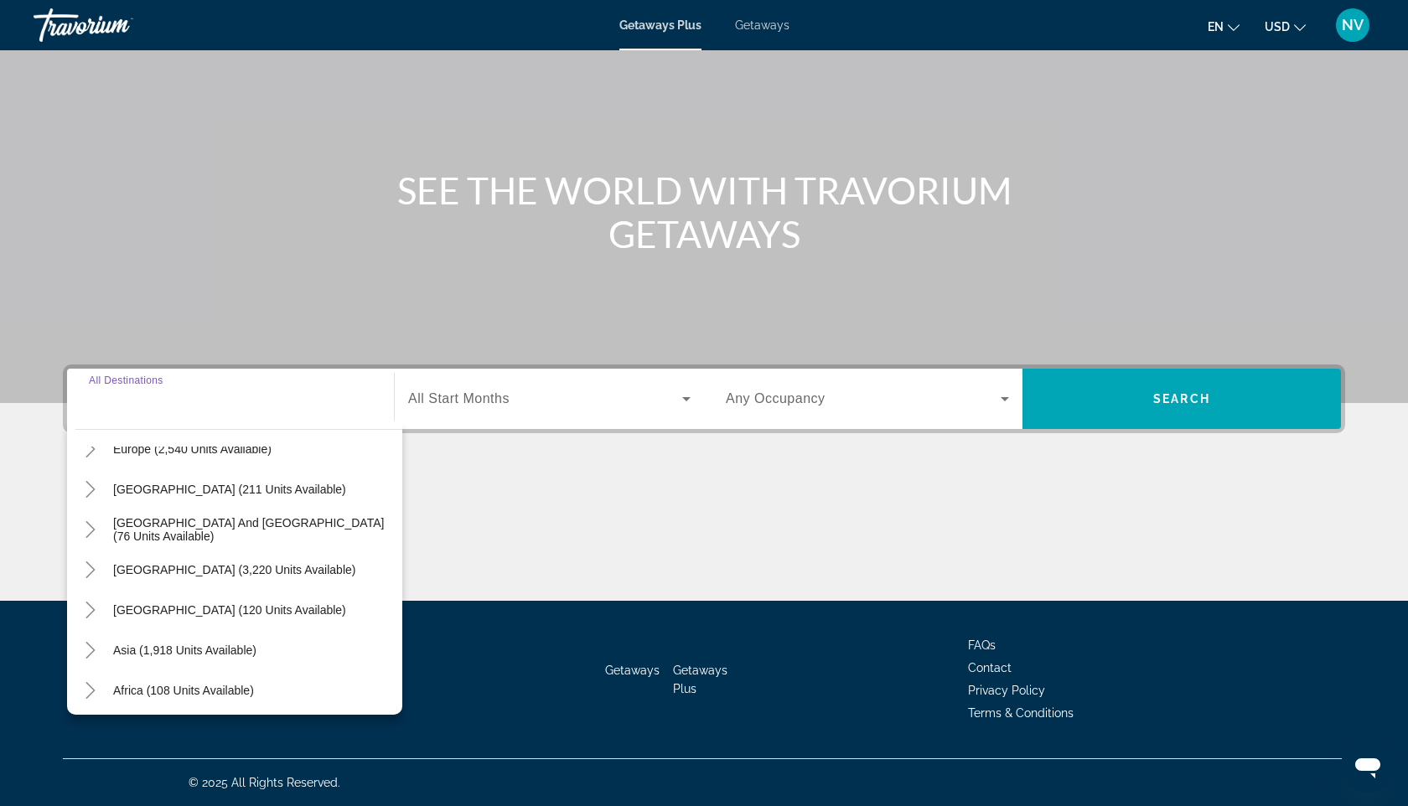
scroll to position [235, 0]
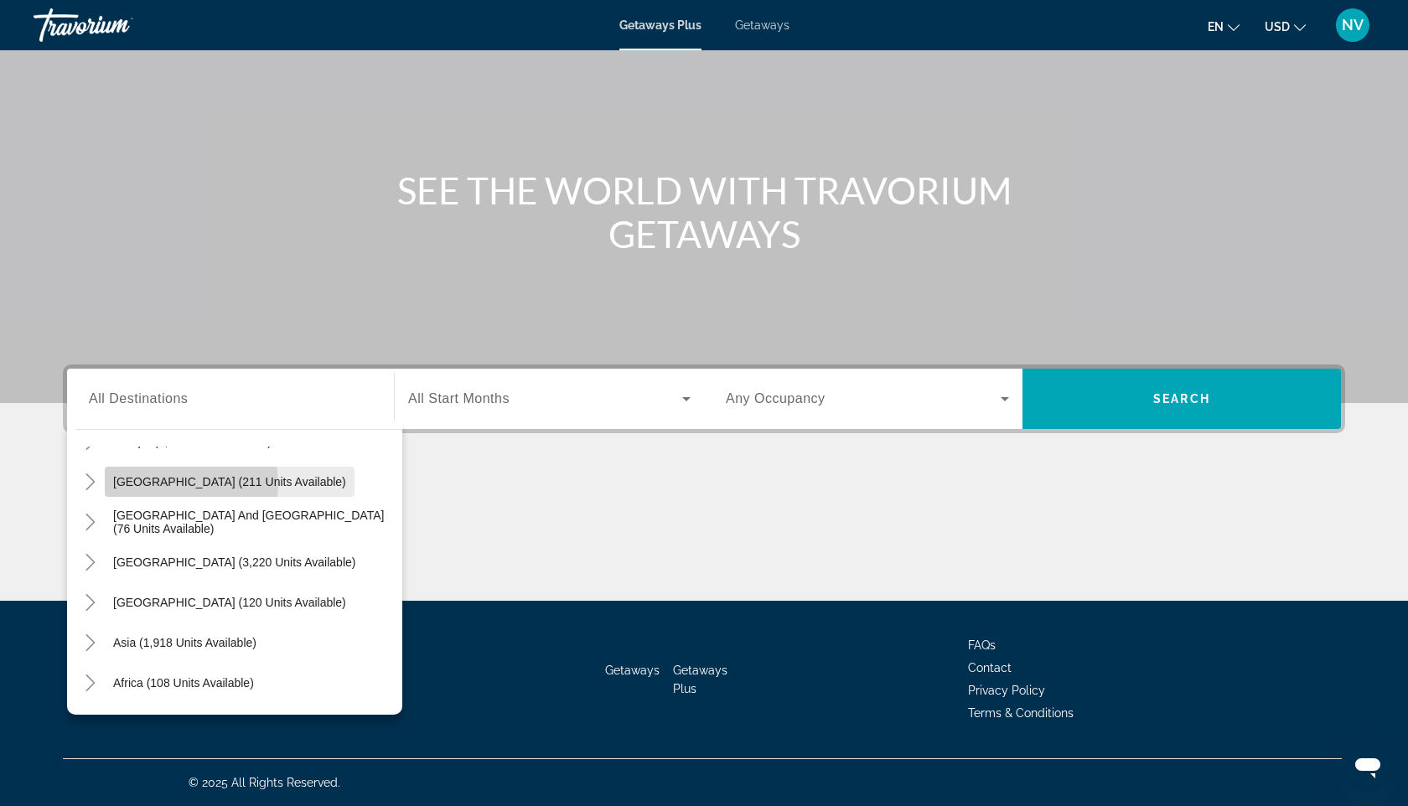
click at [178, 483] on span "[GEOGRAPHIC_DATA] (211 units available)" at bounding box center [229, 481] width 233 height 13
type input "**********"
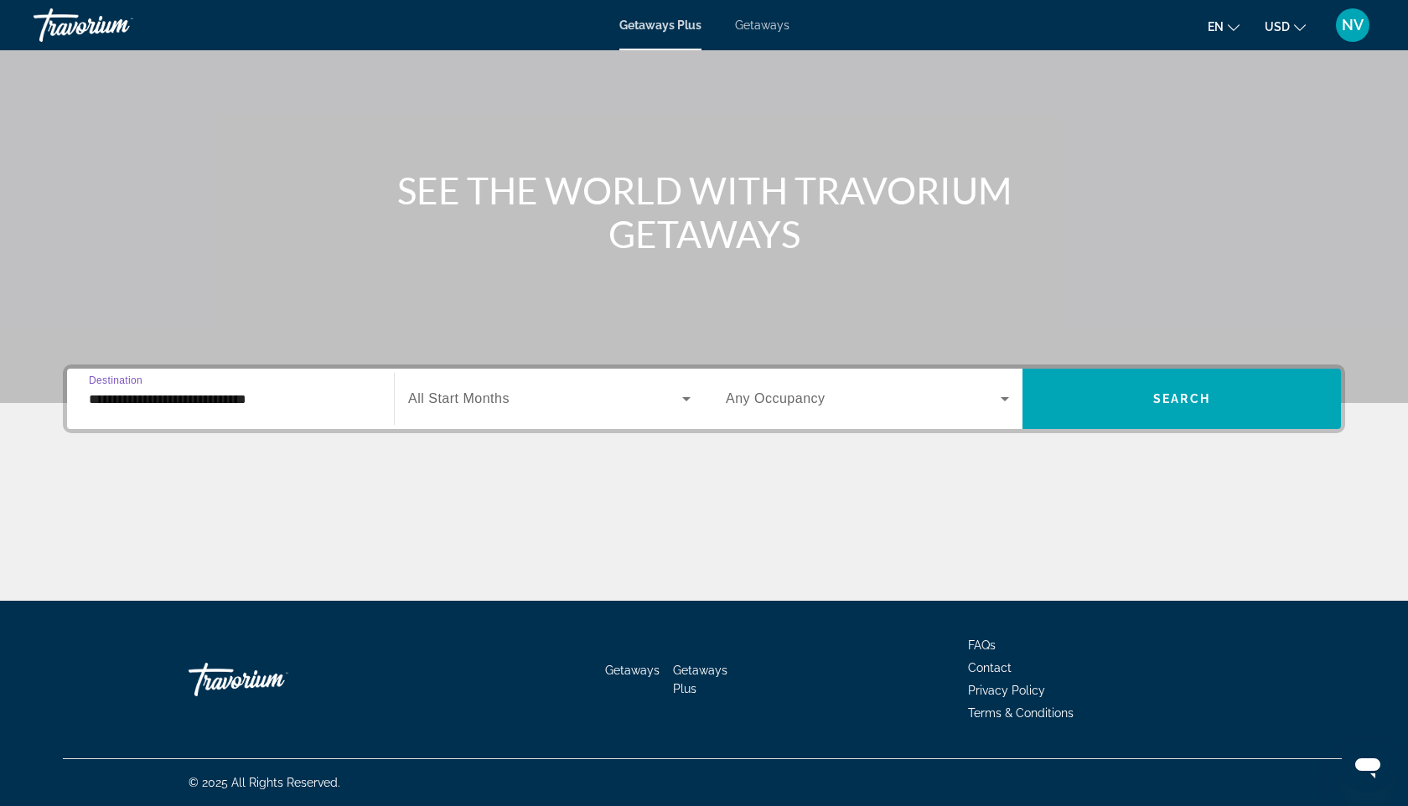
click at [560, 406] on span "Search widget" at bounding box center [545, 399] width 274 height 20
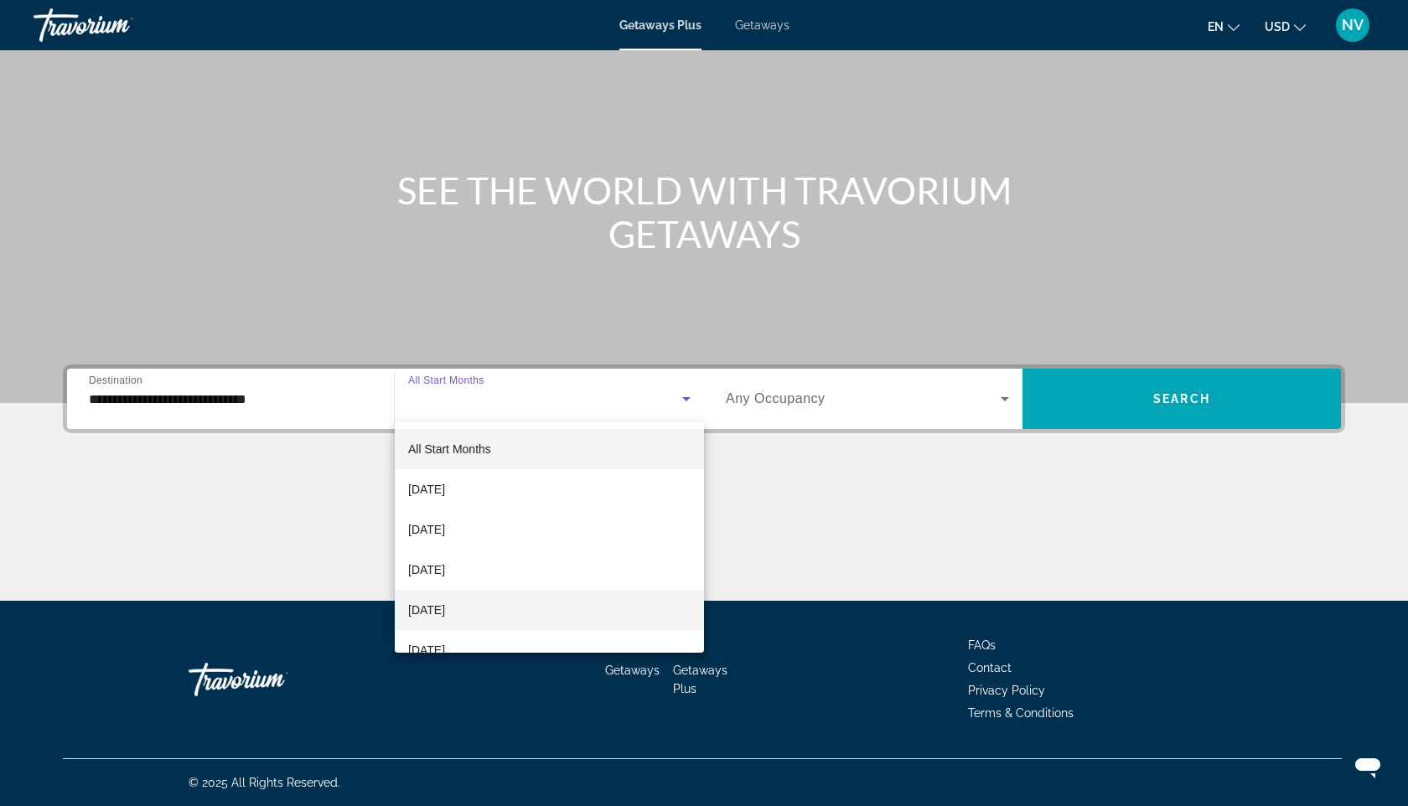
click at [445, 616] on span "[DATE]" at bounding box center [426, 610] width 37 height 20
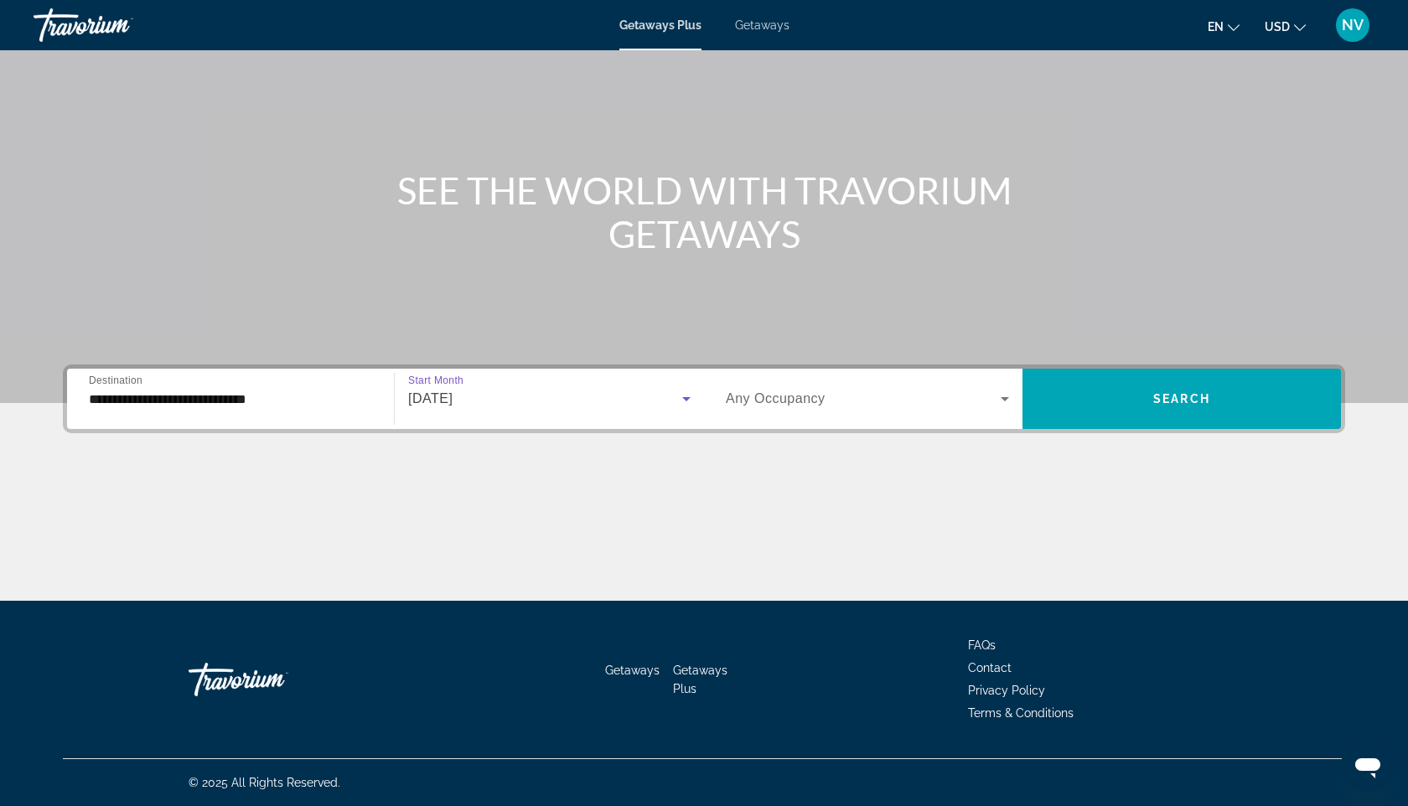
click at [848, 402] on span "Search widget" at bounding box center [863, 399] width 275 height 20
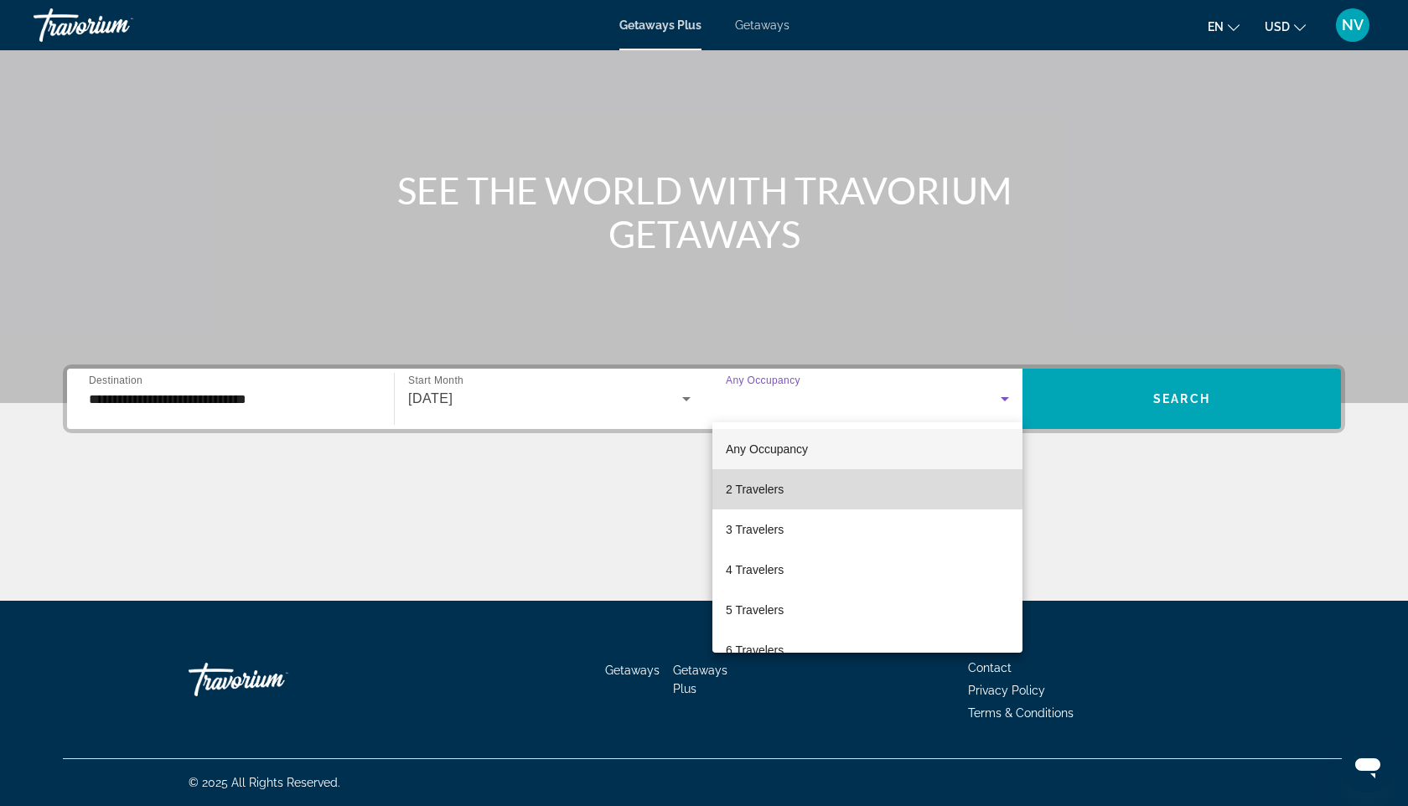
click at [757, 486] on span "2 Travelers" at bounding box center [755, 489] width 58 height 20
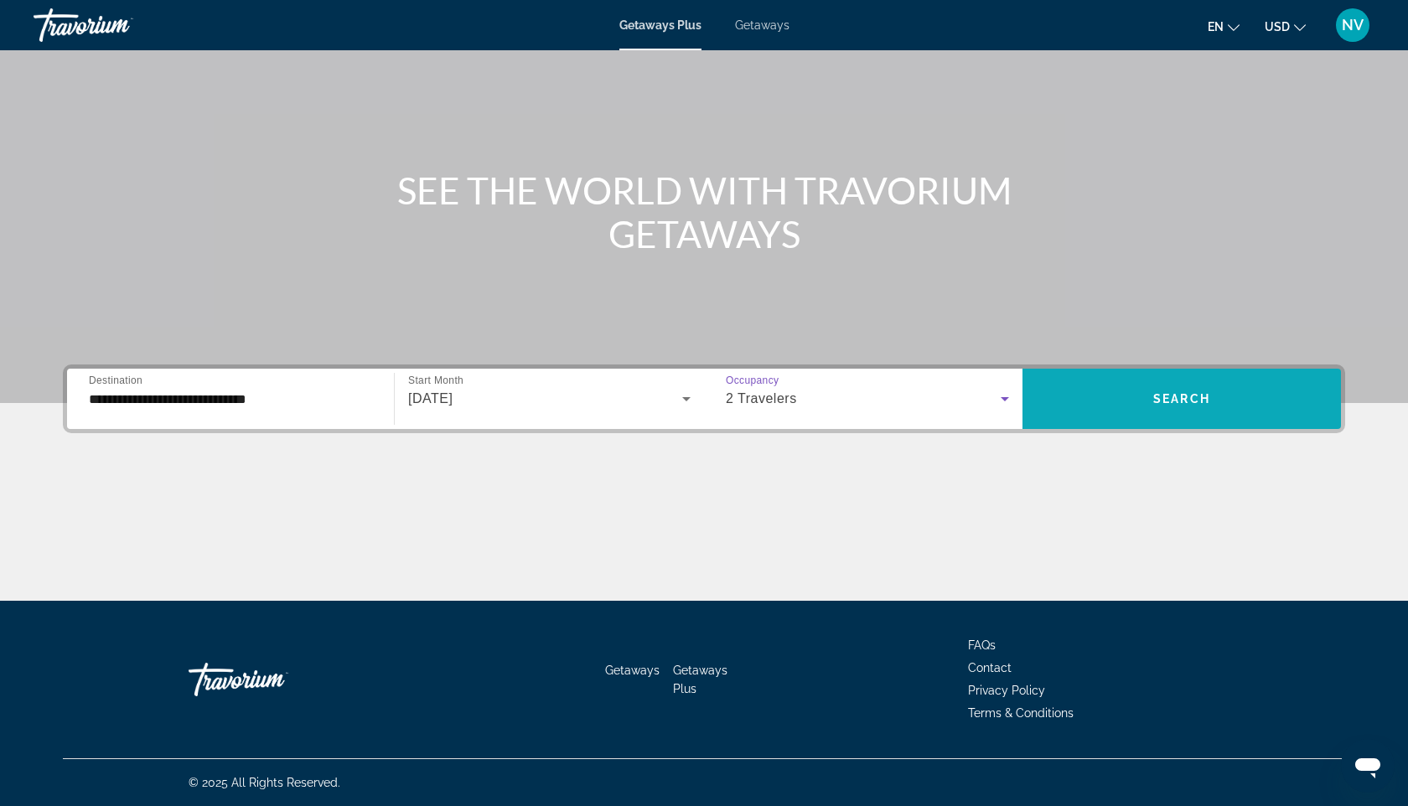
click at [1172, 402] on span "Search" at bounding box center [1181, 398] width 57 height 13
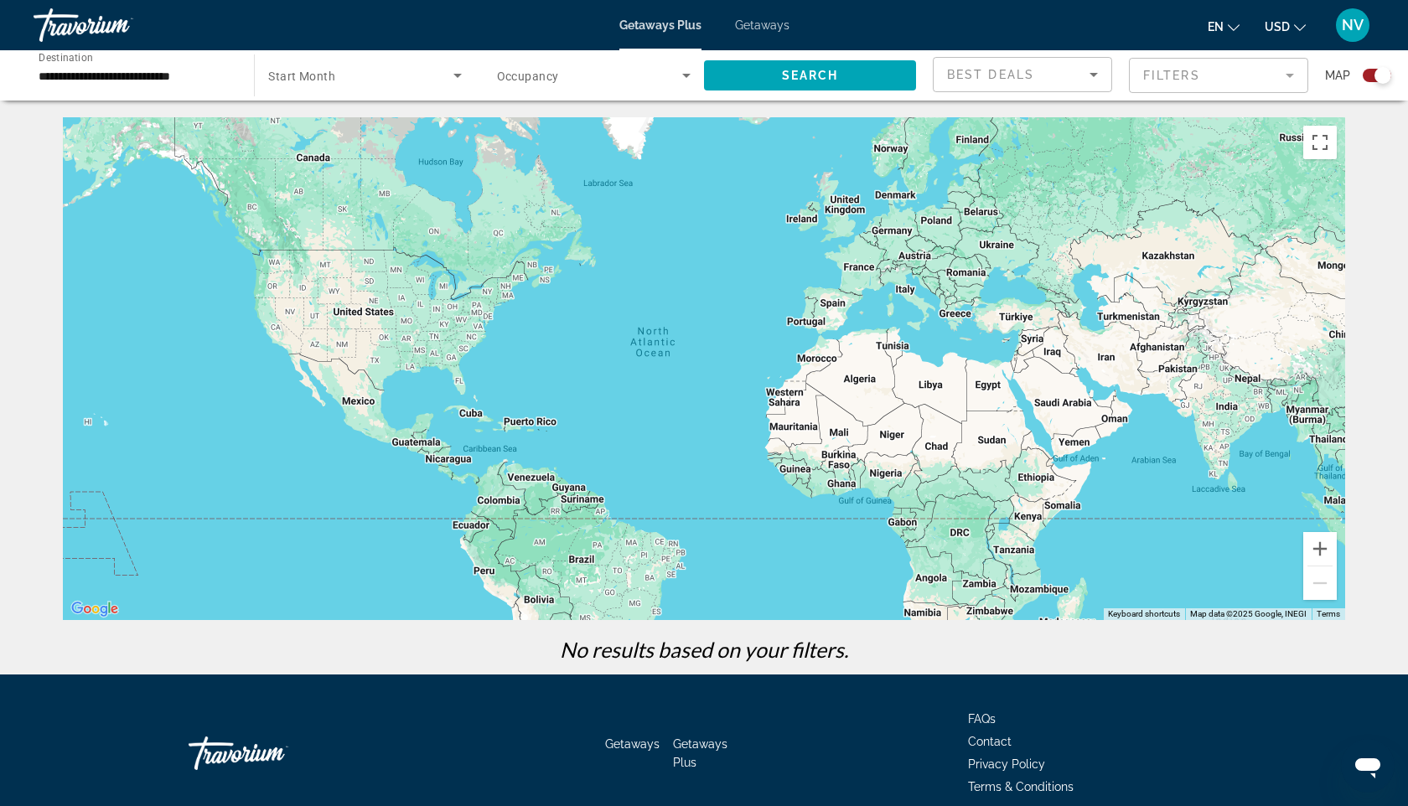
click at [369, 63] on div "Search widget" at bounding box center [364, 75] width 193 height 47
click at [297, 126] on span "All Start Months" at bounding box center [310, 125] width 84 height 13
click at [584, 74] on span "Search widget" at bounding box center [589, 75] width 185 height 20
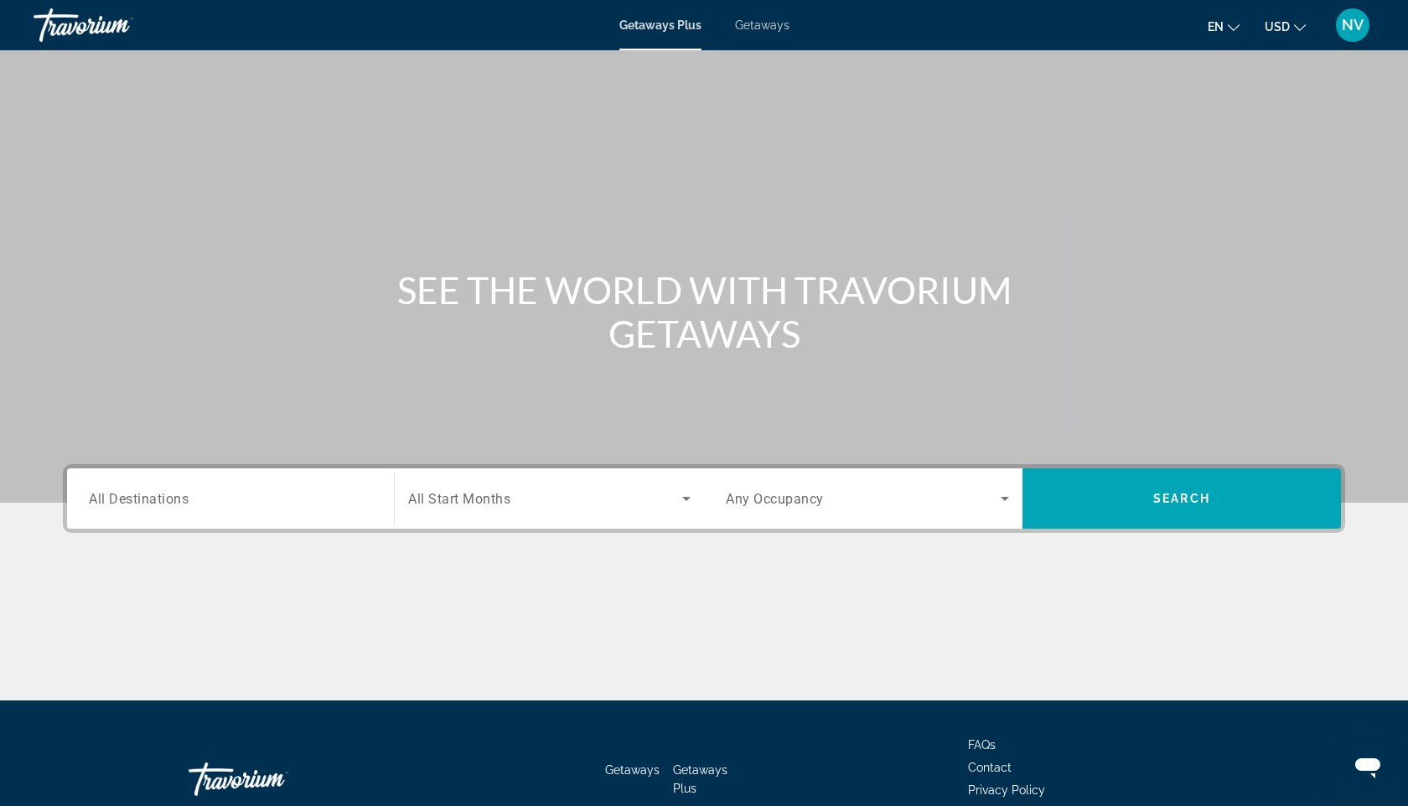
click at [166, 491] on span "All Destinations" at bounding box center [139, 498] width 100 height 16
click at [166, 491] on input "Destination All Destinations" at bounding box center [230, 499] width 283 height 20
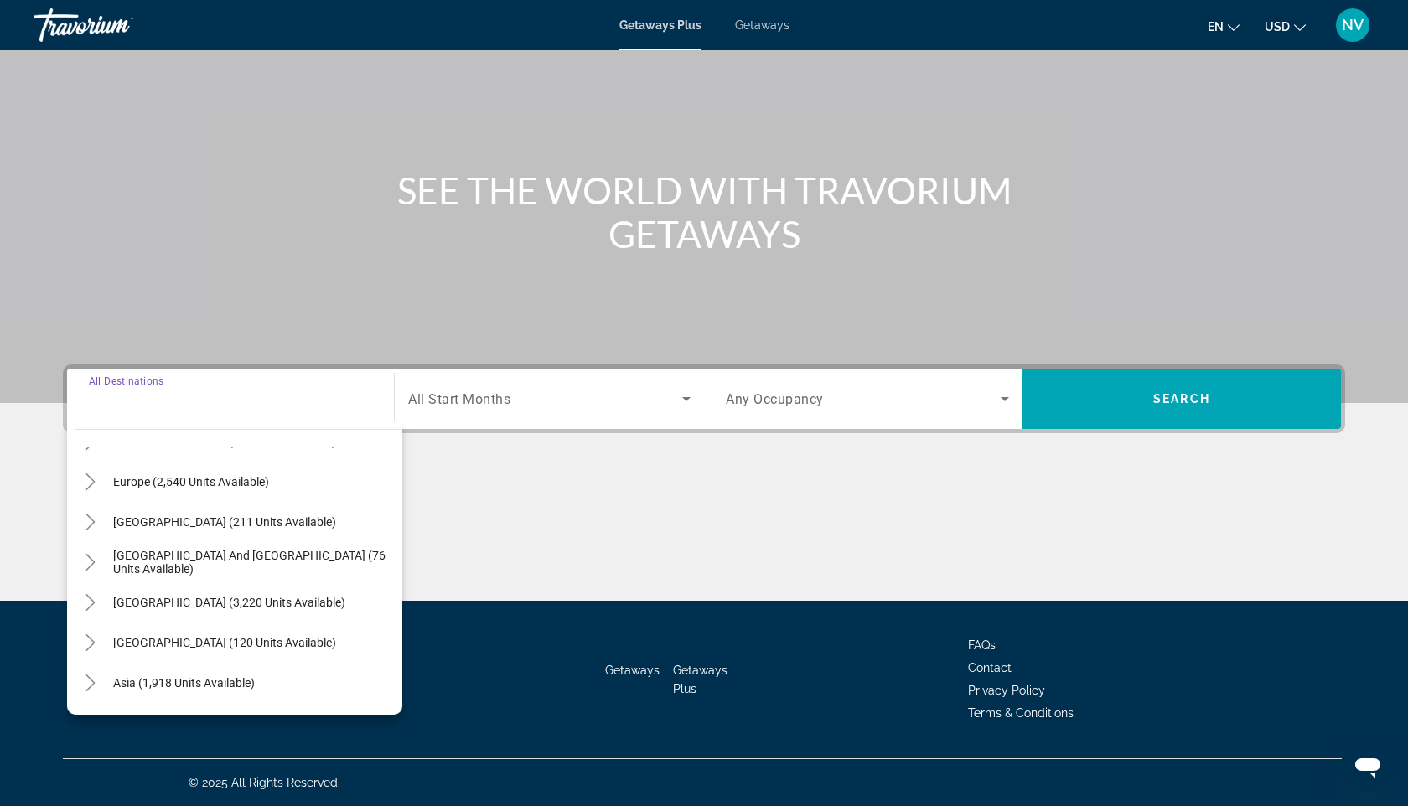
scroll to position [192, 0]
click at [158, 530] on span "[GEOGRAPHIC_DATA] (211 units available)" at bounding box center [224, 524] width 223 height 13
type input "**********"
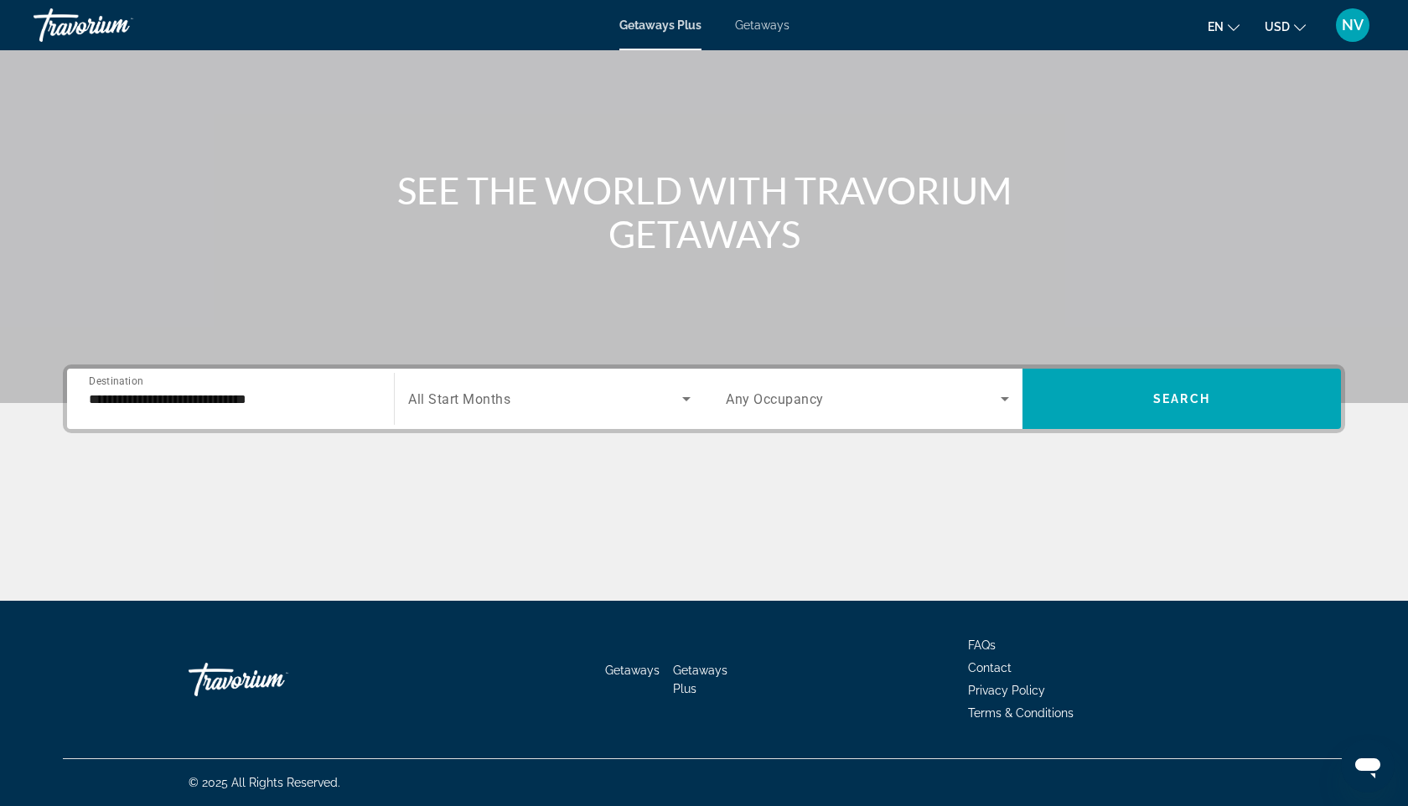
click at [513, 379] on div "Search widget" at bounding box center [549, 398] width 282 height 47
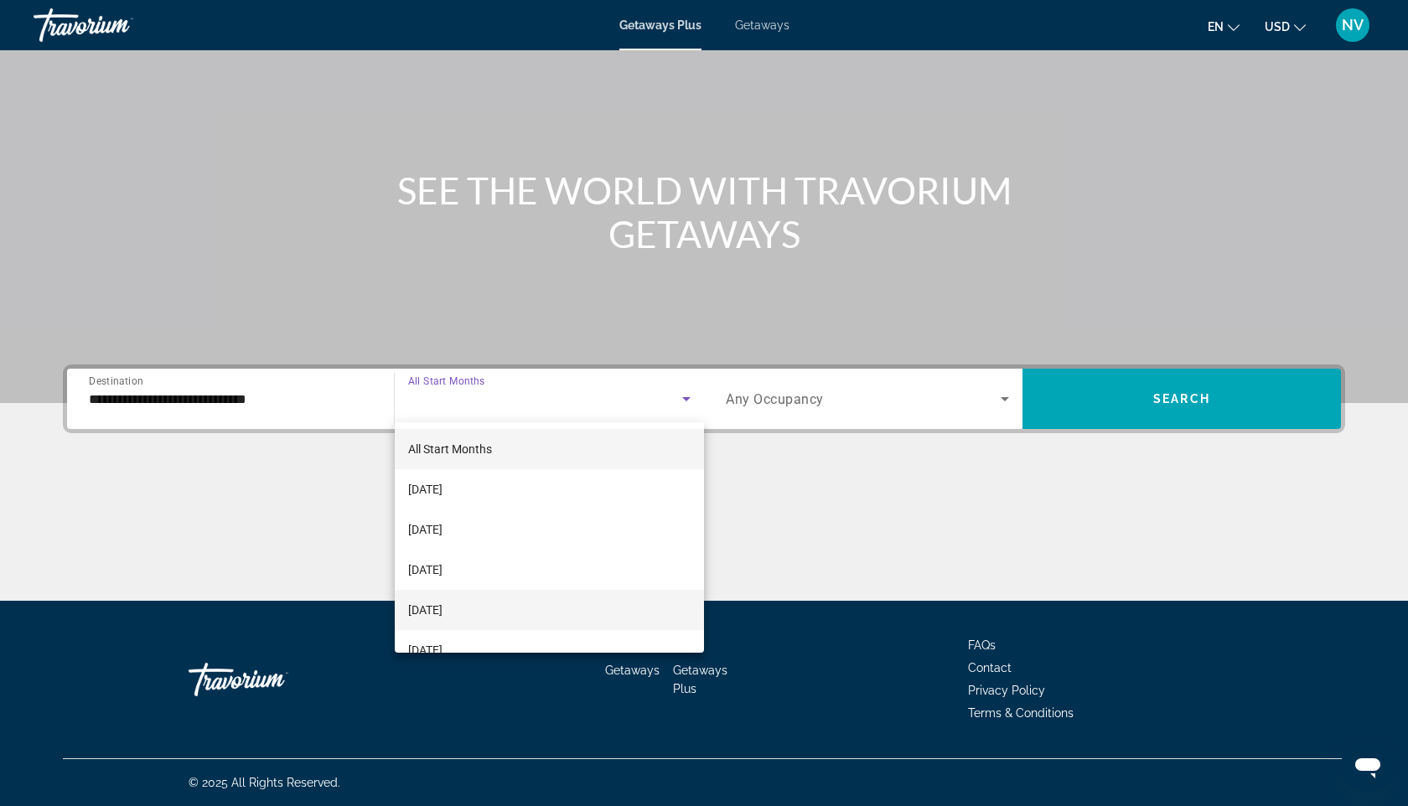
click at [442, 607] on span "[DATE]" at bounding box center [425, 610] width 34 height 20
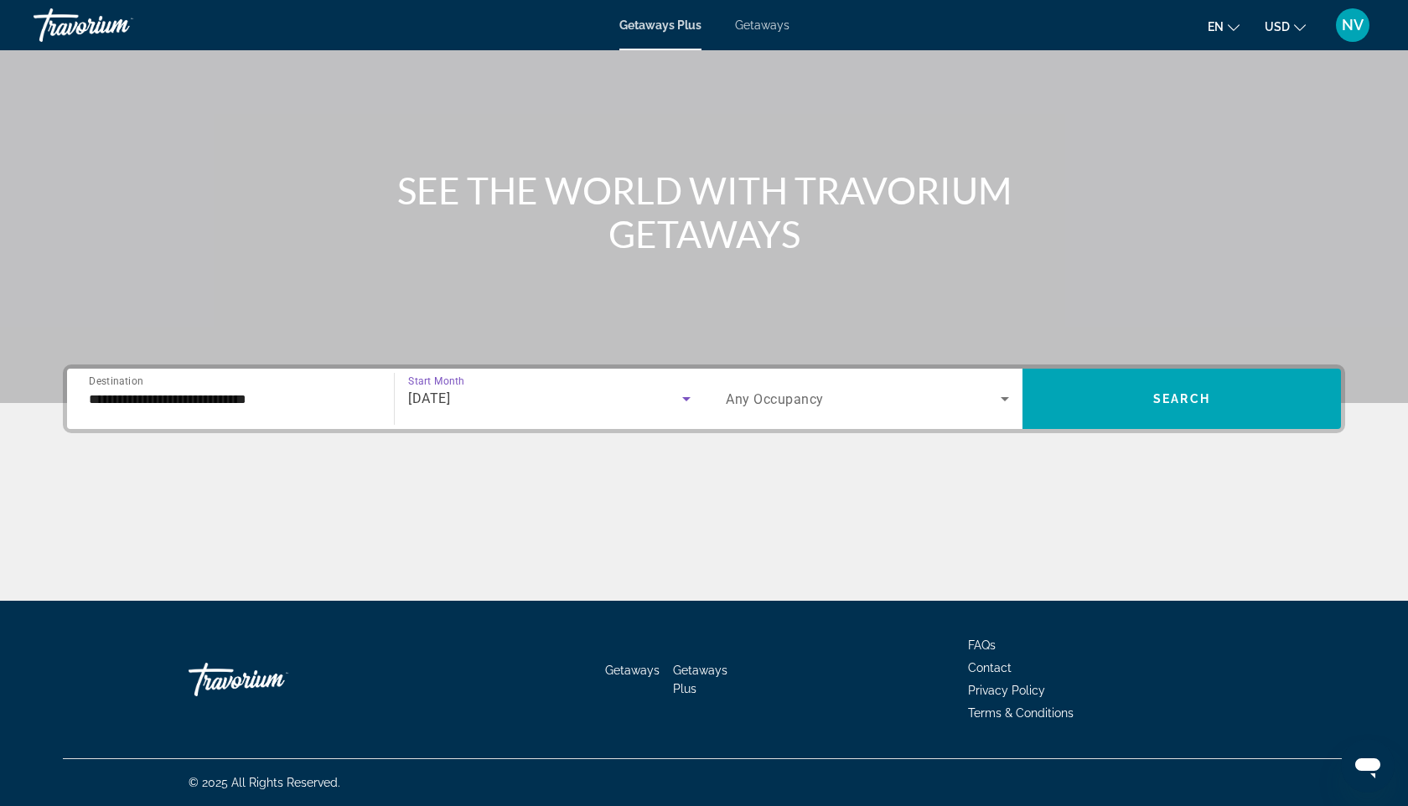
click at [785, 403] on span "Any Occupancy" at bounding box center [775, 399] width 98 height 16
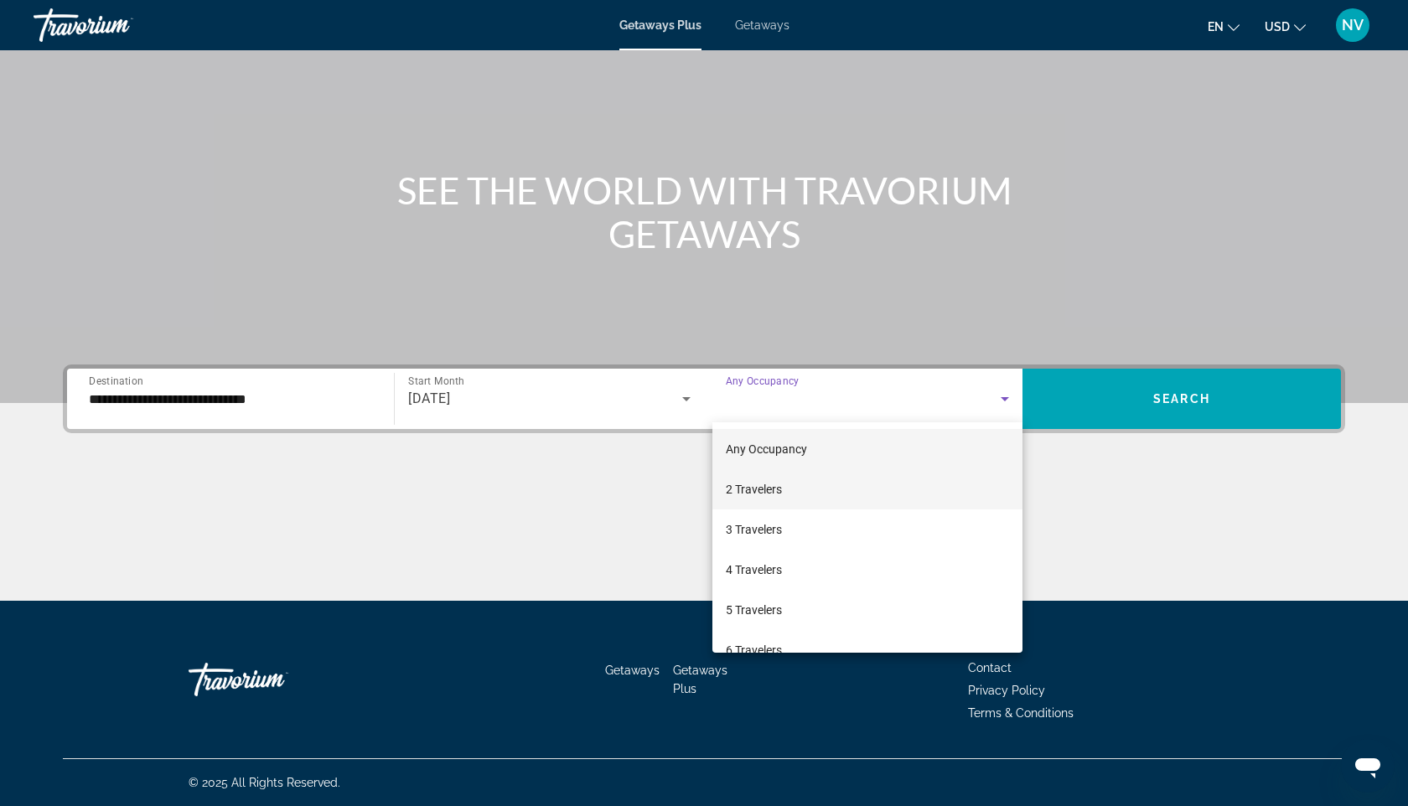
click at [750, 484] on span "2 Travelers" at bounding box center [754, 489] width 56 height 20
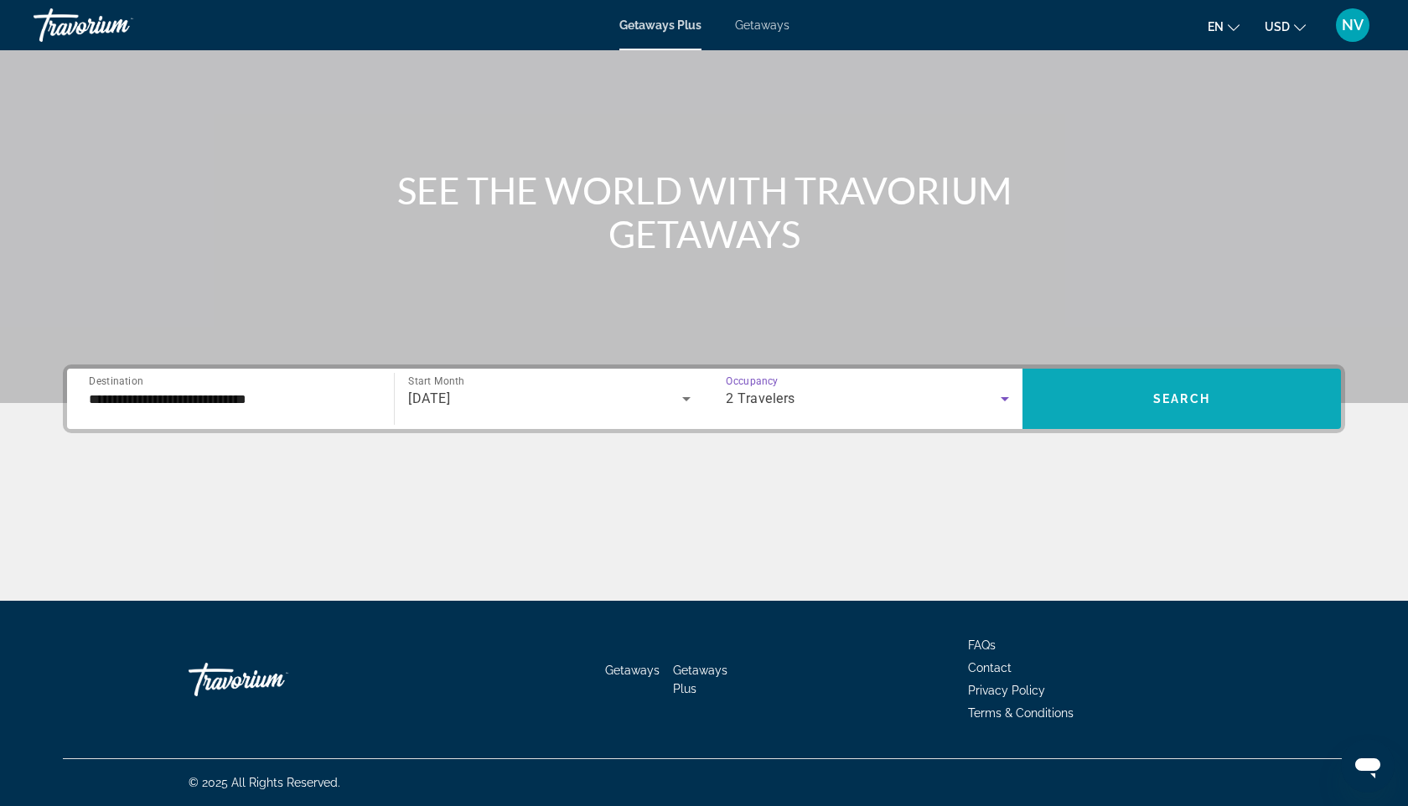
click at [1173, 407] on span "Search widget" at bounding box center [1181, 399] width 318 height 40
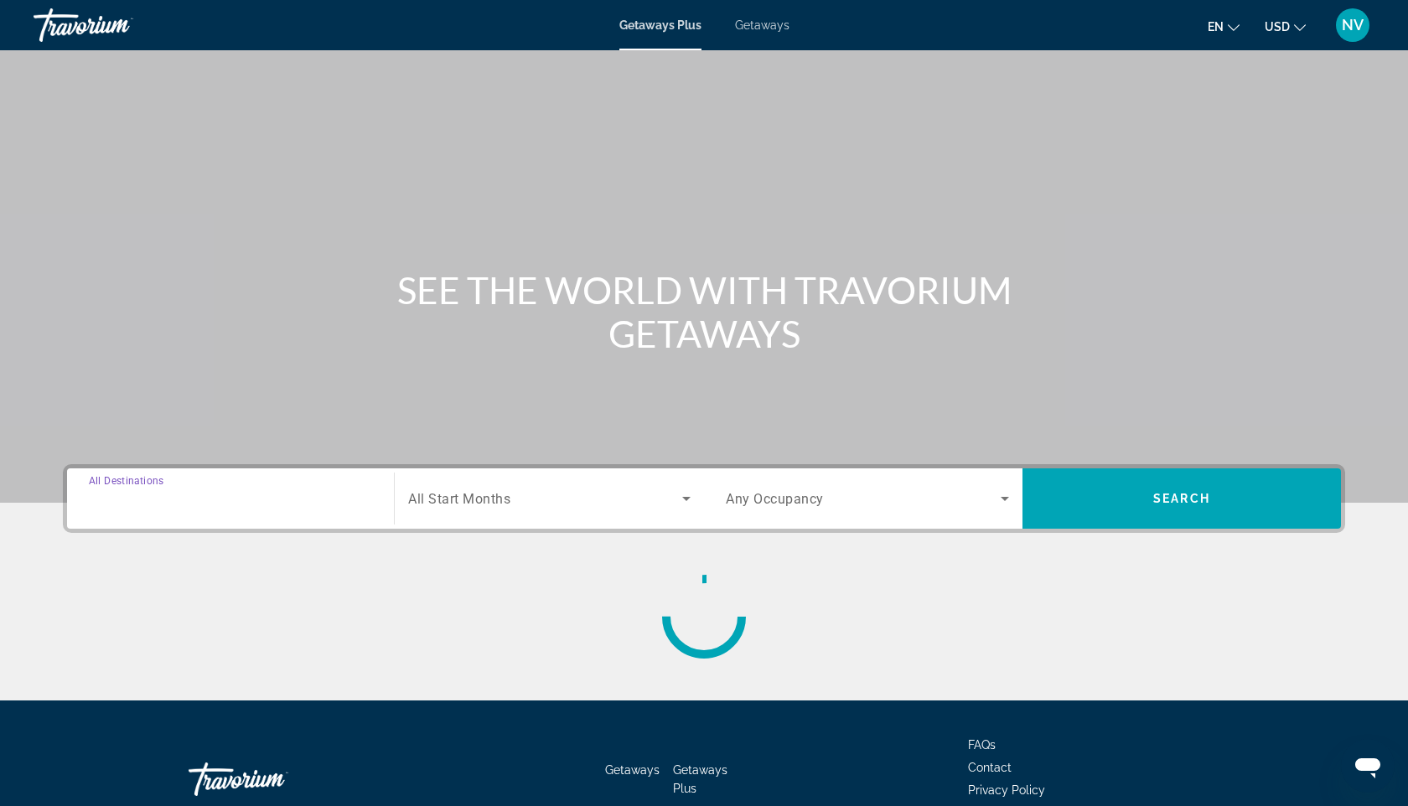
click at [240, 508] on input "Destination All Destinations" at bounding box center [230, 499] width 283 height 20
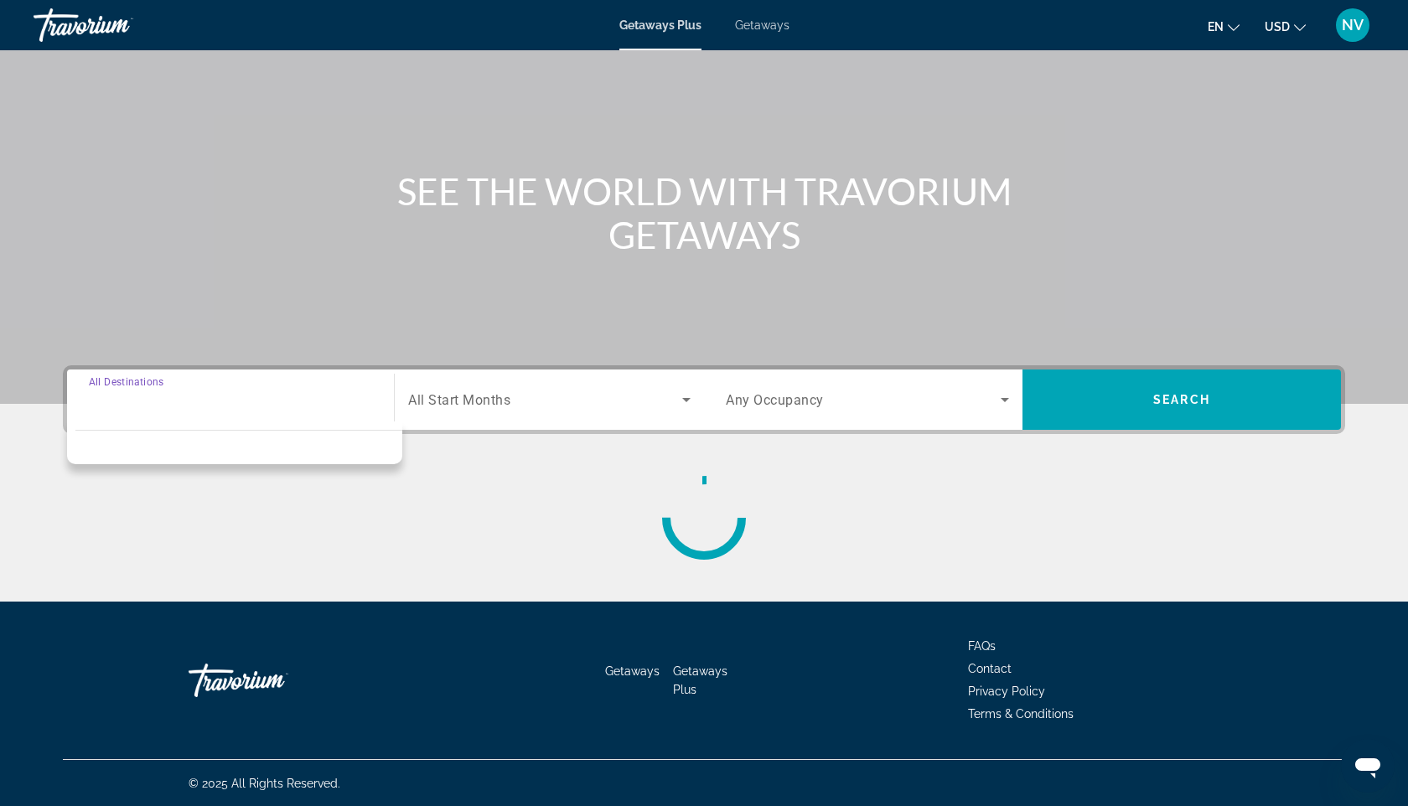
scroll to position [100, 0]
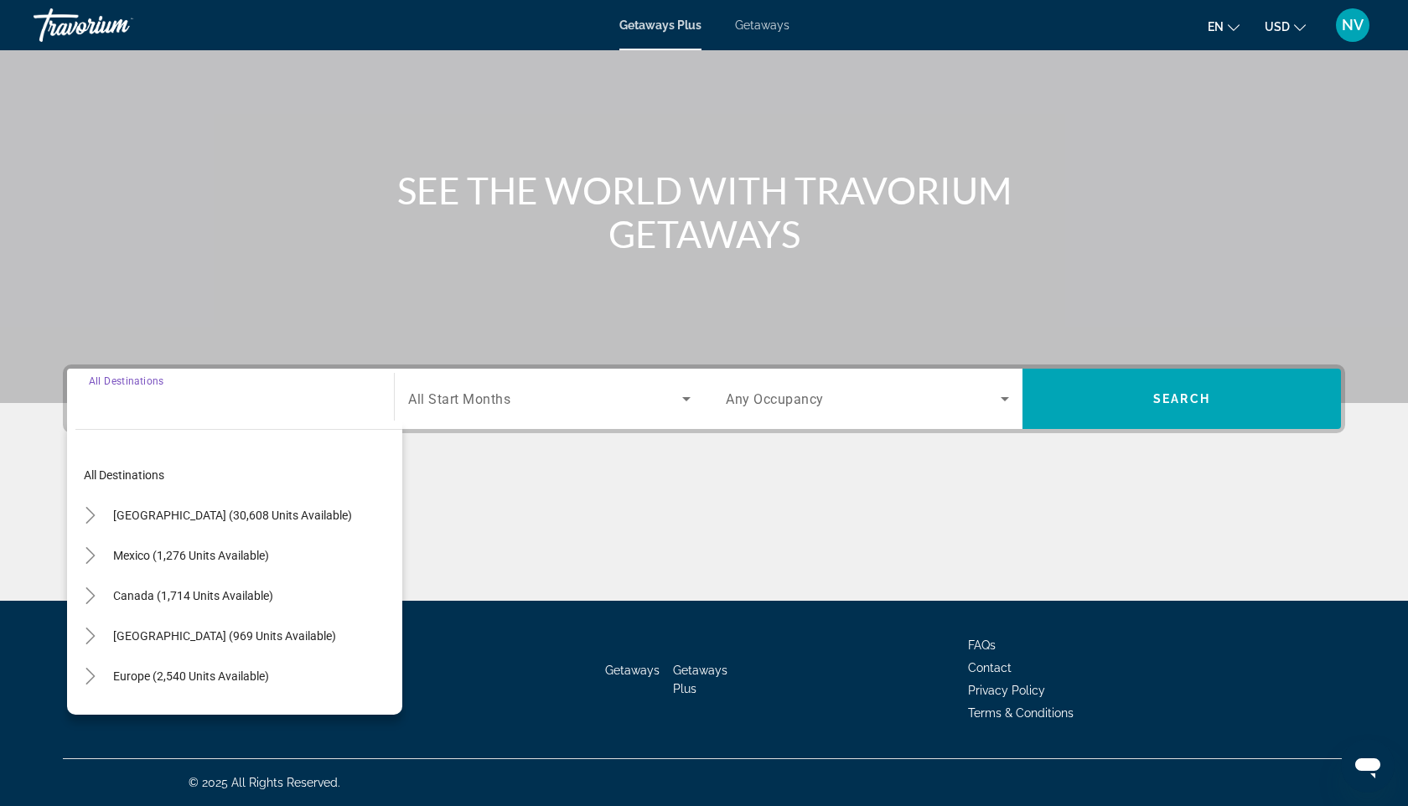
click at [253, 398] on input "Destination All Destinations" at bounding box center [230, 400] width 283 height 20
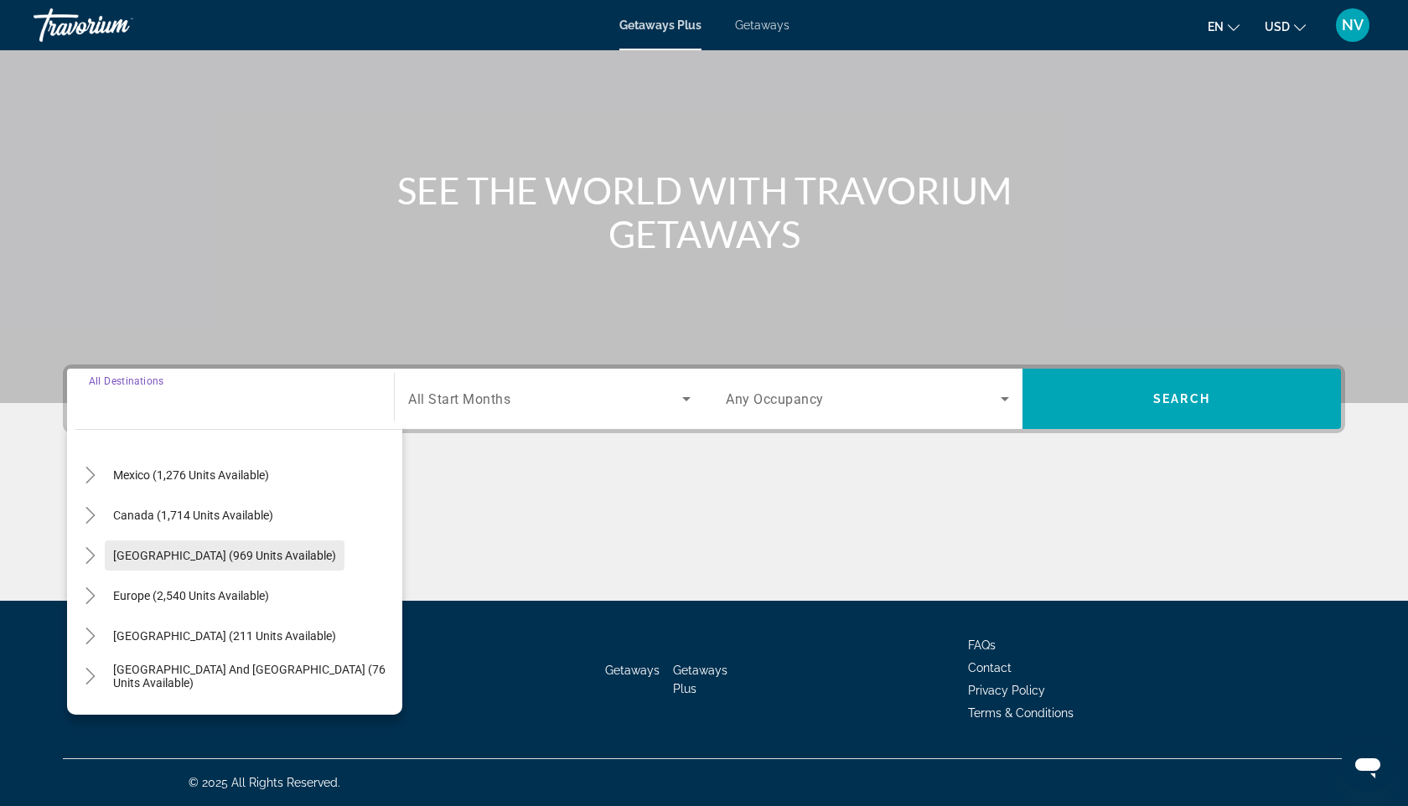
scroll to position [82, 0]
click at [126, 624] on span "Search widget" at bounding box center [225, 634] width 240 height 40
type input "**********"
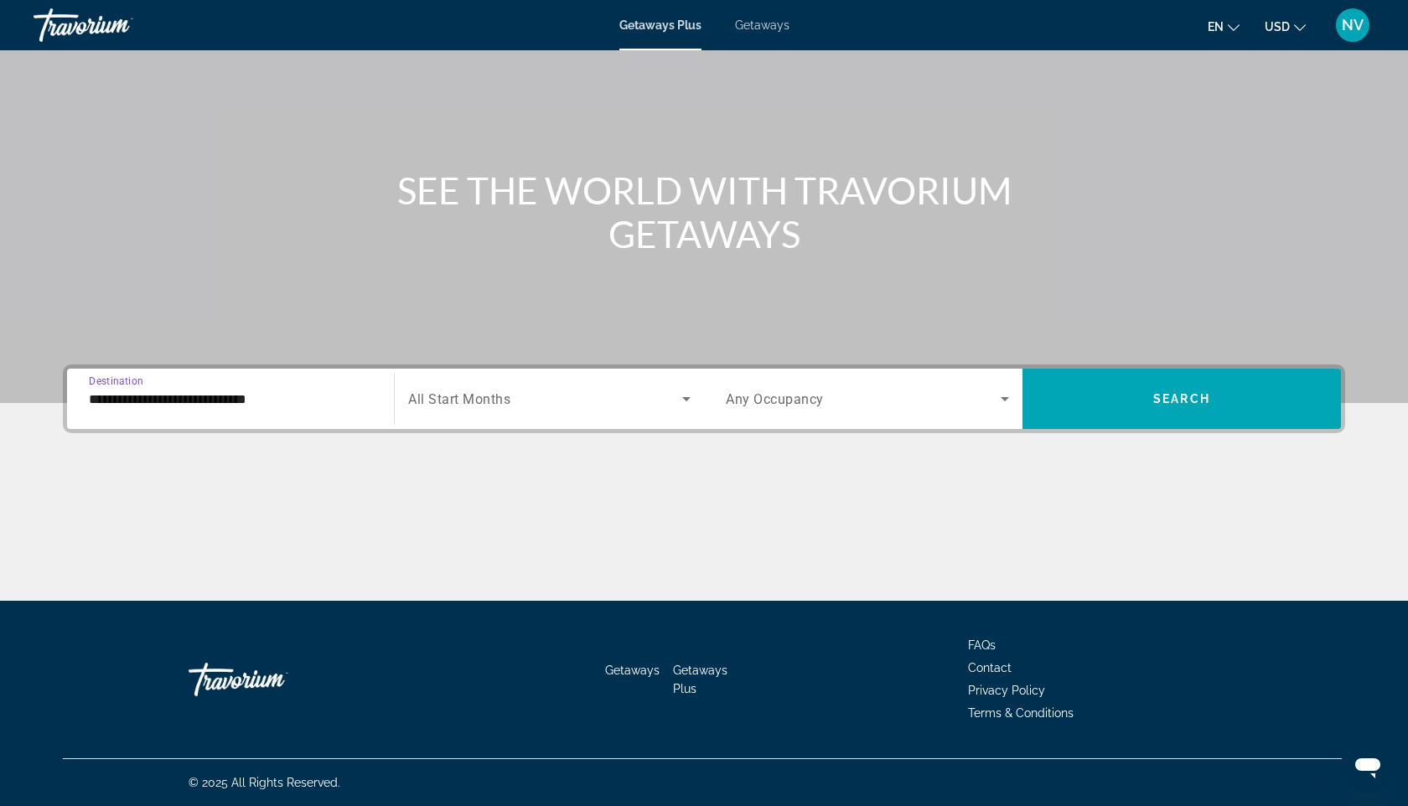
click at [519, 405] on span "Search widget" at bounding box center [545, 399] width 274 height 20
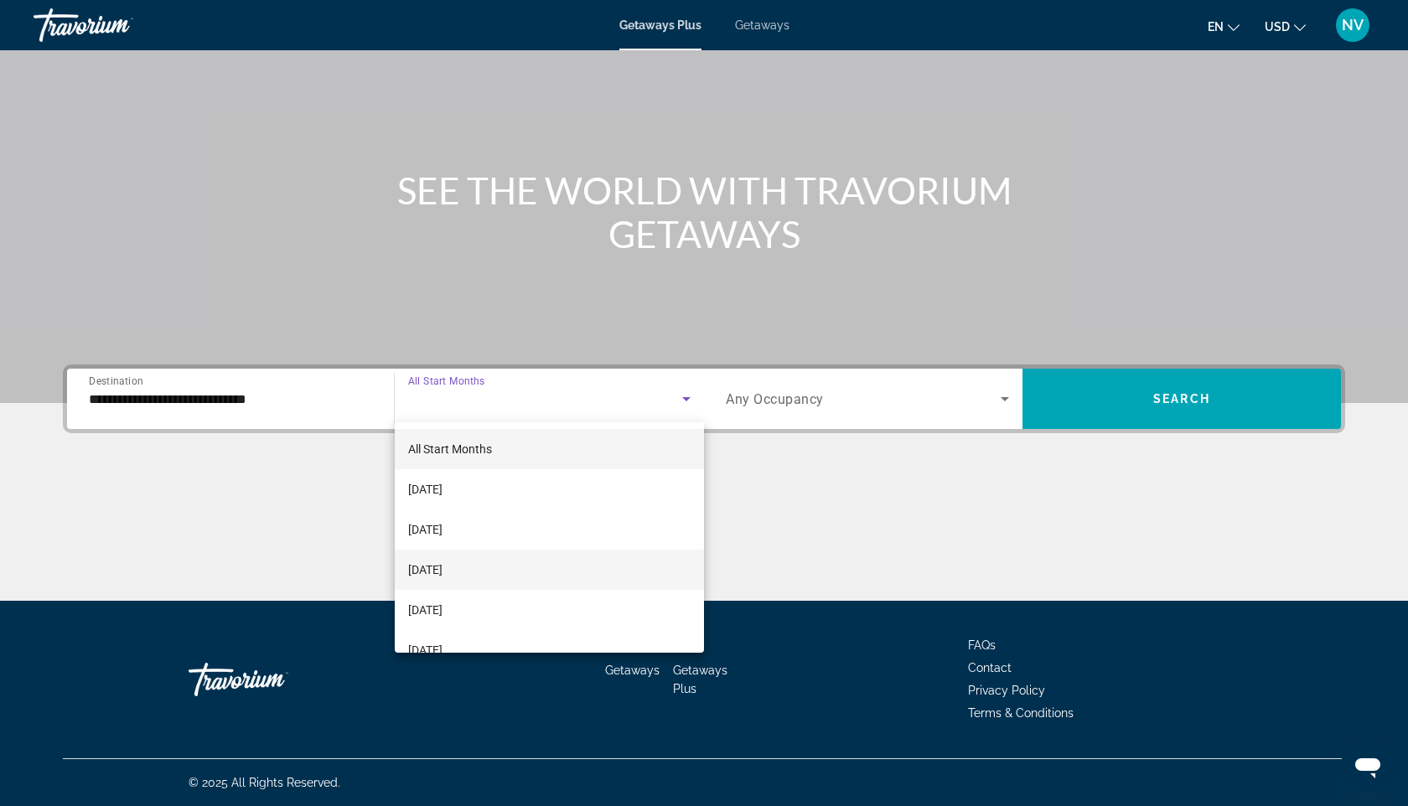
click at [442, 577] on span "[DATE]" at bounding box center [425, 570] width 34 height 20
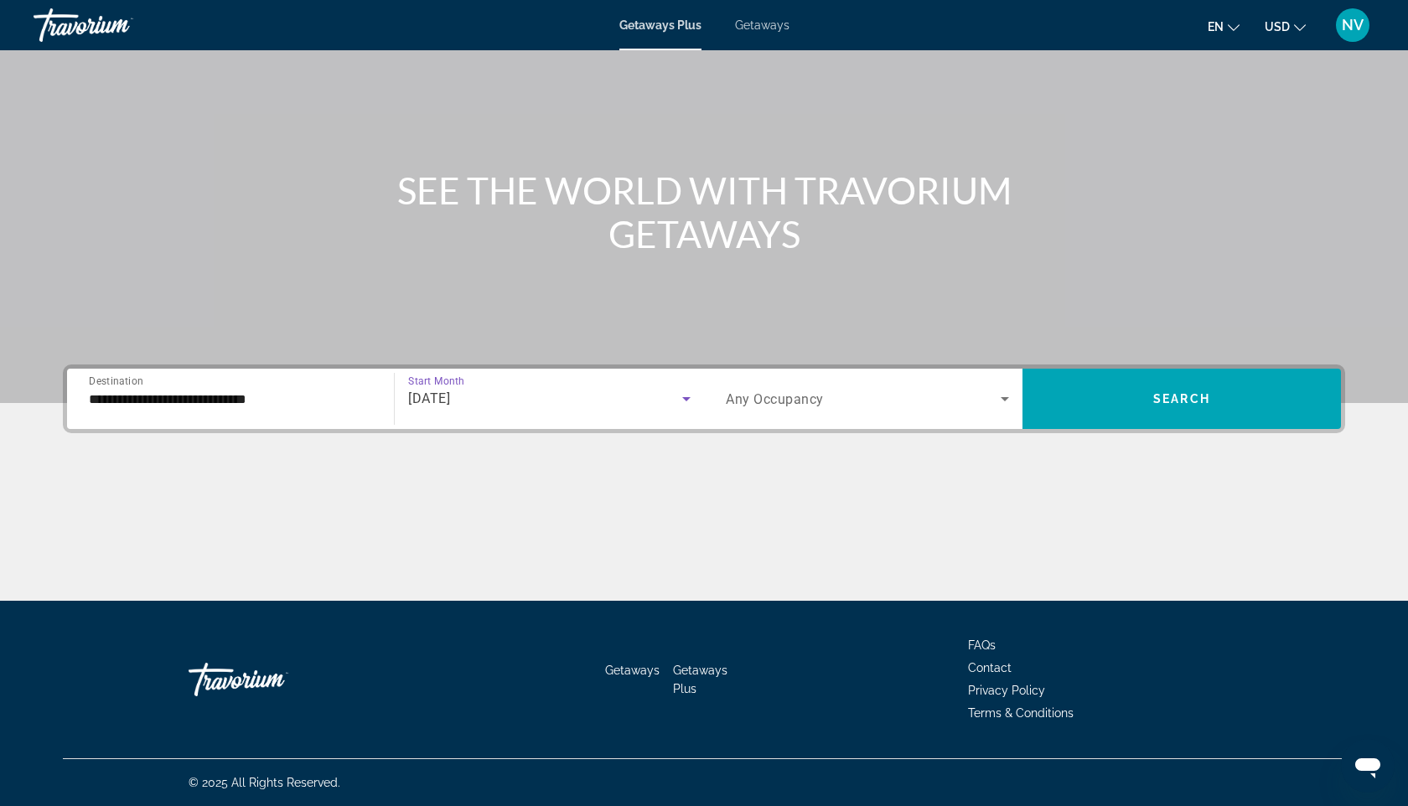
click at [886, 392] on span "Search widget" at bounding box center [863, 399] width 275 height 20
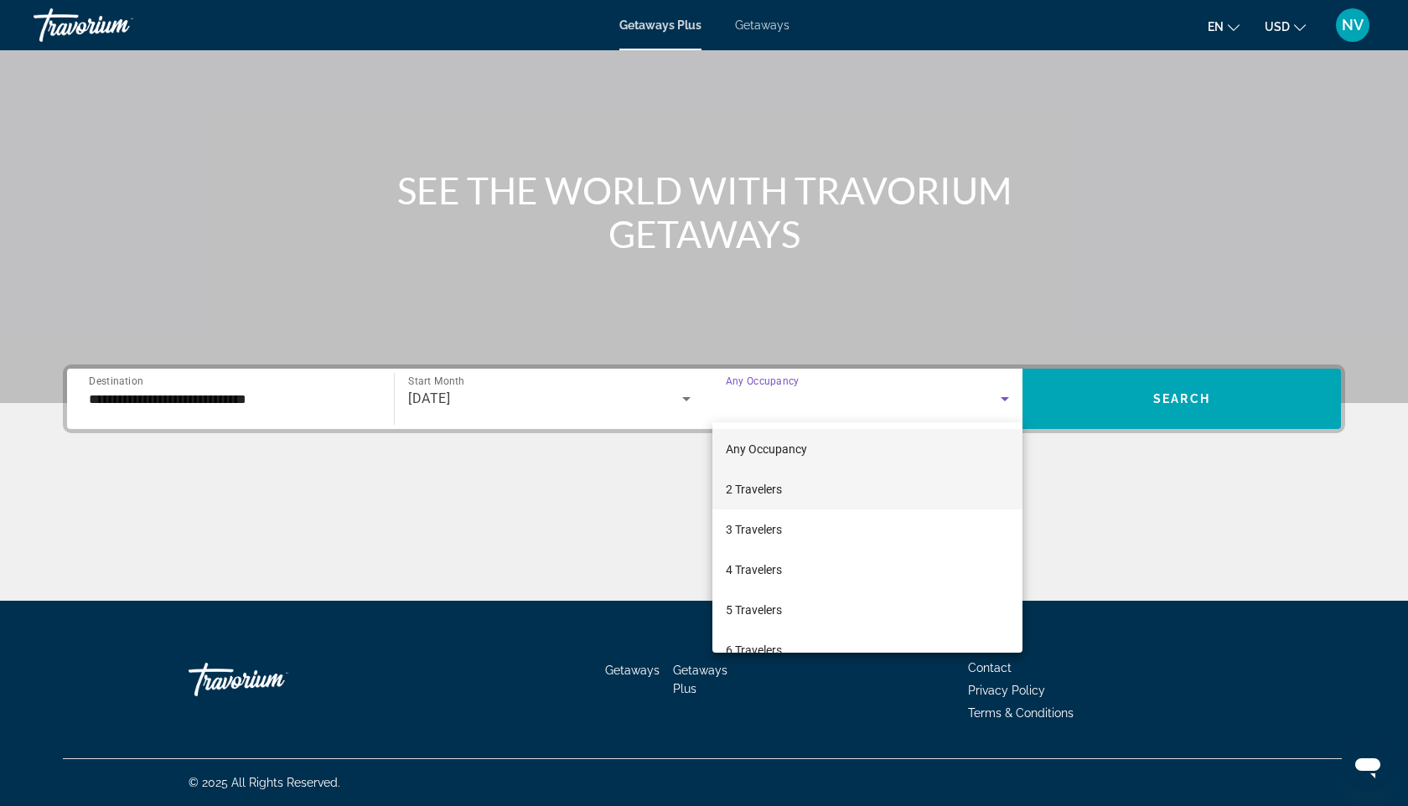
click at [732, 492] on span "2 Travelers" at bounding box center [754, 489] width 56 height 20
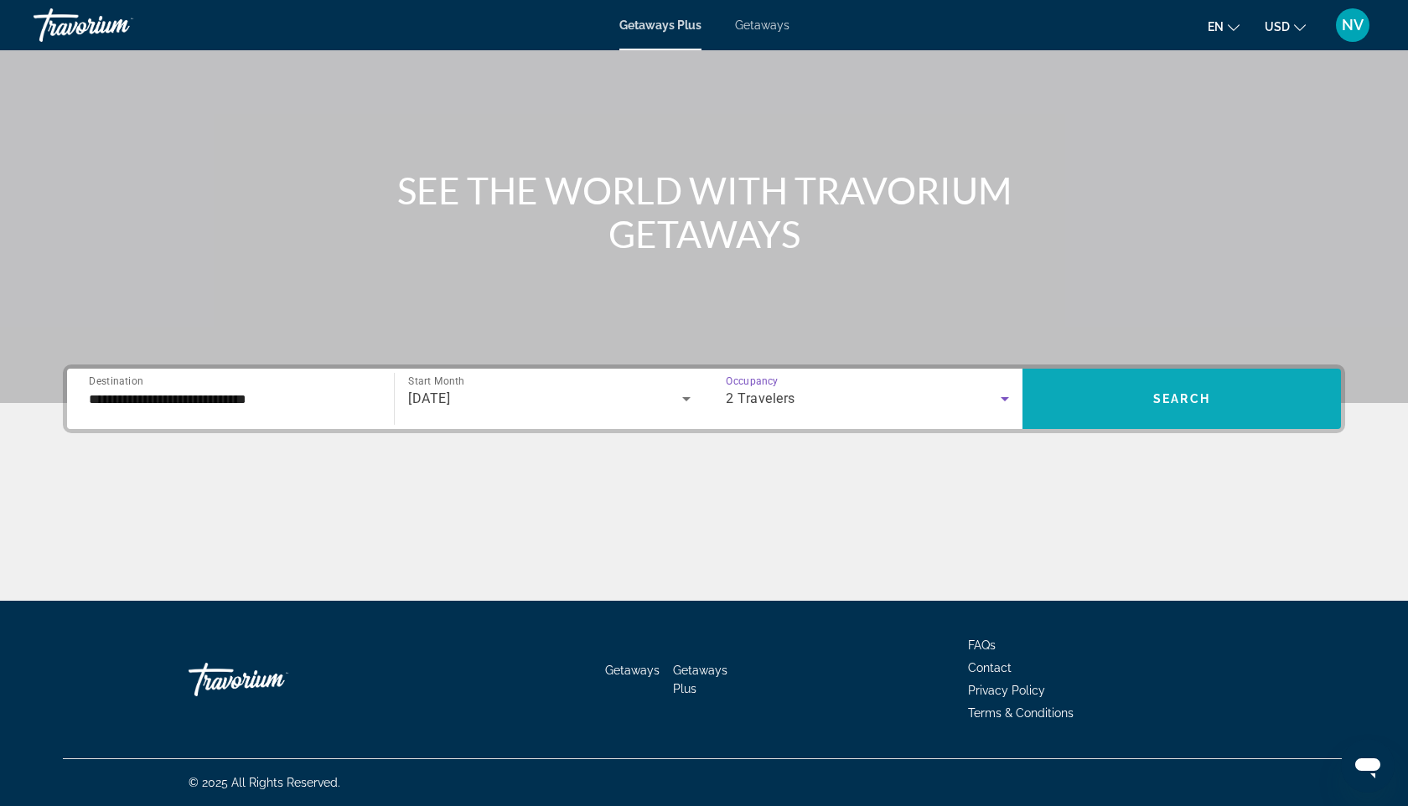
click at [1147, 393] on span "Search widget" at bounding box center [1181, 399] width 318 height 40
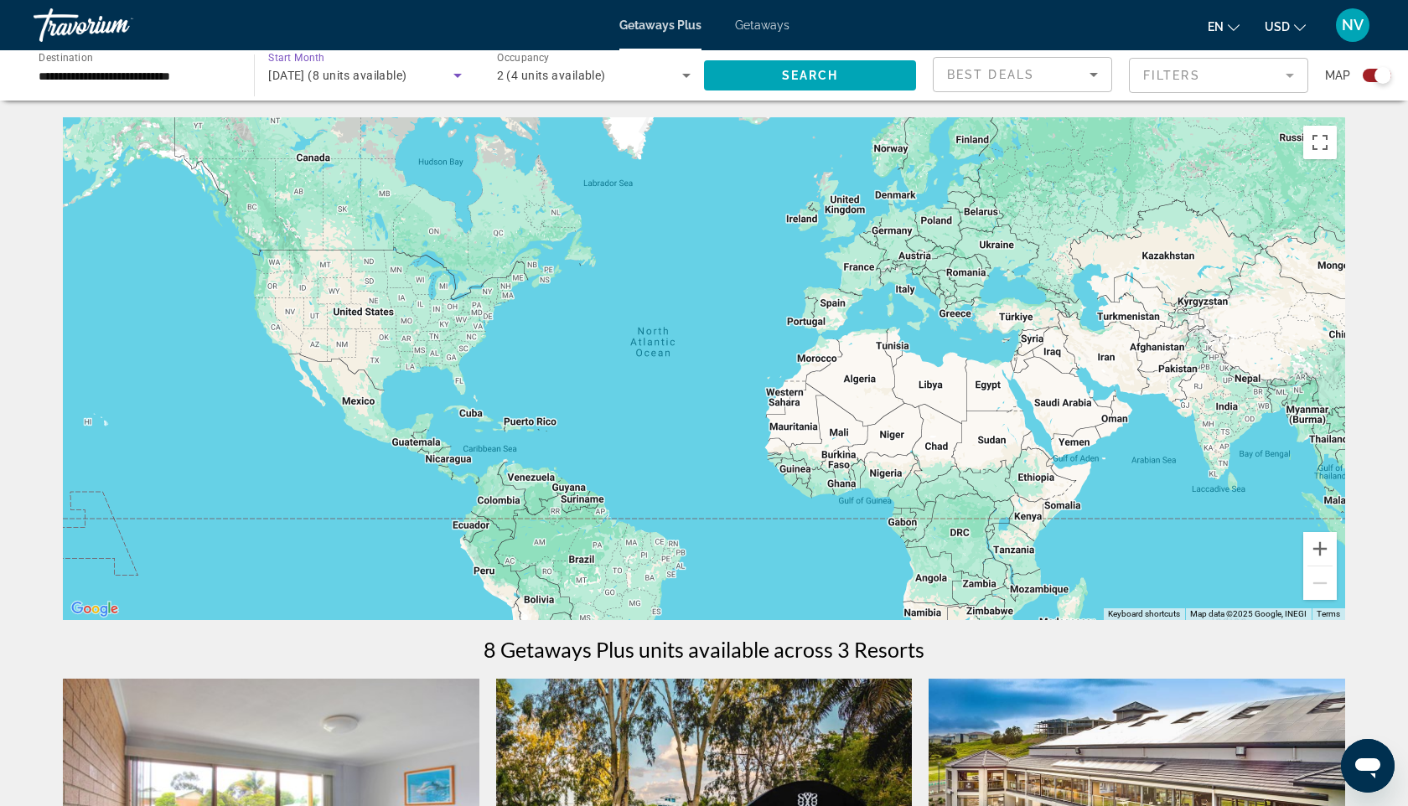
click at [322, 78] on span "[DATE] (8 units available)" at bounding box center [337, 75] width 138 height 13
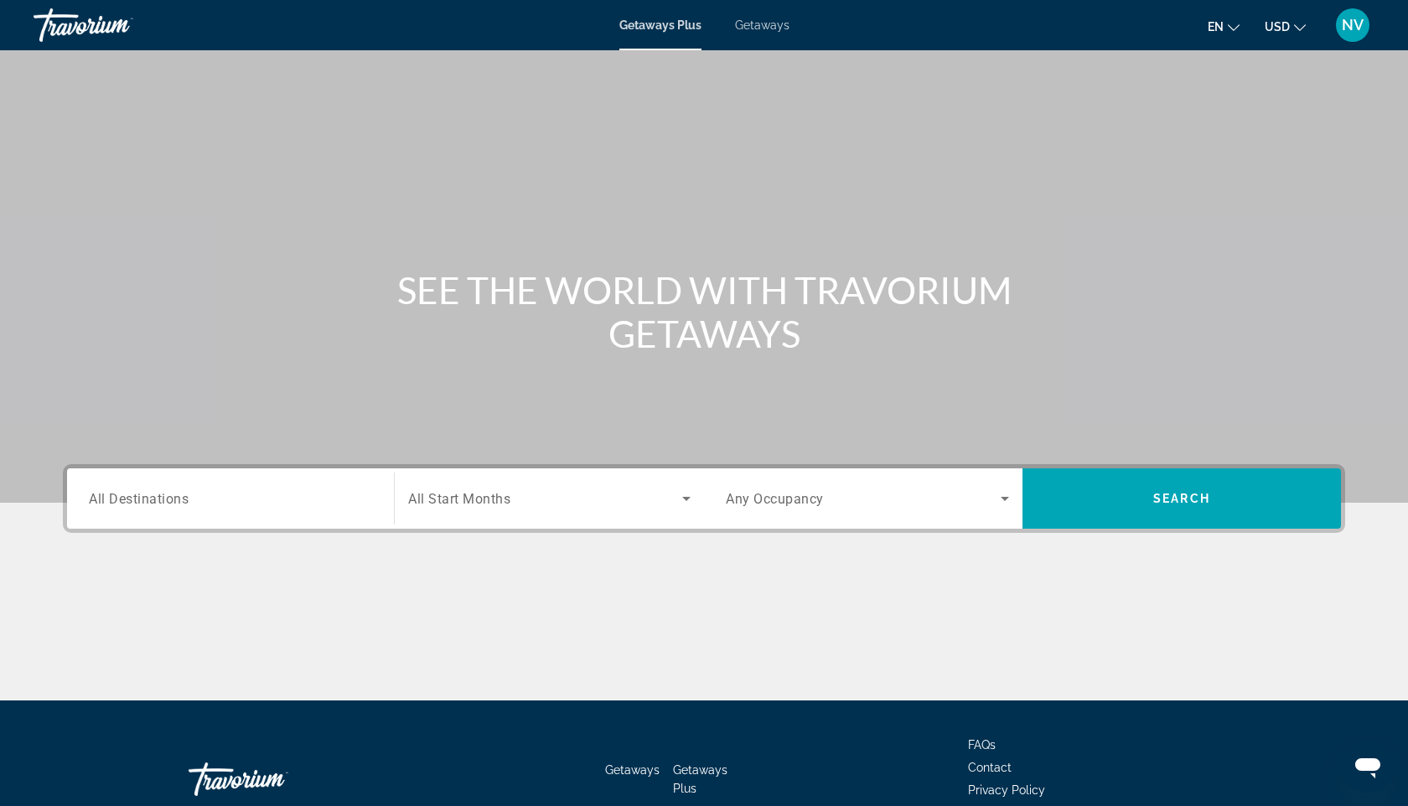
click at [514, 481] on div "Search widget" at bounding box center [549, 498] width 282 height 47
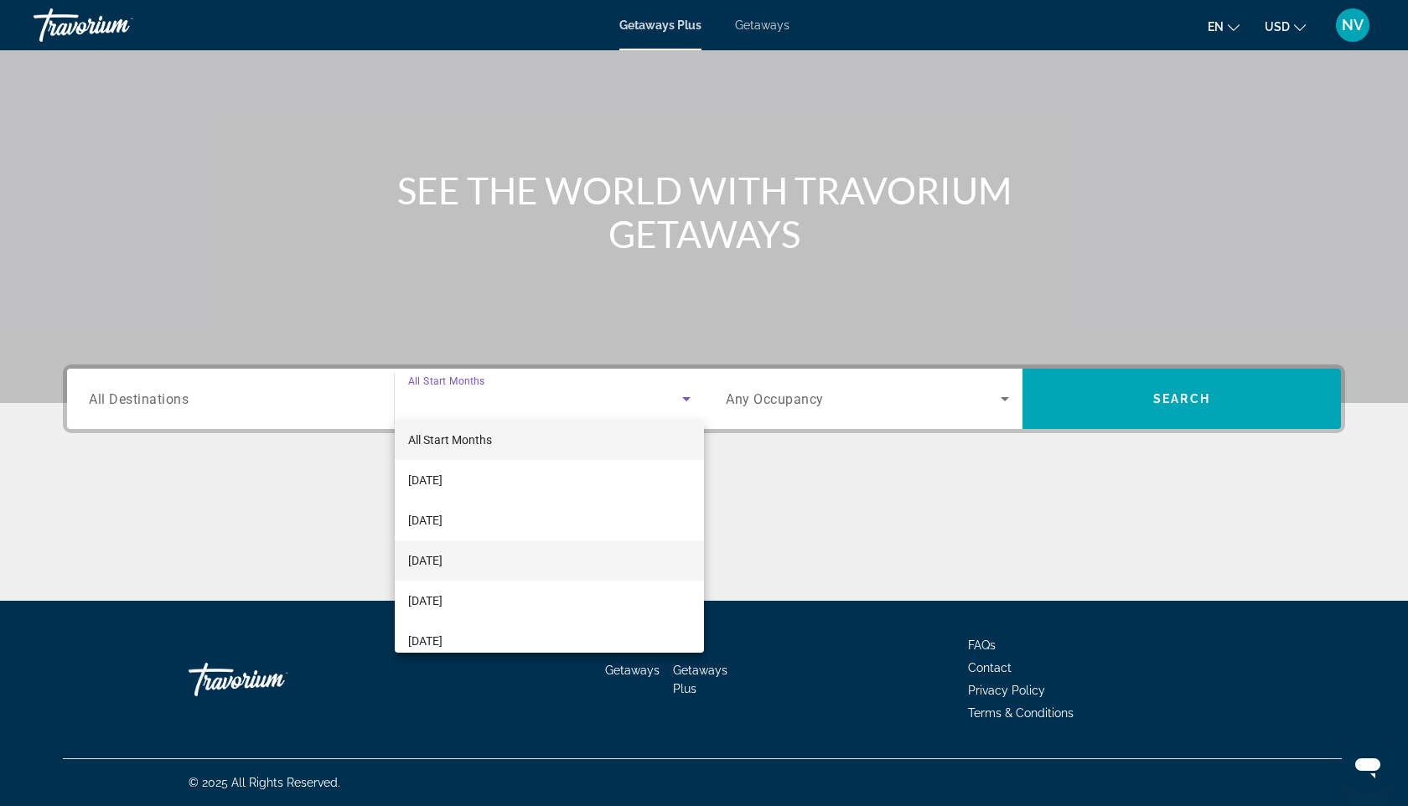
scroll to position [13, 0]
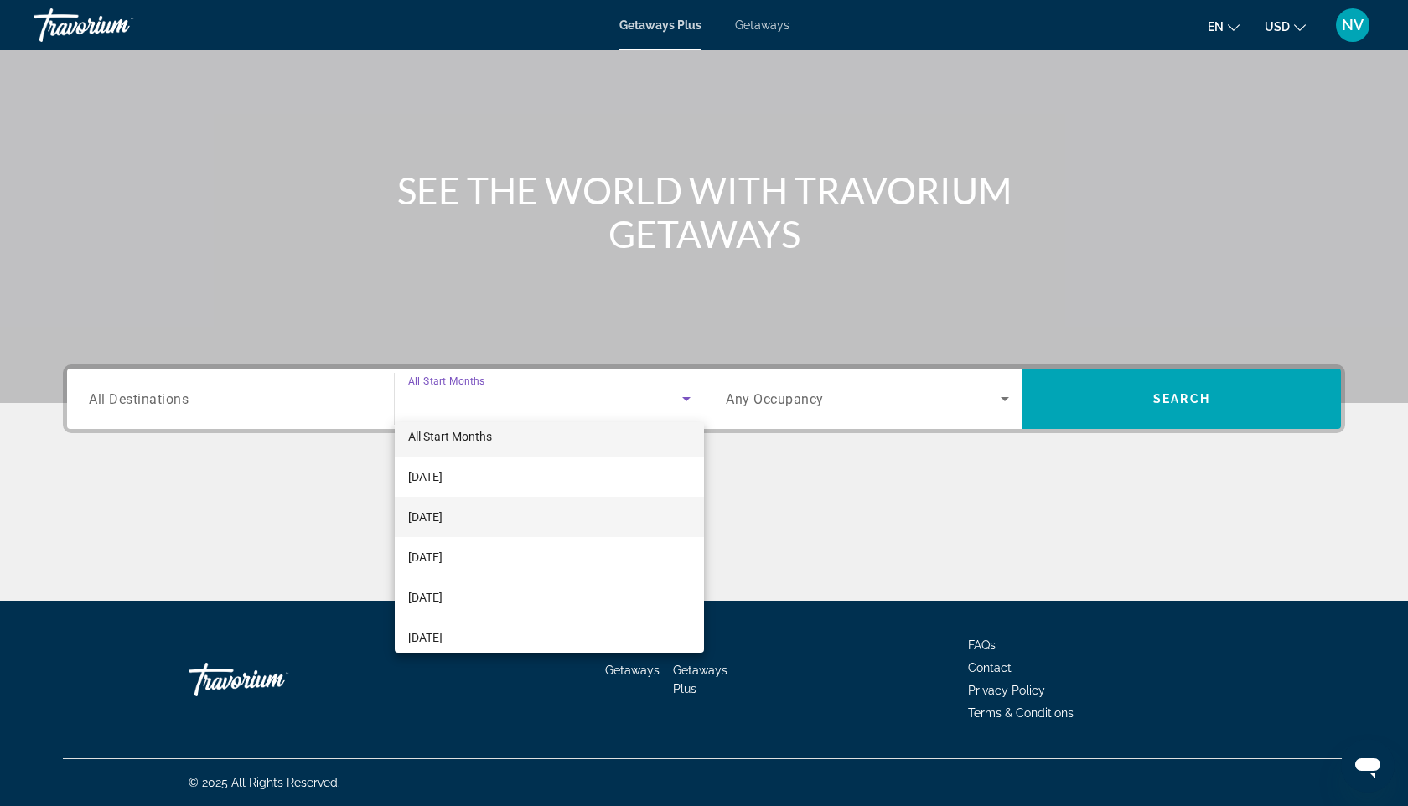
click at [442, 519] on span "[DATE]" at bounding box center [425, 517] width 34 height 20
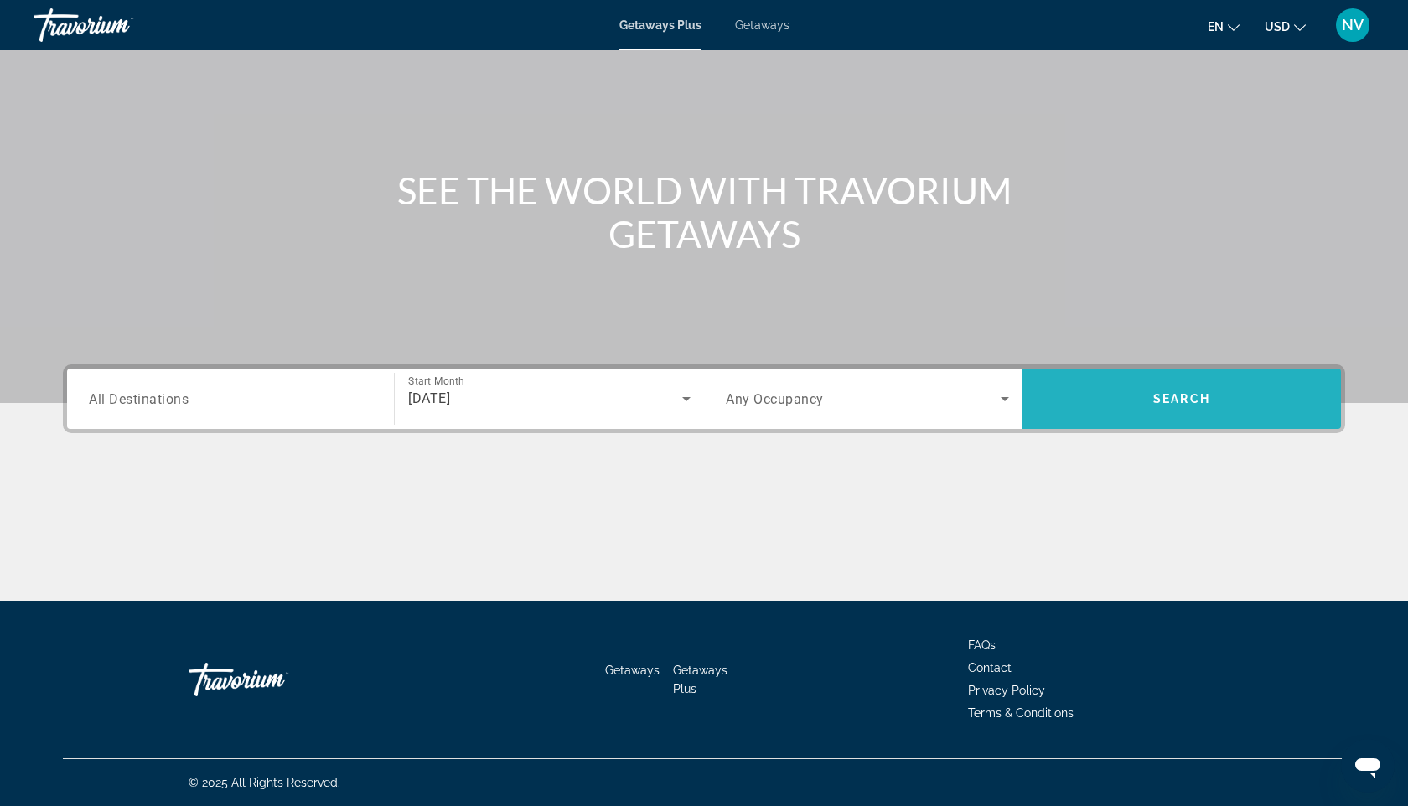
click at [1180, 397] on span "Search" at bounding box center [1181, 398] width 57 height 13
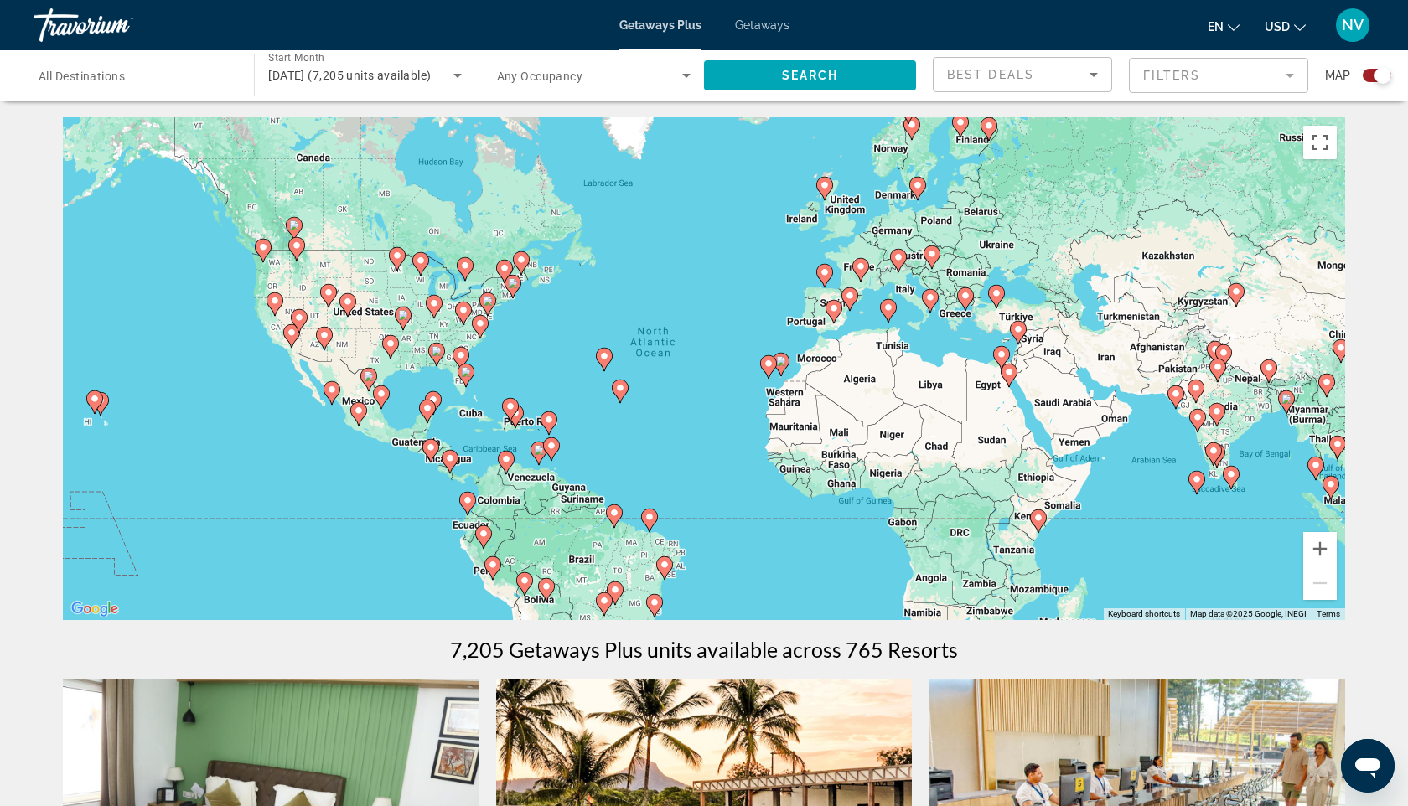
click at [118, 71] on span "All Destinations" at bounding box center [82, 76] width 86 height 13
click at [118, 71] on input "Destination All Destinations" at bounding box center [136, 76] width 194 height 20
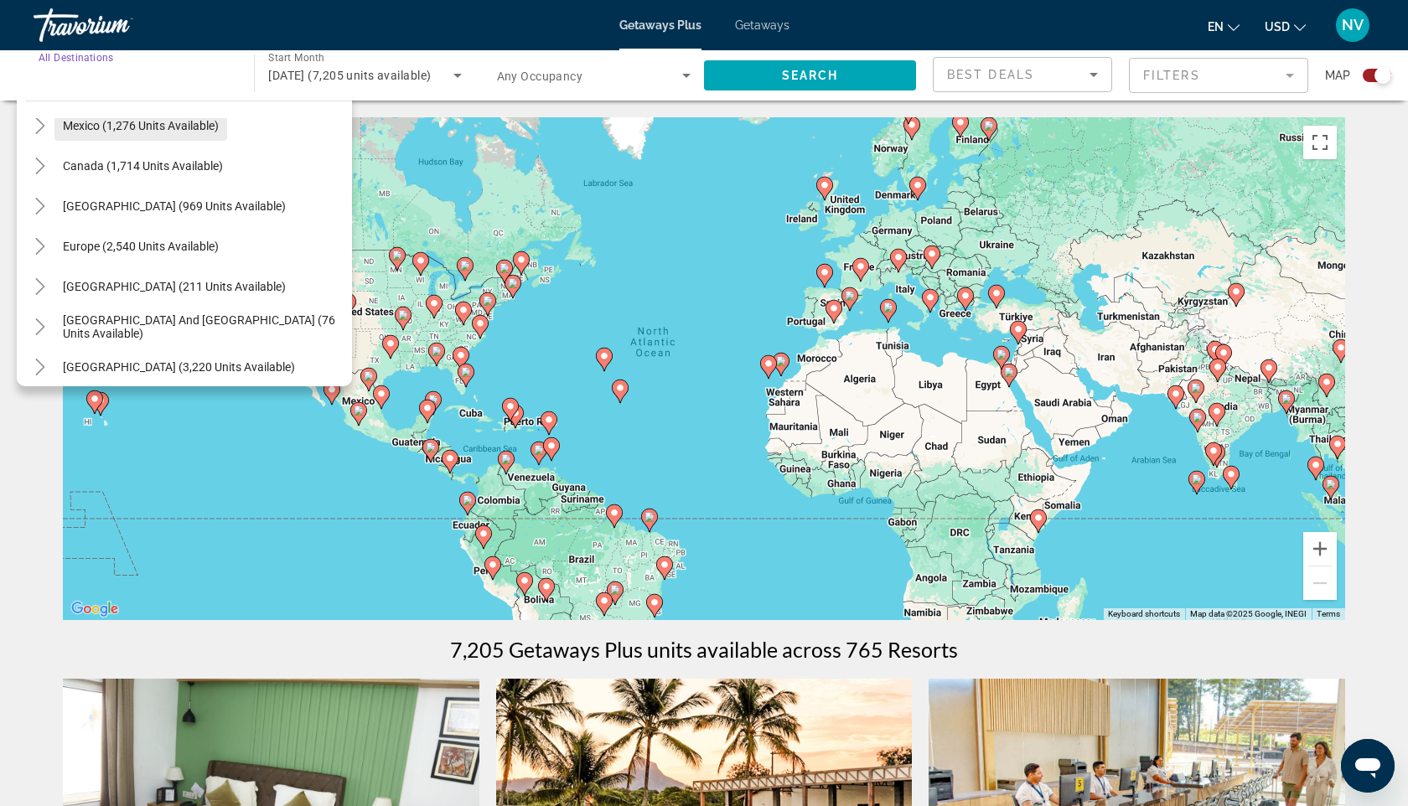
scroll to position [105, 0]
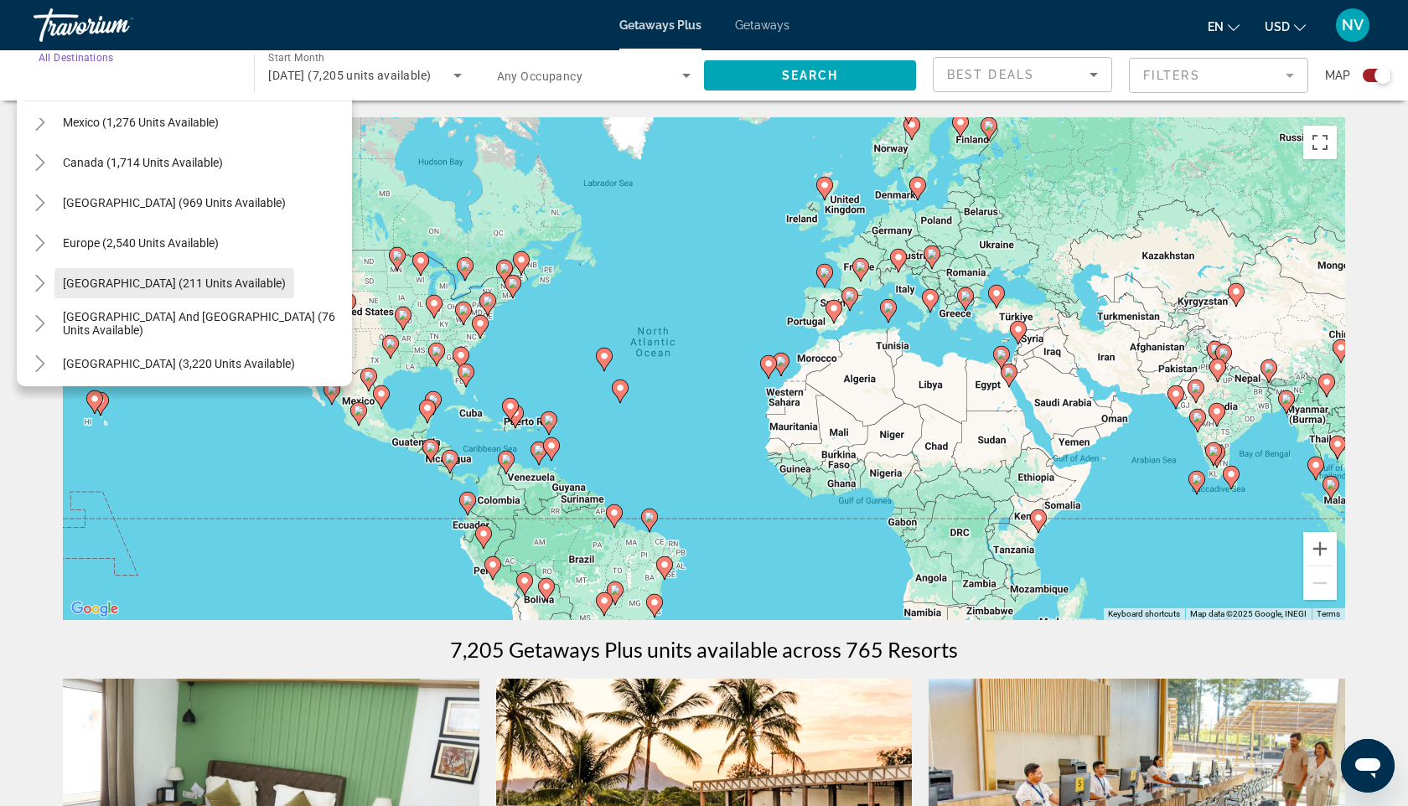
click at [109, 276] on span "[GEOGRAPHIC_DATA] (211 units available)" at bounding box center [174, 282] width 223 height 13
type input "**********"
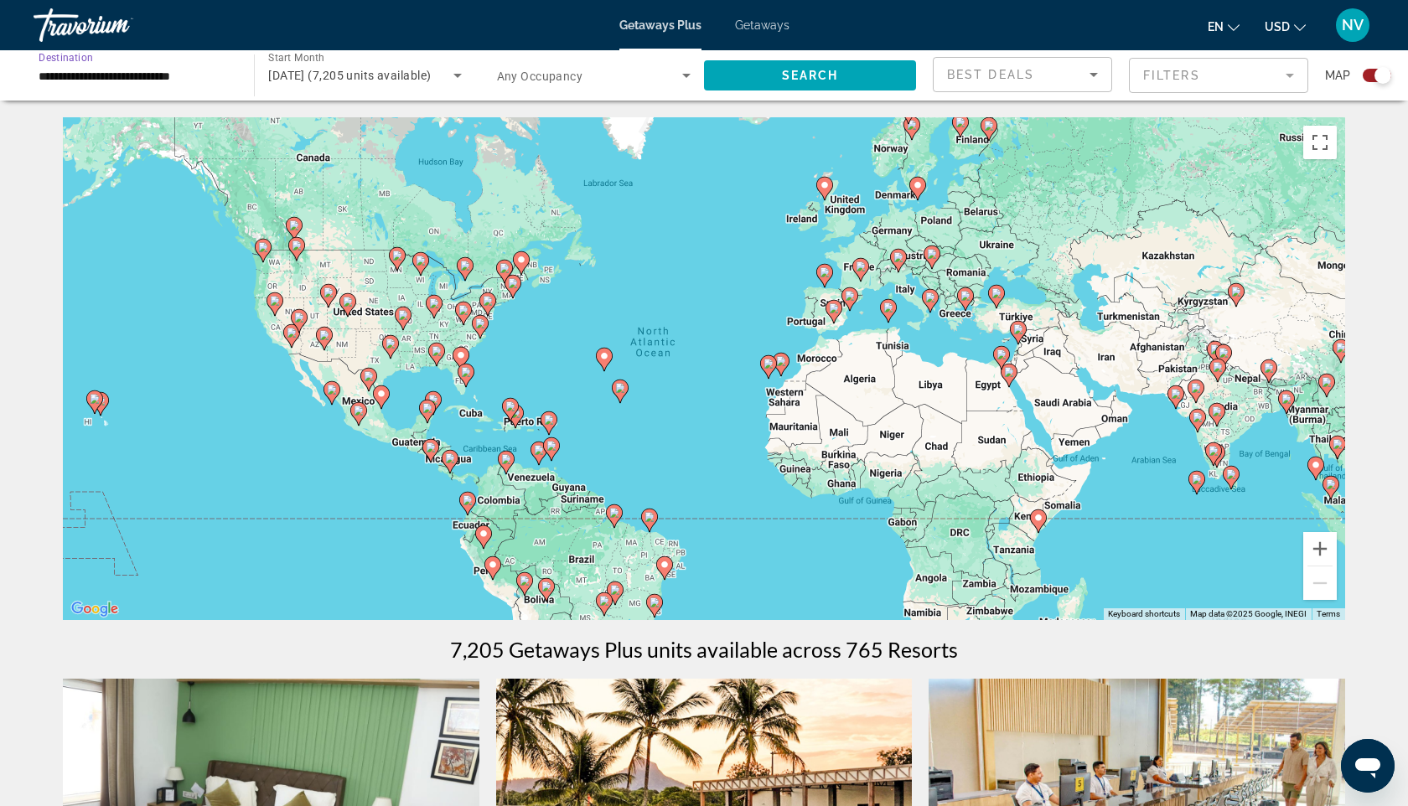
click at [601, 87] on div "Search widget" at bounding box center [594, 75] width 194 height 47
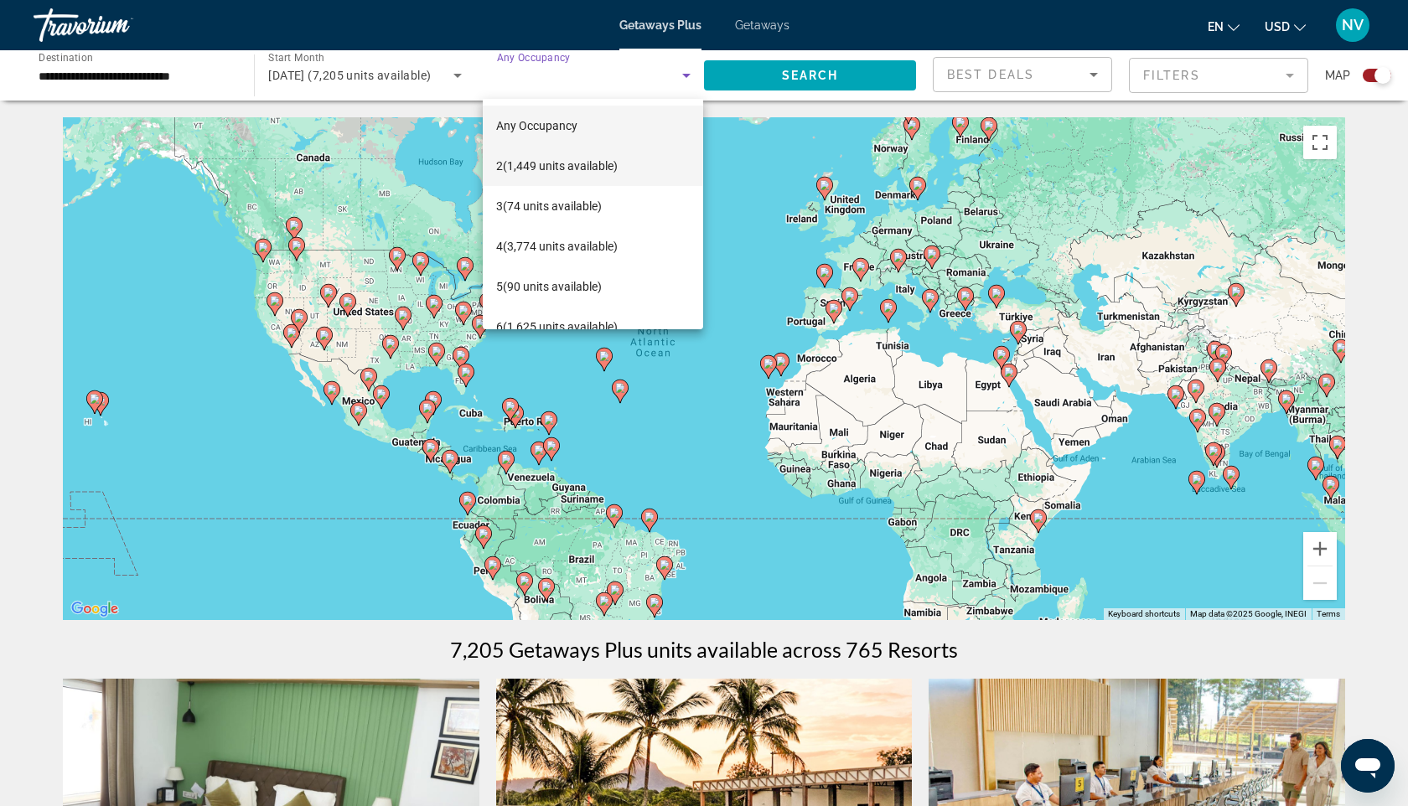
click at [572, 166] on span "2 (1,449 units available)" at bounding box center [556, 166] width 121 height 20
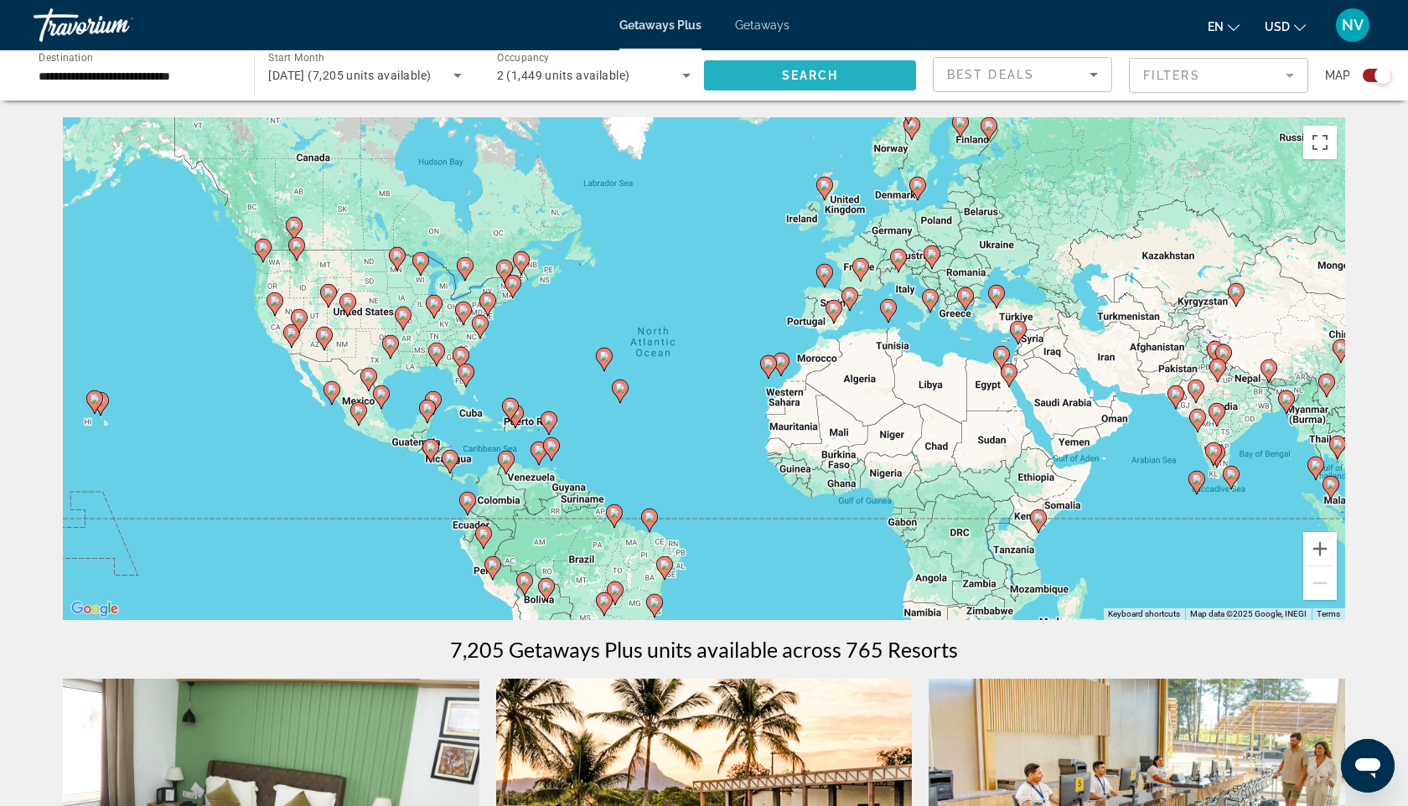
click at [783, 88] on span "Search widget" at bounding box center [810, 75] width 212 height 40
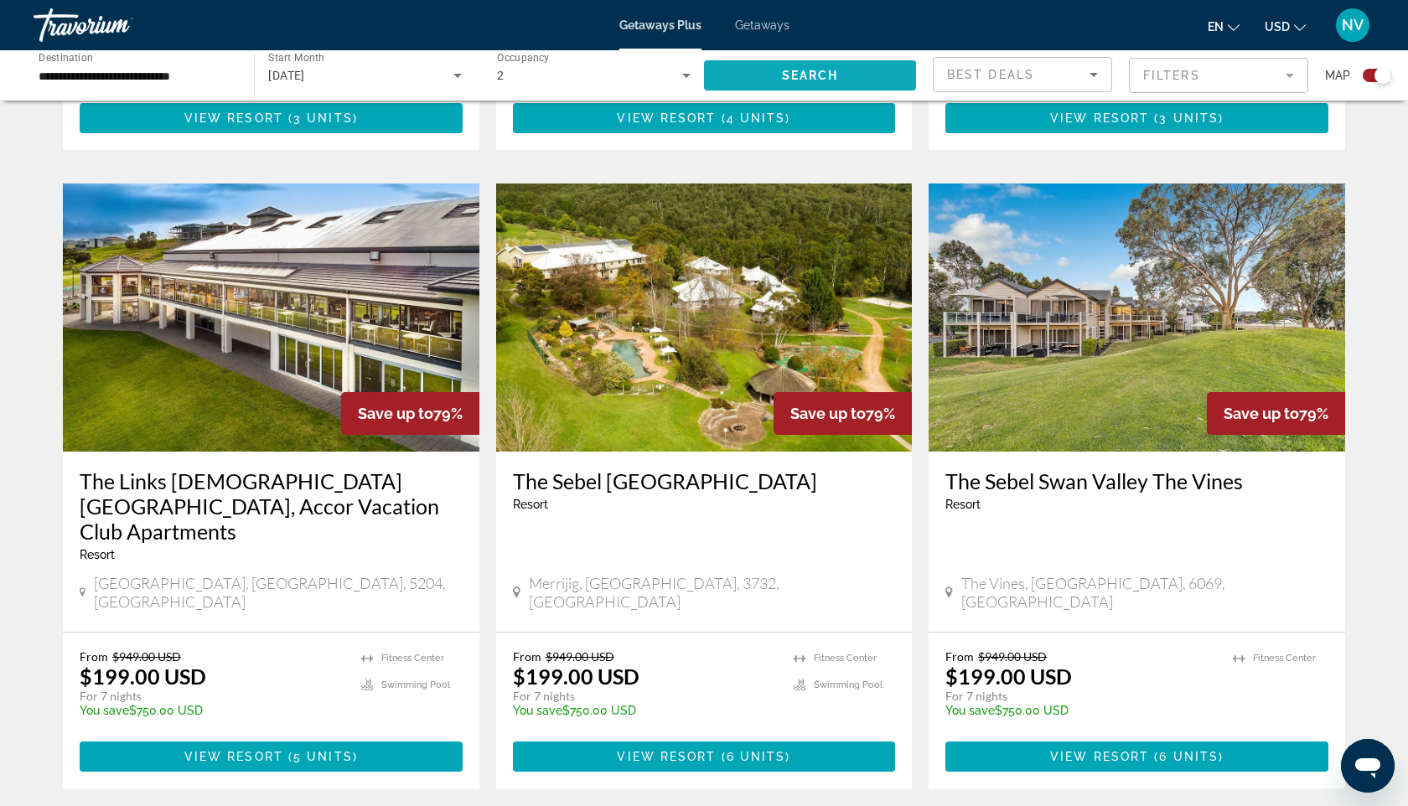
scroll to position [1109, 0]
